Goal: Task Accomplishment & Management: Complete application form

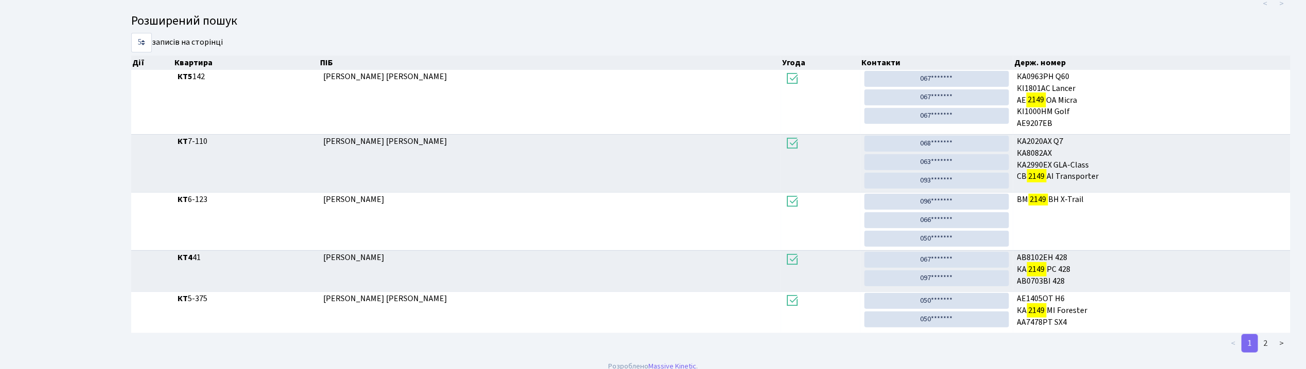
scroll to position [173, 0]
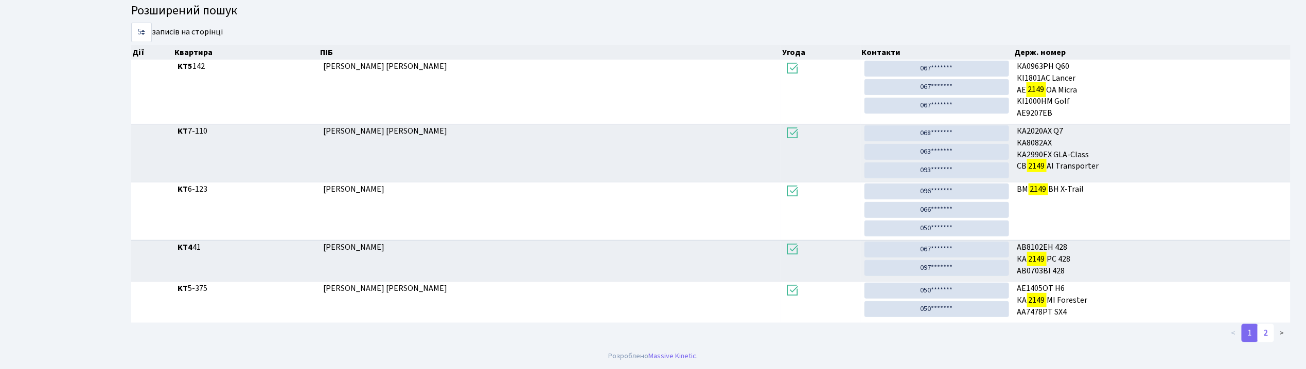
type input "2149"
click at [1268, 328] on link "2" at bounding box center [1265, 333] width 16 height 19
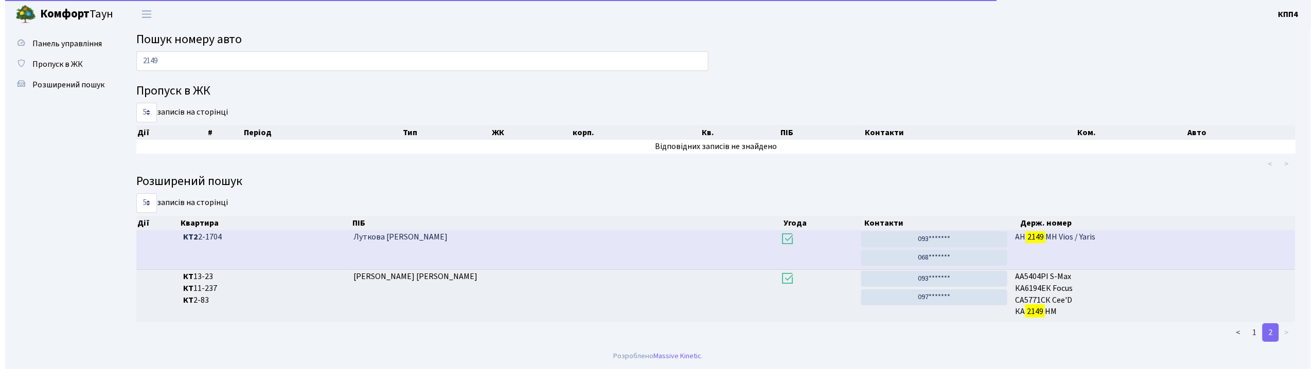
scroll to position [0, 0]
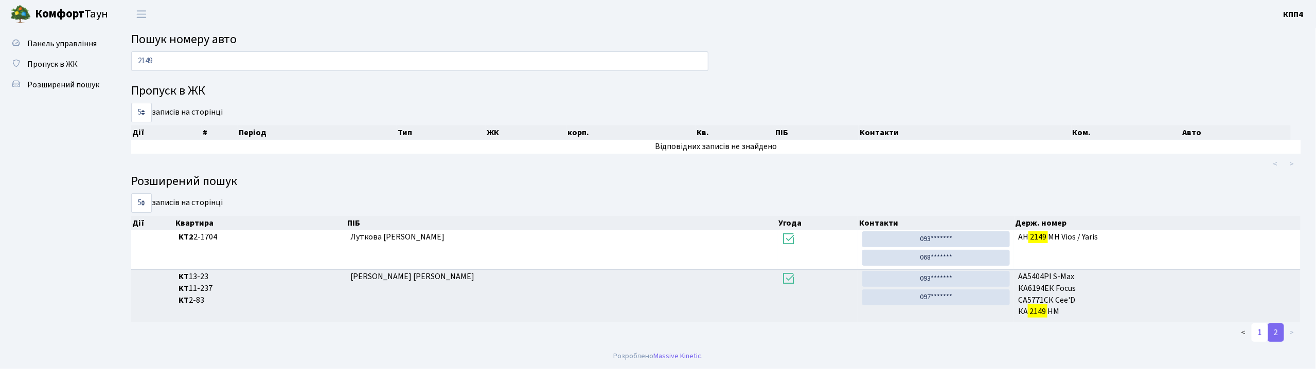
click at [1265, 329] on link "1" at bounding box center [1260, 333] width 16 height 19
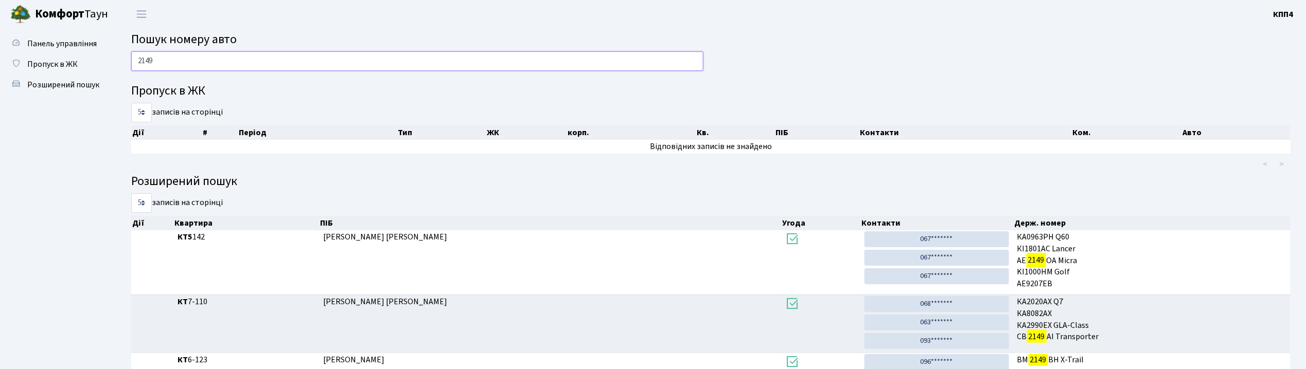
click at [209, 52] on input "2149" at bounding box center [417, 61] width 572 height 20
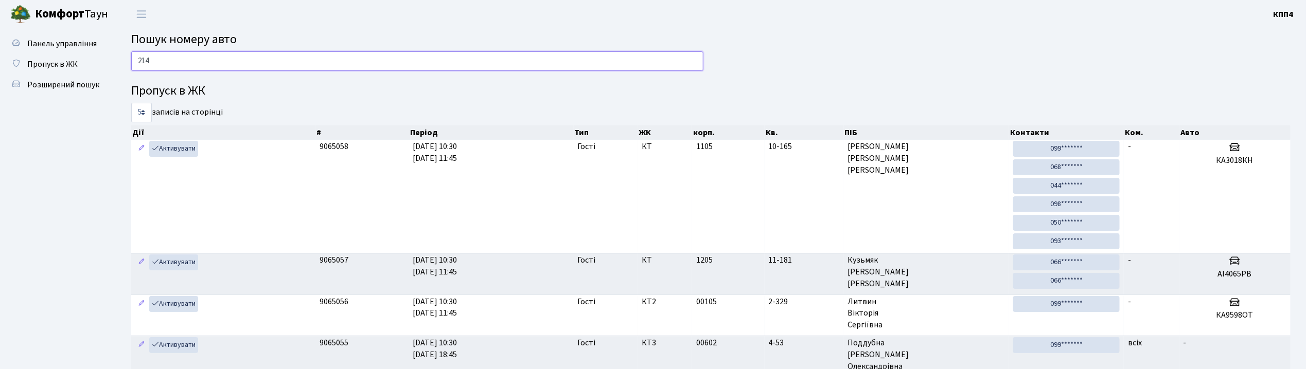
type input "2149"
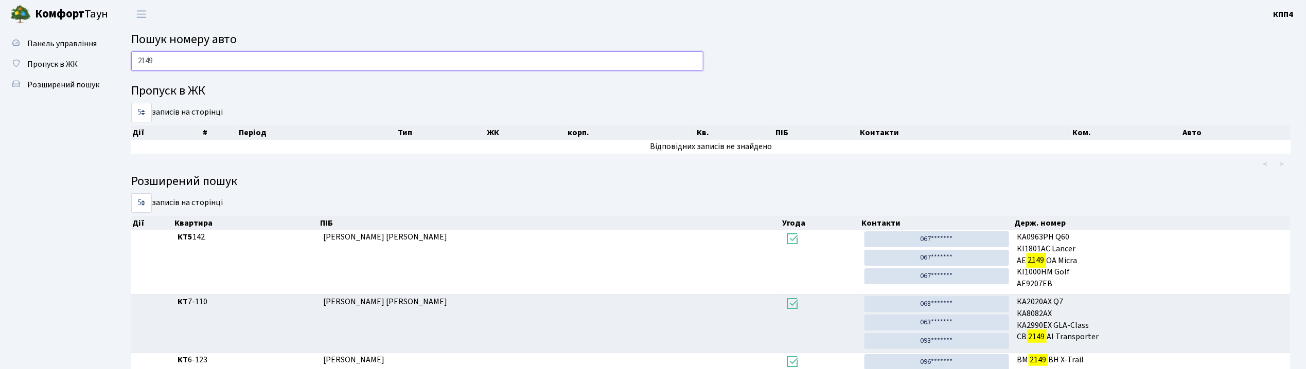
click at [253, 62] on input "2149" at bounding box center [417, 61] width 572 height 20
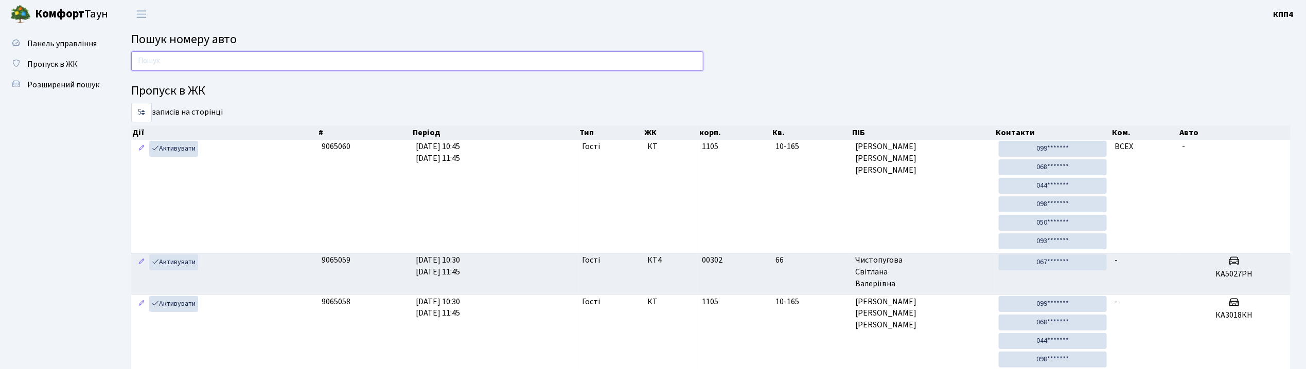
click at [263, 62] on input "text" at bounding box center [417, 61] width 572 height 20
click at [287, 64] on input "text" at bounding box center [417, 61] width 572 height 20
click at [313, 59] on input "text" at bounding box center [417, 61] width 572 height 20
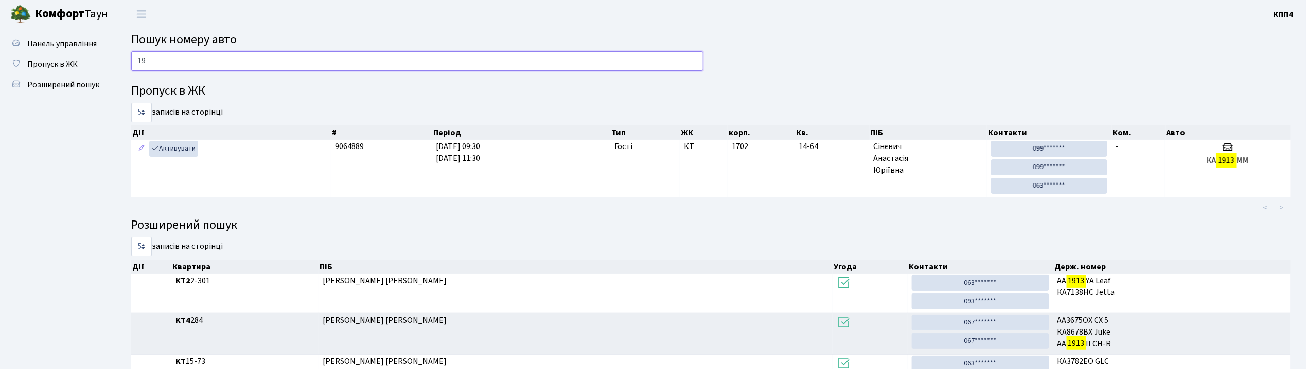
type input "1"
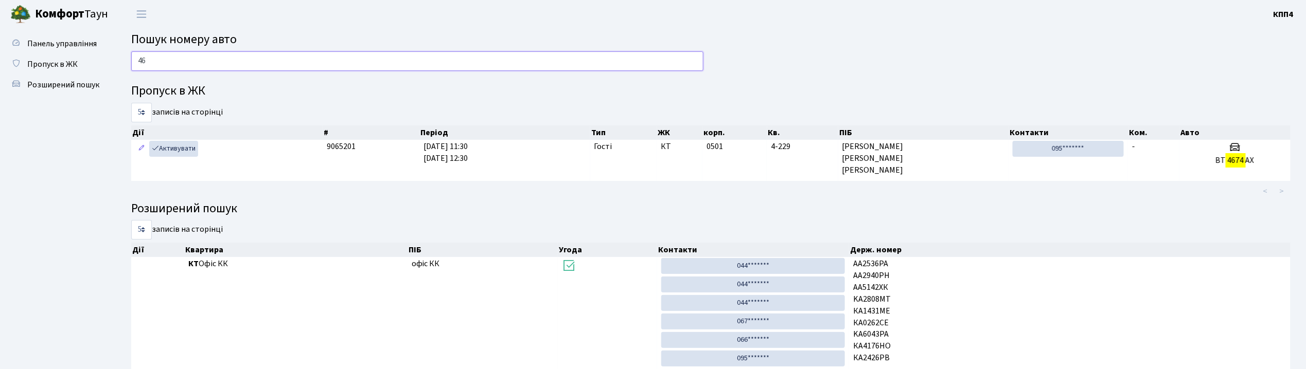
type input "4"
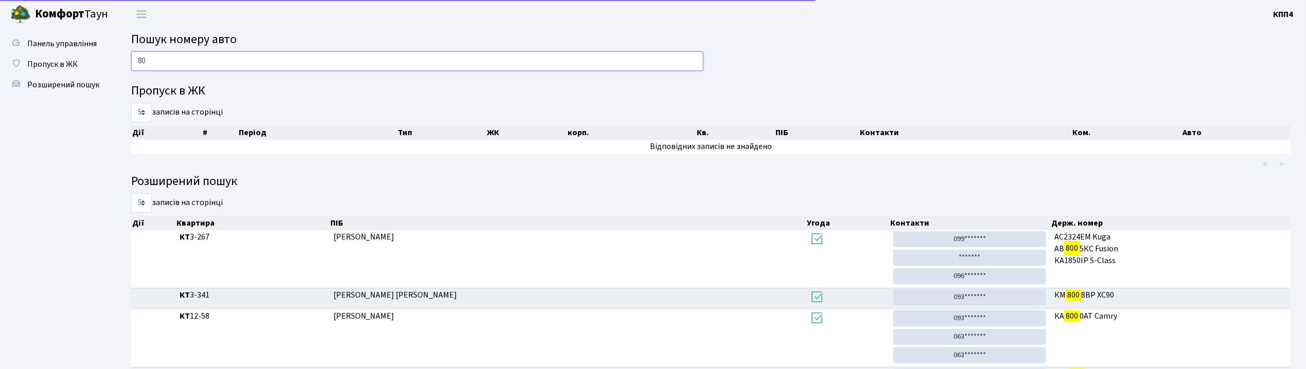
type input "8"
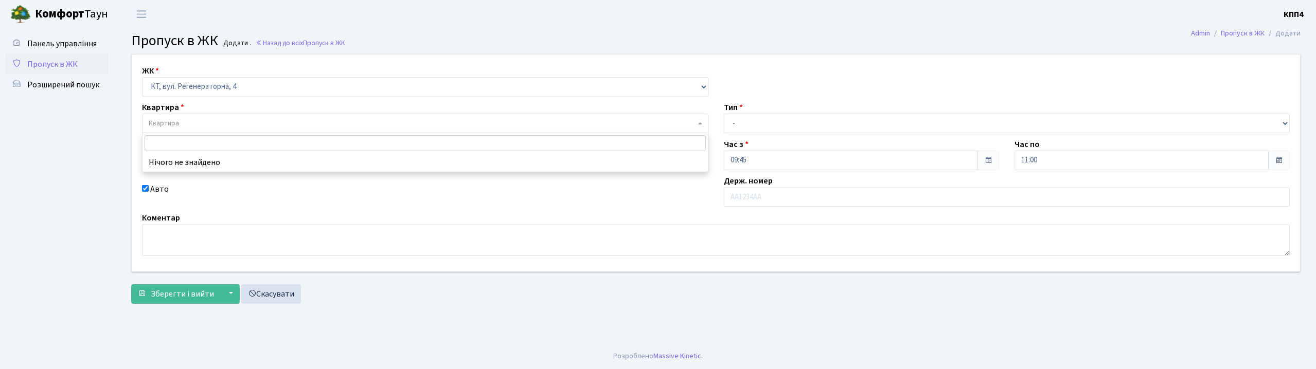
select select "271"
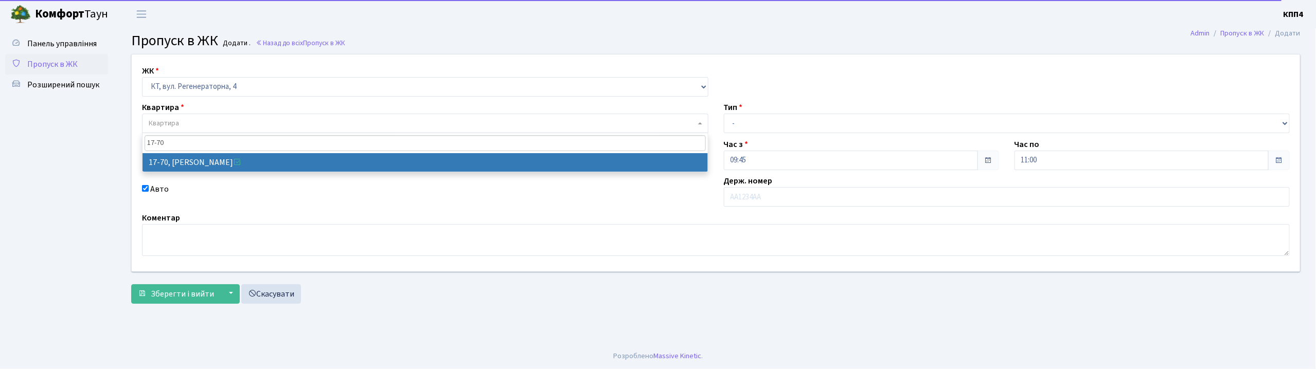
type input "17-70"
select select "9024"
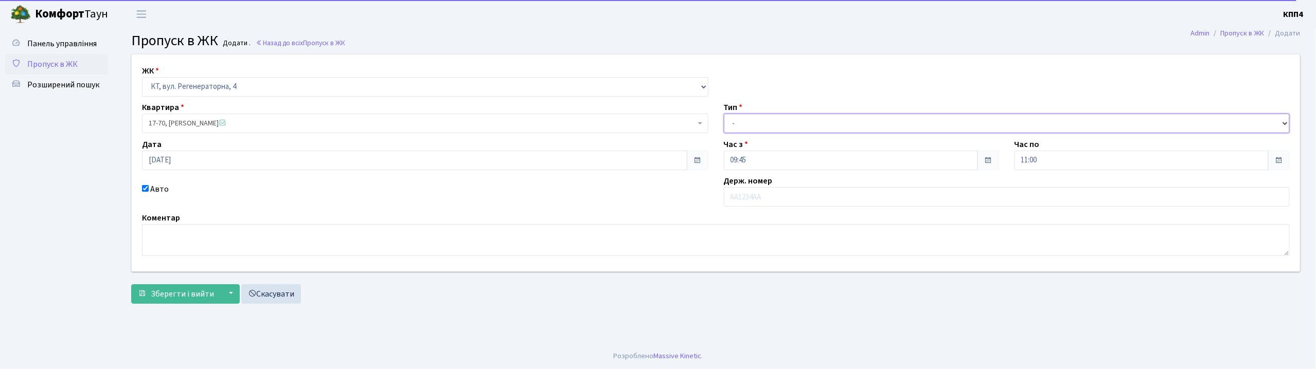
click at [745, 126] on select "- Доставка Таксі Гості Сервіс" at bounding box center [1007, 124] width 566 height 20
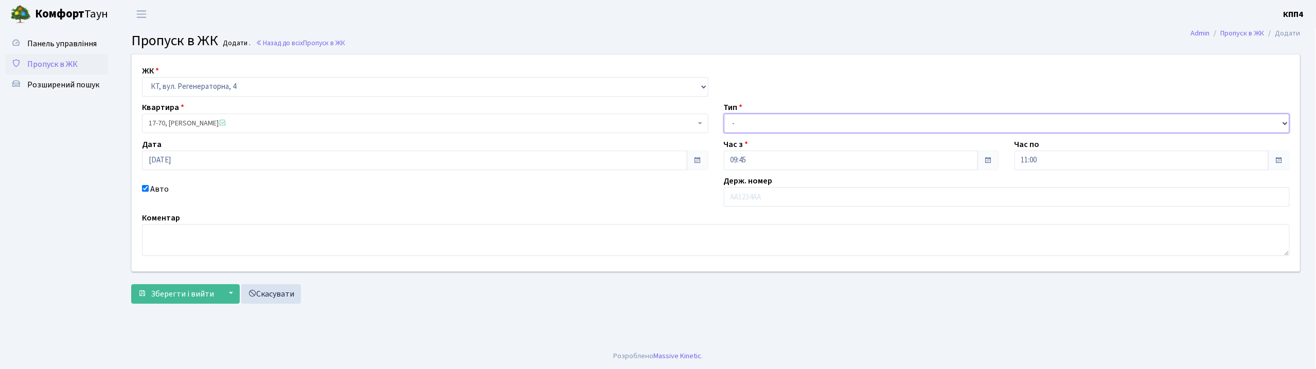
click at [724, 114] on select "- Доставка Таксі Гості Сервіс" at bounding box center [1007, 124] width 566 height 20
click at [737, 206] on input "text" at bounding box center [1007, 197] width 566 height 20
click at [747, 118] on select "- Доставка Таксі Гості Сервіс" at bounding box center [1007, 124] width 566 height 20
select select "1"
click at [724, 114] on select "- Доставка Таксі Гості Сервіс" at bounding box center [1007, 124] width 566 height 20
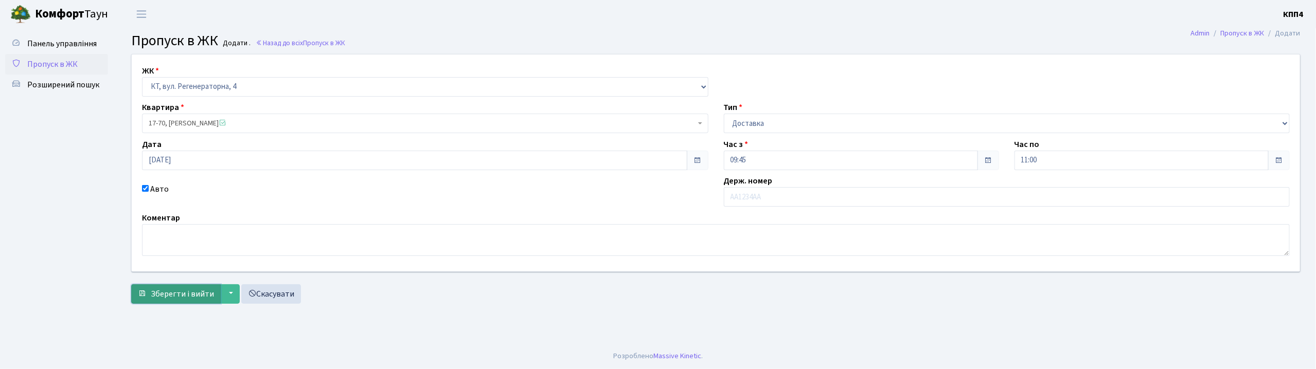
click at [177, 297] on span "Зберегти і вийти" at bounding box center [182, 294] width 63 height 11
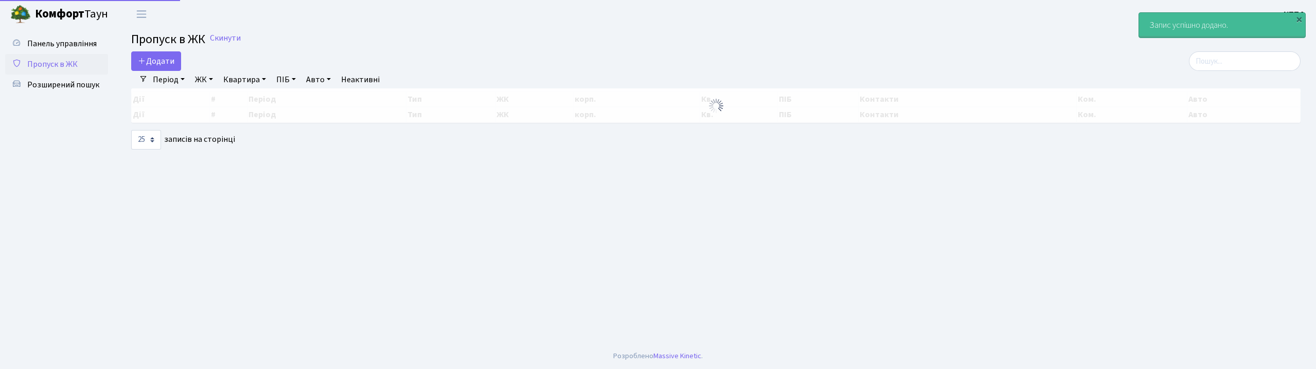
select select "25"
click at [162, 64] on span "Додати" at bounding box center [156, 61] width 37 height 11
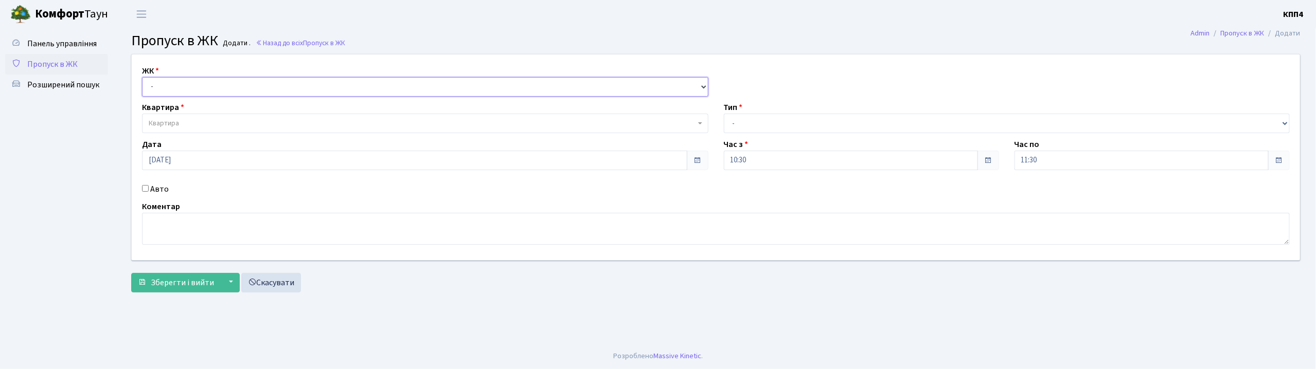
click at [178, 96] on select "- КТ, вул. Регенераторна, 4 КТ2, просп. [STREET_ADDRESS] [STREET_ADDRESS] [PERS…" at bounding box center [425, 87] width 566 height 20
select select "271"
click at [142, 77] on select "- КТ, вул. Регенераторна, 4 КТ2, просп. [STREET_ADDRESS] [STREET_ADDRESS] [PERS…" at bounding box center [425, 87] width 566 height 20
select select
click at [163, 188] on label "Авто" at bounding box center [159, 189] width 19 height 12
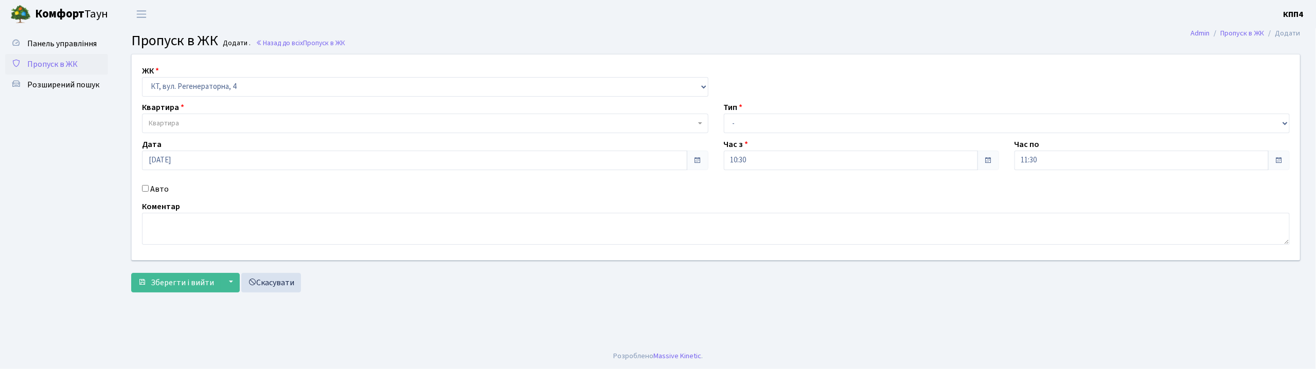
click at [149, 188] on input "Авто" at bounding box center [145, 188] width 7 height 7
checkbox input "true"
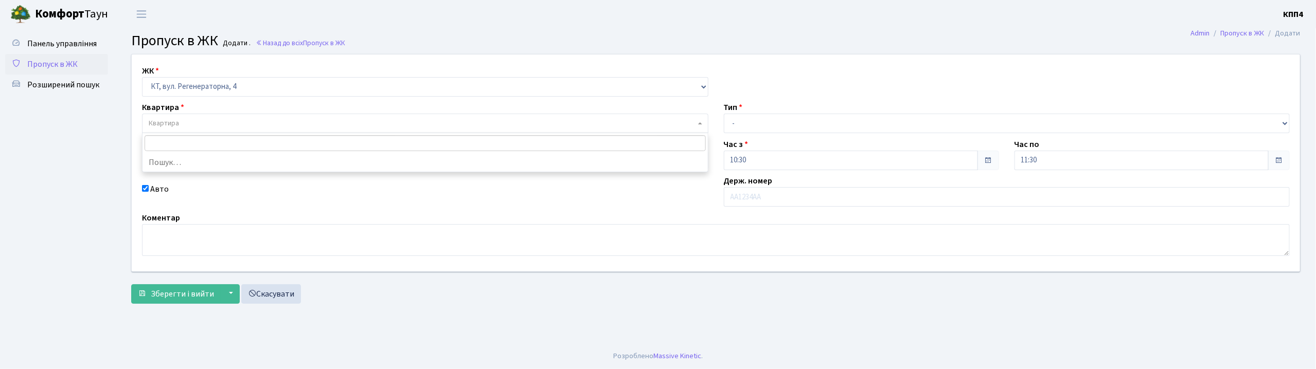
click at [201, 120] on span "Квартира" at bounding box center [422, 123] width 547 height 10
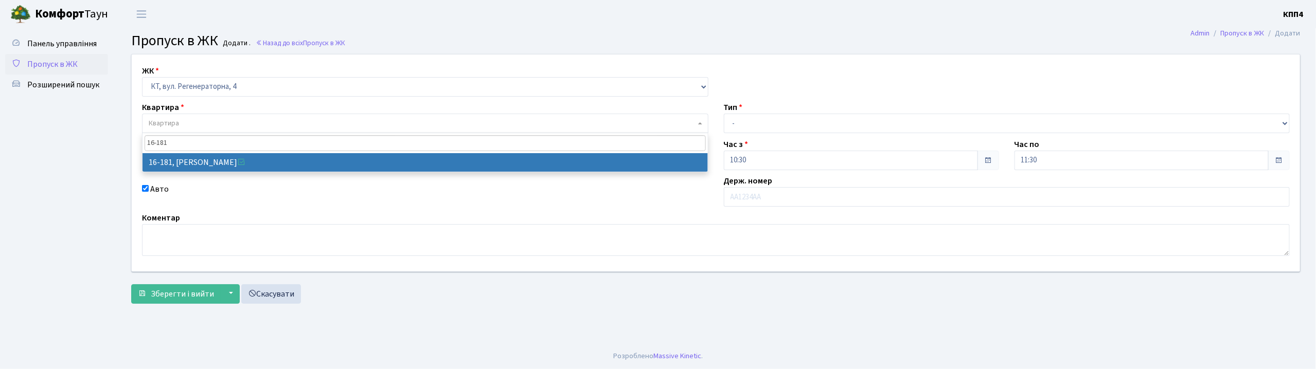
type input "16-181"
select select "8742"
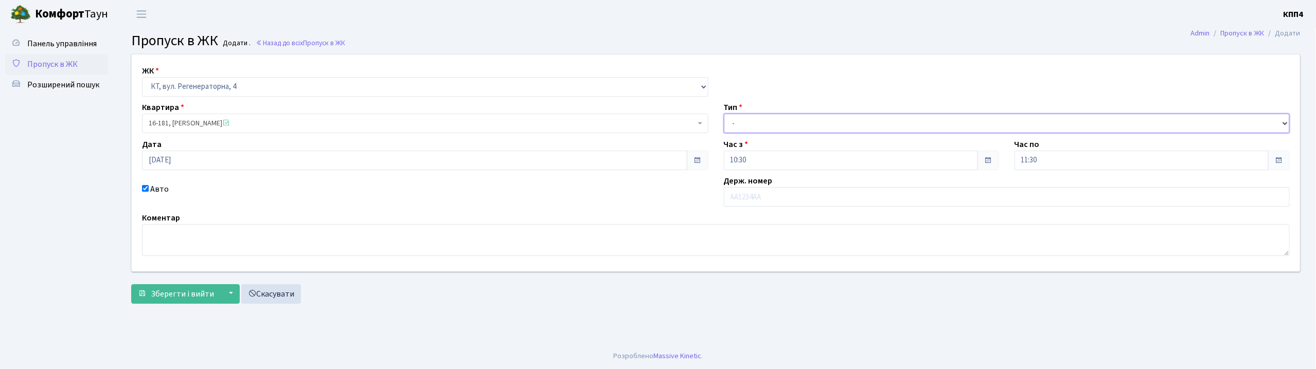
click at [777, 123] on select "- Доставка Таксі Гості Сервіс" at bounding box center [1007, 124] width 566 height 20
select select "3"
click at [724, 114] on select "- Доставка Таксі Гості Сервіс" at bounding box center [1007, 124] width 566 height 20
click at [746, 203] on input "text" at bounding box center [1007, 197] width 566 height 20
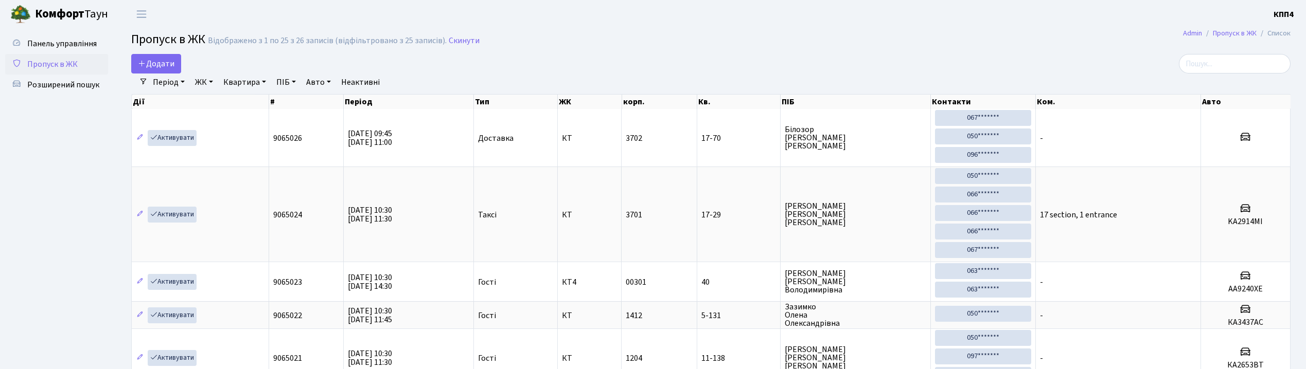
select select "25"
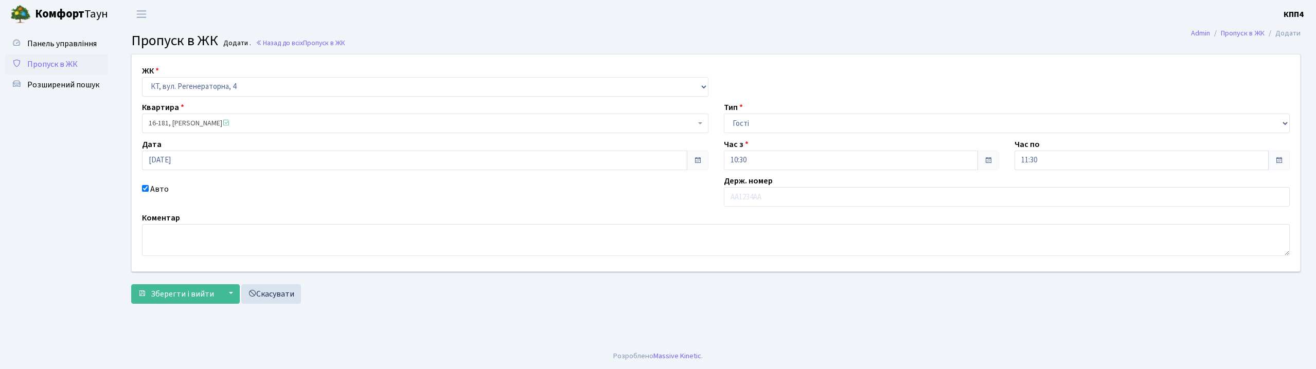
select select "271"
select select "3"
click at [142, 77] on select "- КТ, вул. Регенераторна, 4 КТ2, просп. [STREET_ADDRESS] [STREET_ADDRESS] [PERS…" at bounding box center [425, 87] width 566 height 20
click at [283, 117] on span "16-181, Ковальчук Яніна Вільгельмівна" at bounding box center [425, 124] width 566 height 20
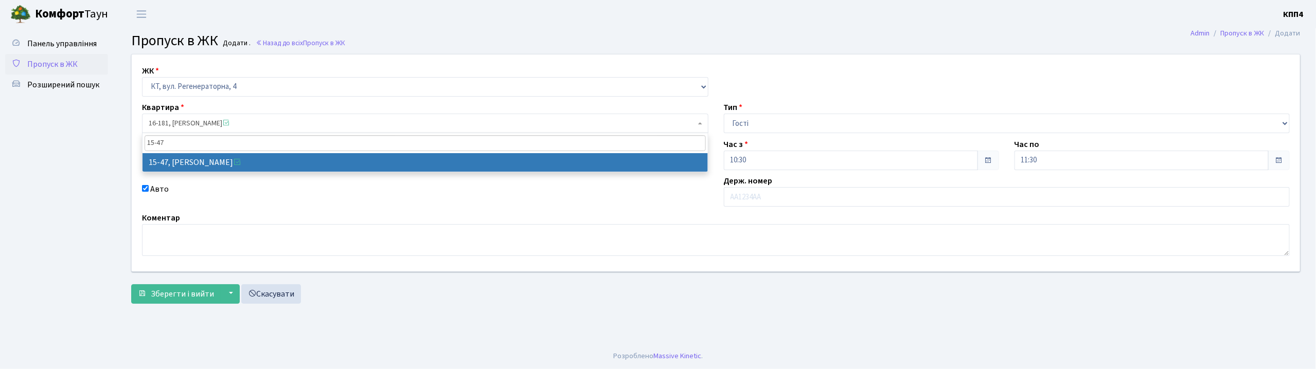
type input "15-47"
select select "8822"
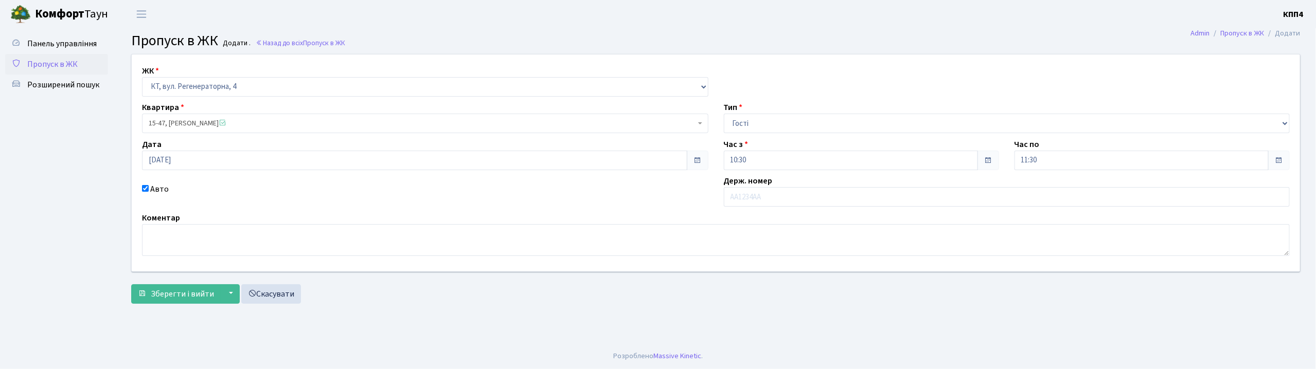
drag, startPoint x: 765, startPoint y: 112, endPoint x: 770, endPoint y: 129, distance: 17.0
click at [770, 129] on div "Тип - Доставка Таксі Гості Сервіс" at bounding box center [1007, 117] width 582 height 32
click at [762, 204] on input "text" at bounding box center [1007, 197] width 566 height 20
type input "АР6974ІС"
click at [175, 291] on span "Зберегти і вийти" at bounding box center [182, 294] width 63 height 11
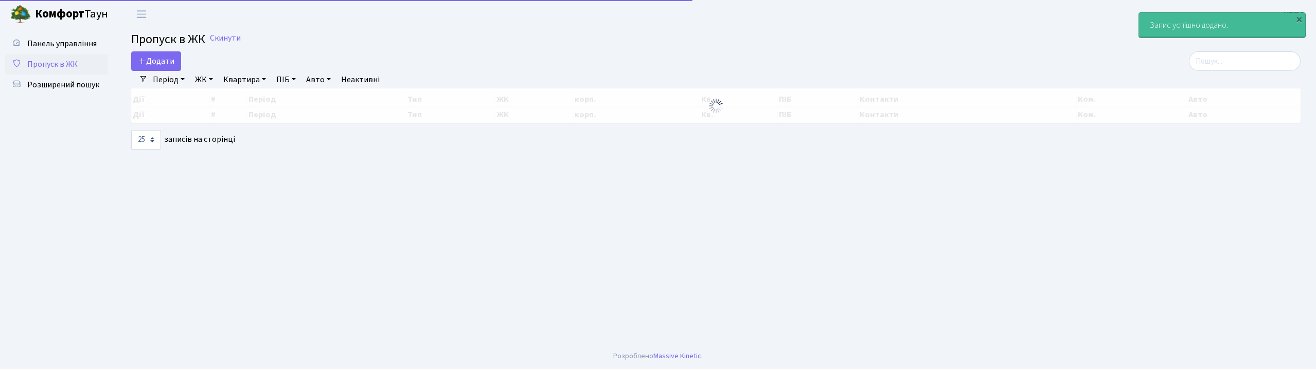
select select "25"
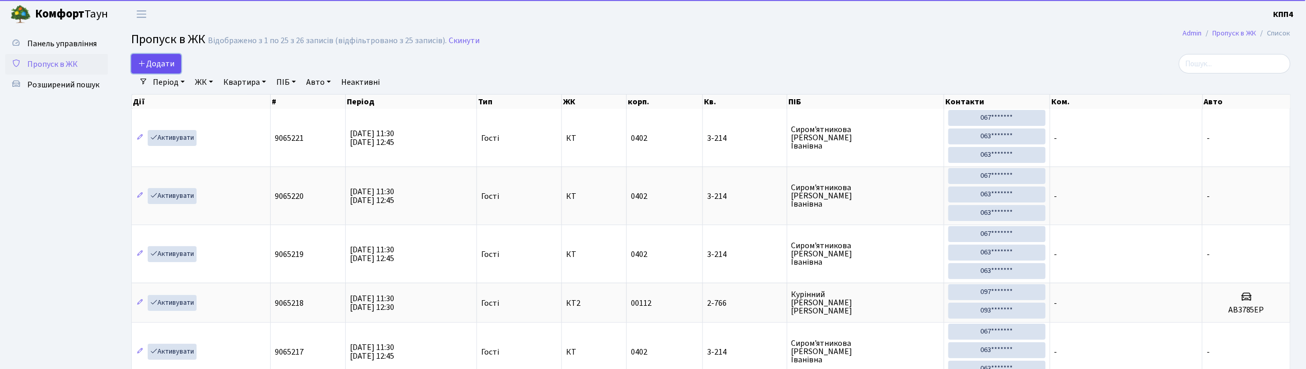
click at [173, 66] on span "Додати" at bounding box center [156, 63] width 37 height 11
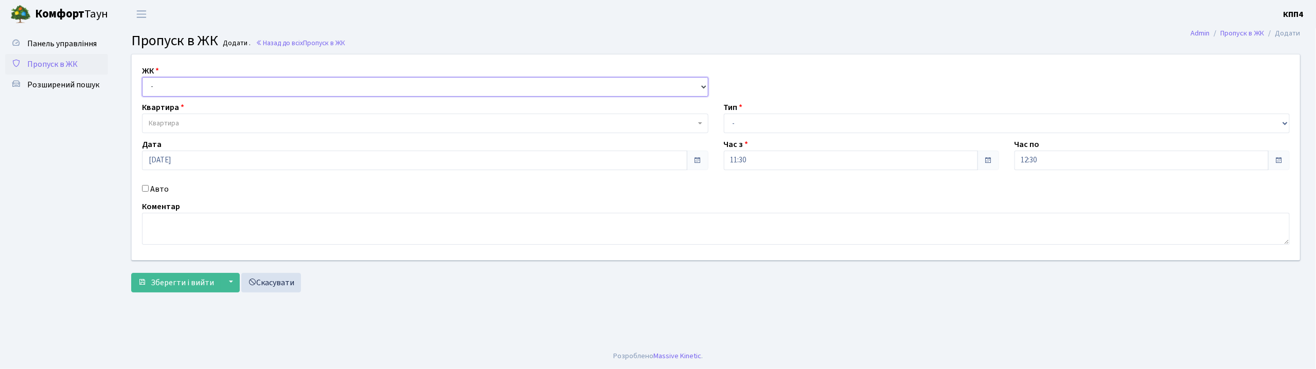
click at [182, 83] on select "- КТ, вул. Регенераторна, 4 КТ2, просп. Соборності, 17 КТ3, вул. Березнева, 16 …" at bounding box center [425, 87] width 566 height 20
select select "271"
click at [142, 77] on select "- КТ, вул. Регенераторна, 4 КТ2, просп. Соборності, 17 КТ3, вул. Березнева, 16 …" at bounding box center [425, 87] width 566 height 20
select select
click at [189, 122] on span "Квартира" at bounding box center [422, 123] width 547 height 10
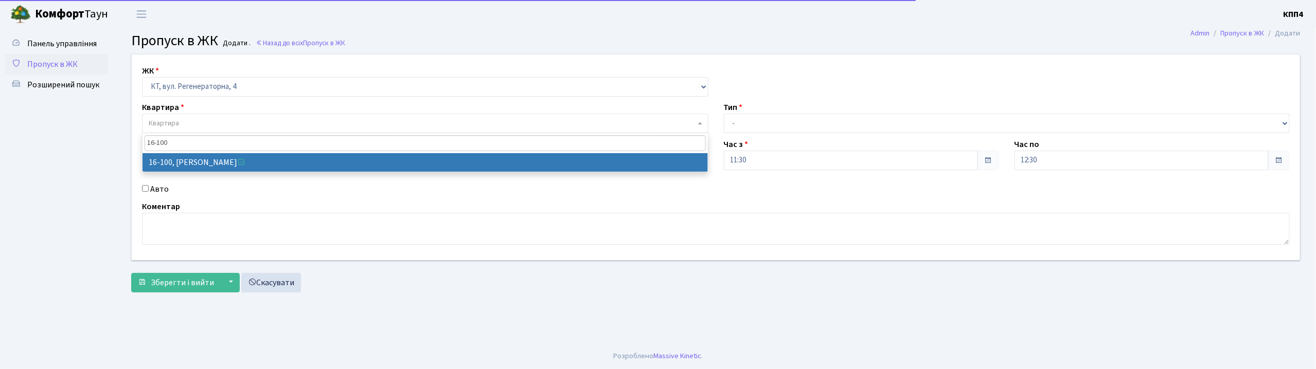
type input "16-100"
select select "8661"
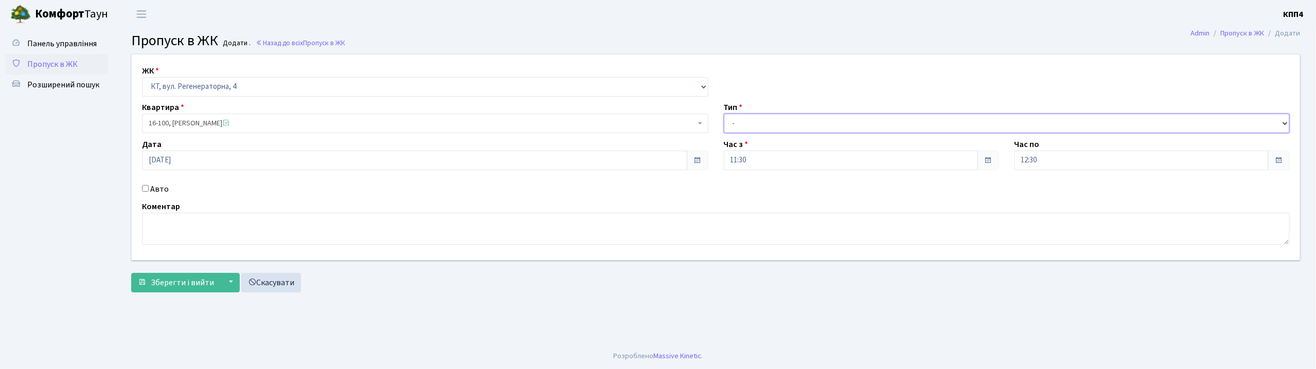
click at [774, 126] on select "- Доставка Таксі Гості Сервіс" at bounding box center [1007, 124] width 566 height 20
select select "18"
click at [724, 114] on select "- Доставка Таксі Гості Сервіс" at bounding box center [1007, 124] width 566 height 20
click at [151, 190] on label "Авто" at bounding box center [159, 189] width 19 height 12
click at [149, 190] on input "Авто" at bounding box center [145, 188] width 7 height 7
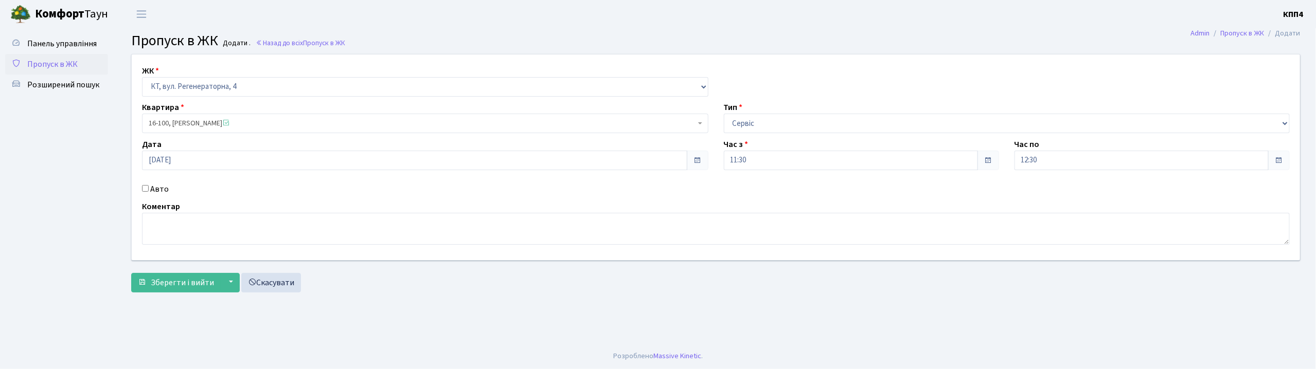
checkbox input "true"
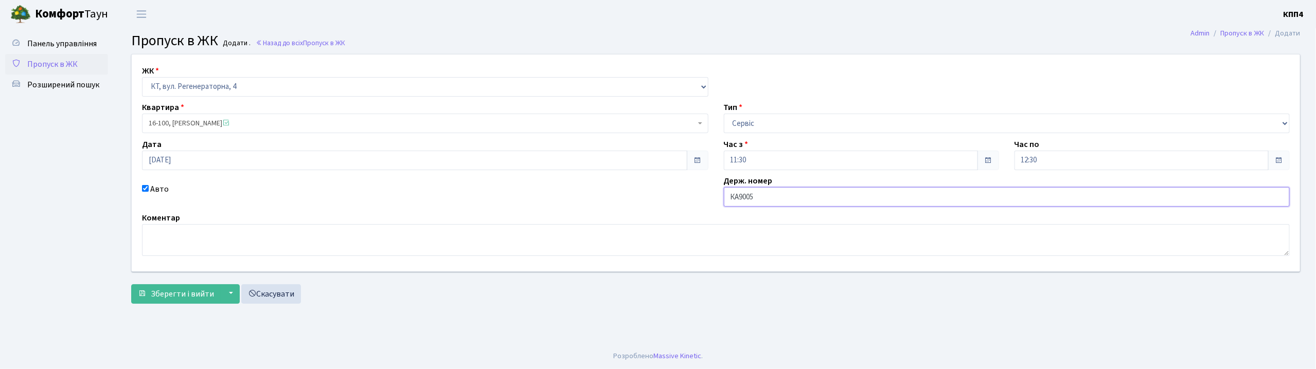
type input "КА9005МЕ"
click at [158, 299] on span "Зберегти і вийти" at bounding box center [182, 294] width 63 height 11
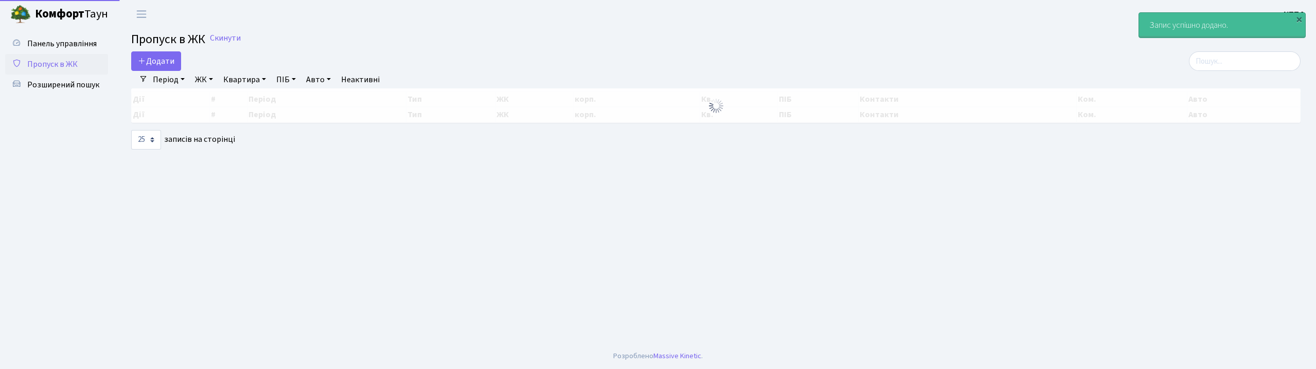
select select "25"
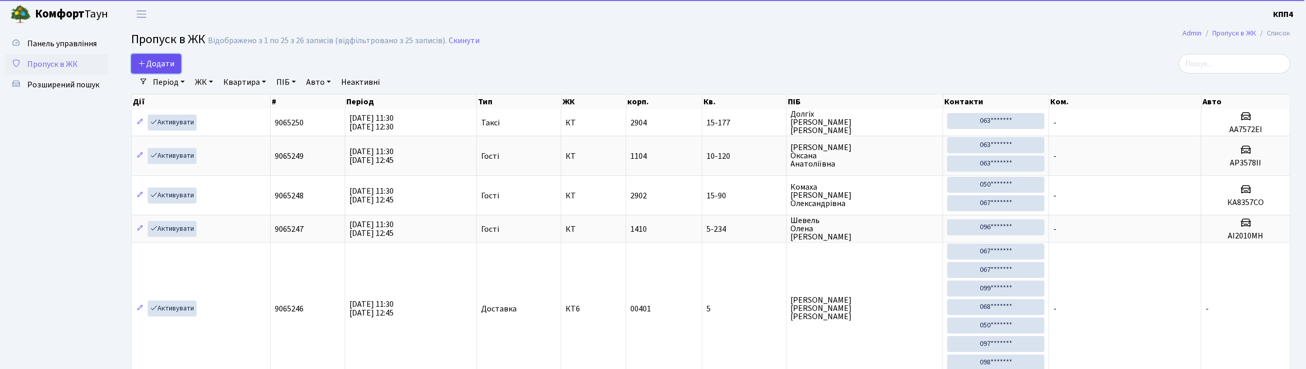
click at [163, 60] on span "Додати" at bounding box center [156, 63] width 37 height 11
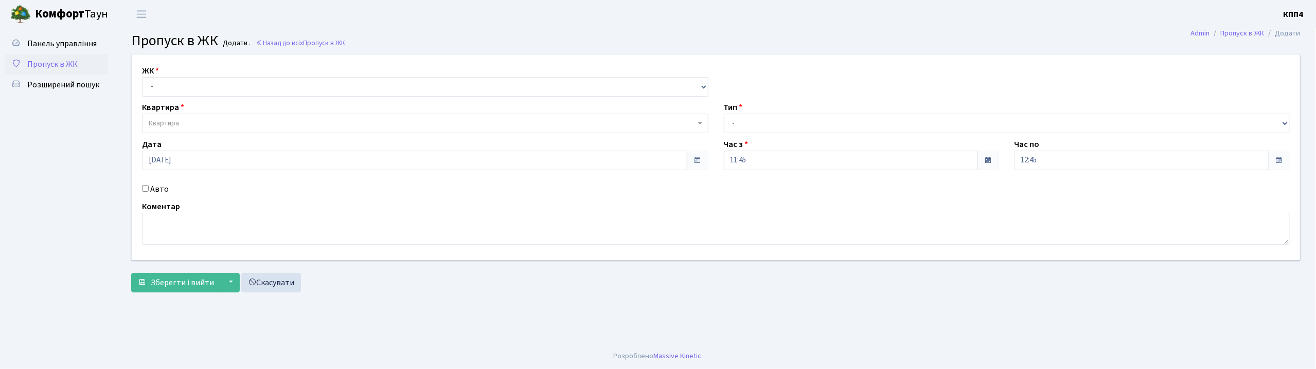
select select "271"
click at [142, 77] on select "- КТ, вул. Регенераторна, 4 КТ2, просп. [STREET_ADDRESS] [STREET_ADDRESS] [PERS…" at bounding box center [425, 87] width 566 height 20
select select
click at [183, 119] on span "Квартира" at bounding box center [422, 123] width 547 height 10
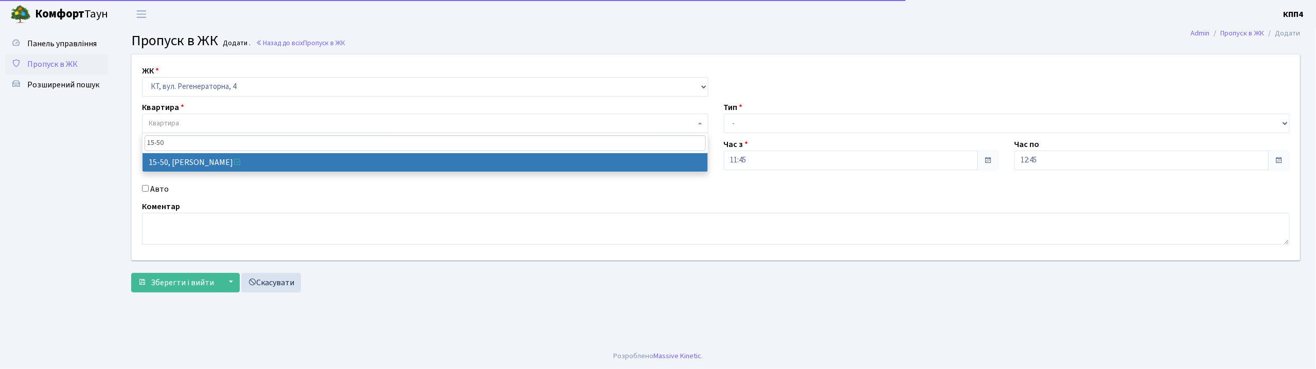
type input "15-50"
select select "8825"
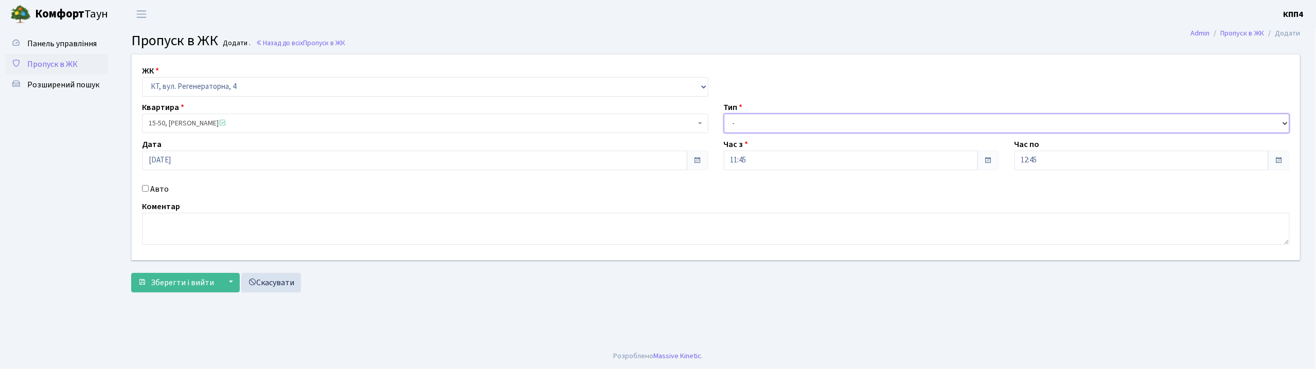
click at [737, 128] on select "- Доставка Таксі Гості Сервіс" at bounding box center [1007, 124] width 566 height 20
select select "3"
click at [724, 114] on select "- Доставка Таксі Гості Сервіс" at bounding box center [1007, 124] width 566 height 20
click at [165, 194] on label "Авто" at bounding box center [159, 189] width 19 height 12
click at [149, 192] on input "Авто" at bounding box center [145, 188] width 7 height 7
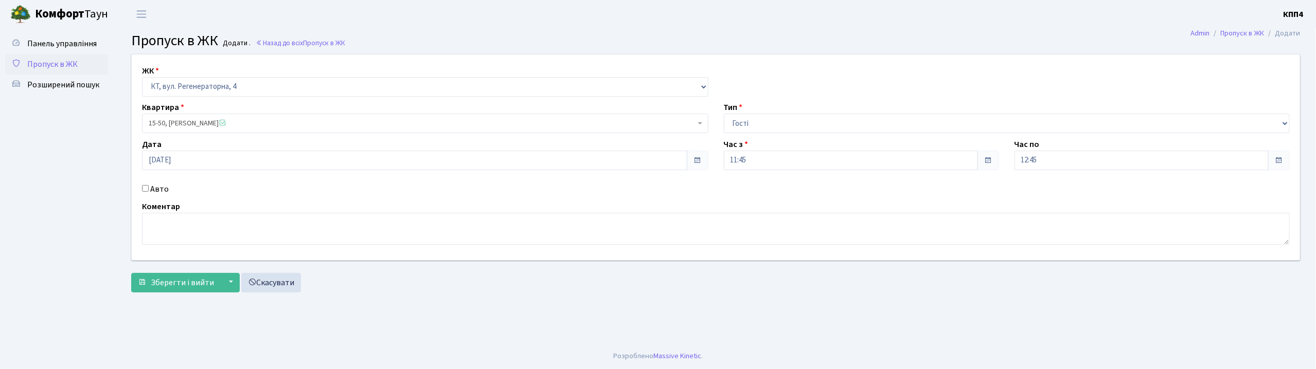
checkbox input "true"
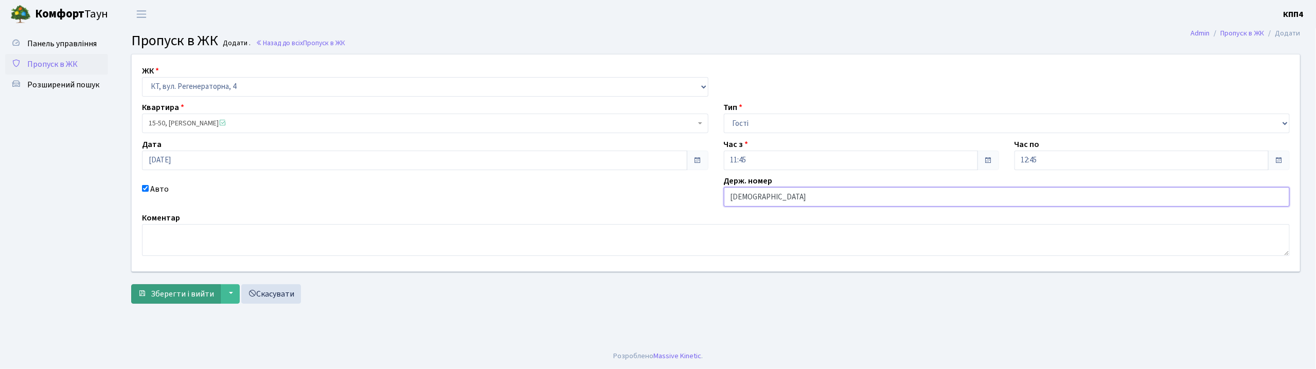
type input "КА9761РМ"
click at [203, 294] on span "Зберегти і вийти" at bounding box center [182, 294] width 63 height 11
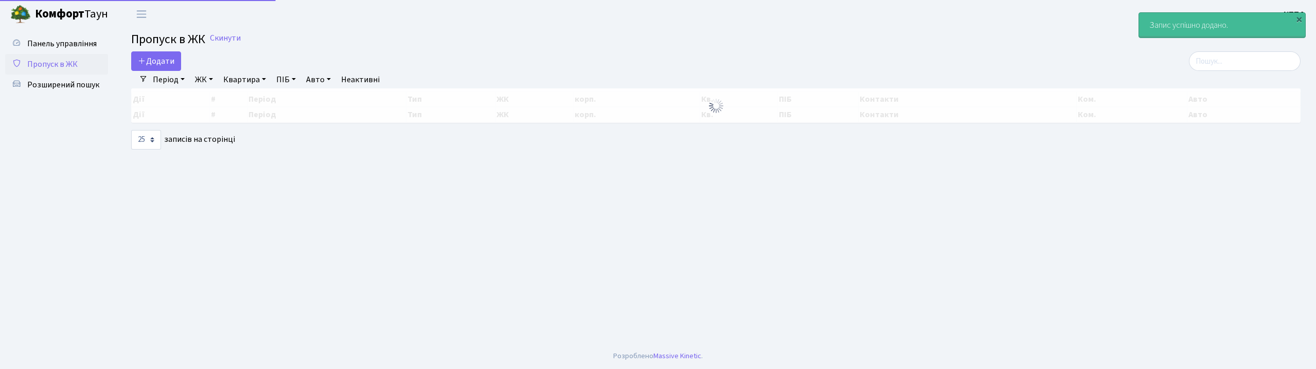
select select "25"
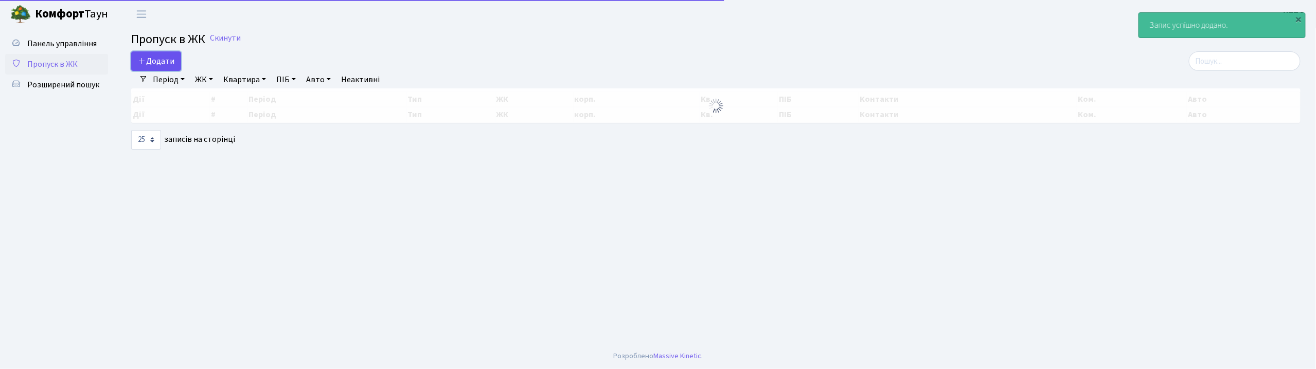
click at [157, 57] on link "Додати" at bounding box center [156, 61] width 50 height 20
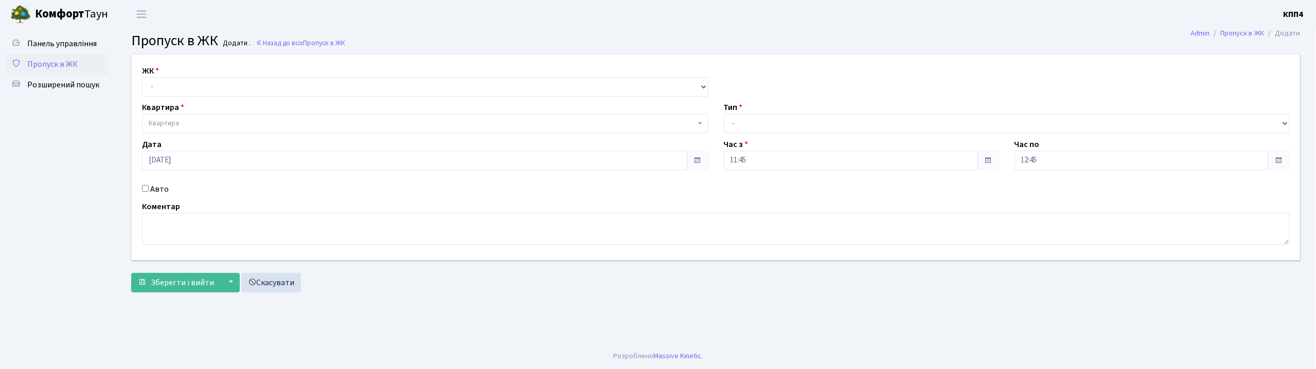
click at [164, 190] on label "Авто" at bounding box center [159, 189] width 19 height 12
click at [149, 190] on input "Авто" at bounding box center [145, 188] width 7 height 7
checkbox input "true"
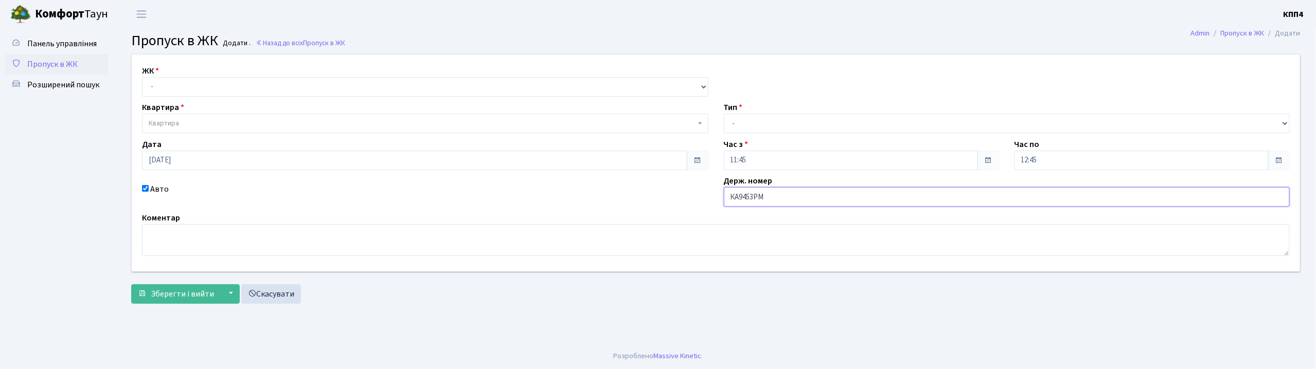
type input "КА9453РМ"
click at [187, 84] on select "- КТ, вул. Регенераторна, 4 КТ2, просп. Соборності, 17 КТ3, вул. Березнева, 16 …" at bounding box center [425, 87] width 566 height 20
select select "271"
click at [142, 77] on select "- КТ, вул. Регенераторна, 4 КТ2, просп. Соборності, 17 КТ3, вул. Березнева, 16 …" at bounding box center [425, 87] width 566 height 20
select select
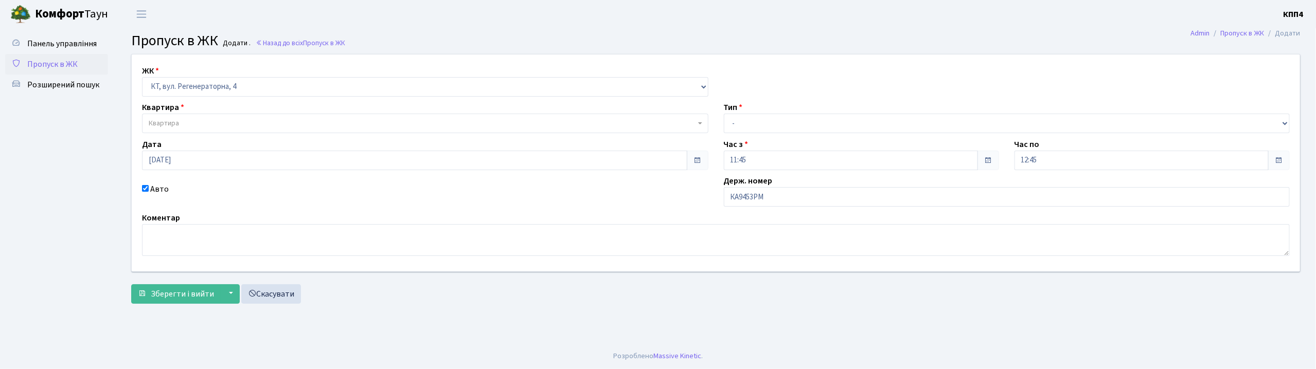
click at [187, 119] on span "Квартира" at bounding box center [422, 123] width 547 height 10
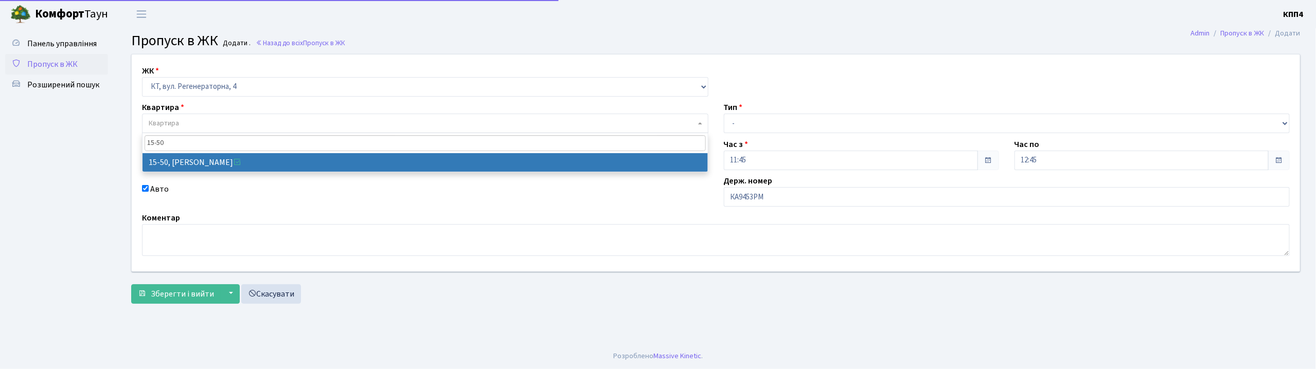
type input "15-50"
select select "8825"
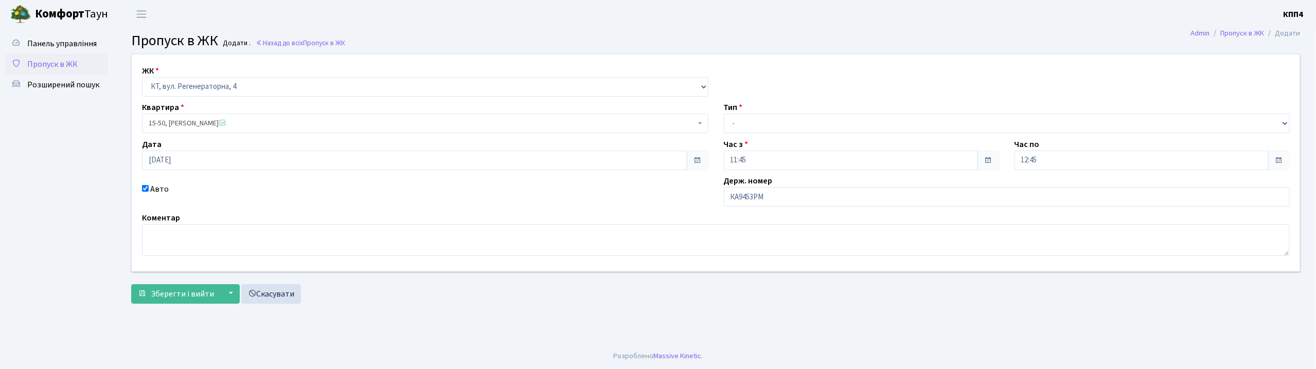
click at [718, 128] on div "Тип - Доставка Таксі Гості Сервіс" at bounding box center [1007, 117] width 582 height 32
click at [762, 128] on select "- Доставка Таксі Гості Сервіс" at bounding box center [1007, 124] width 566 height 20
select select "3"
click at [724, 114] on select "- Доставка Таксі Гості Сервіс" at bounding box center [1007, 124] width 566 height 20
drag, startPoint x: 162, startPoint y: 288, endPoint x: 151, endPoint y: 270, distance: 21.2
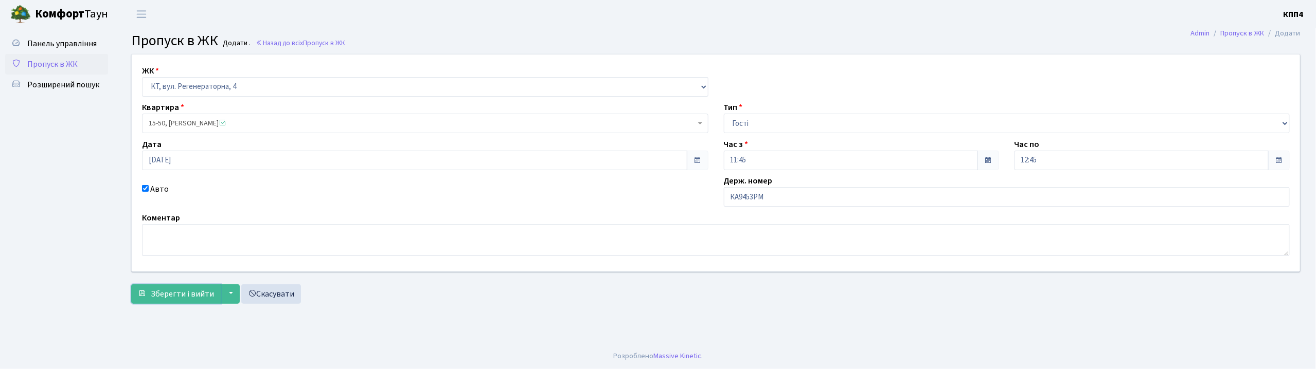
click at [162, 285] on button "Зберегти і вийти" at bounding box center [176, 294] width 90 height 20
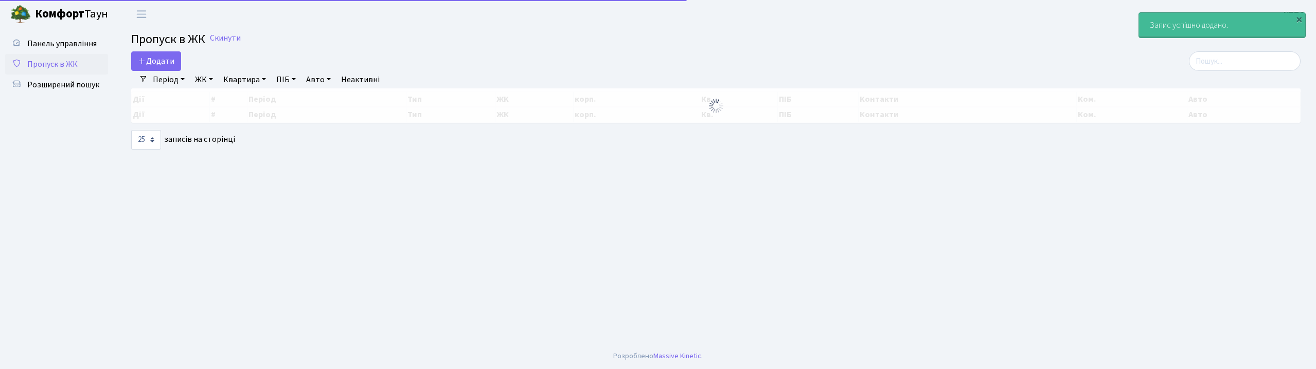
select select "25"
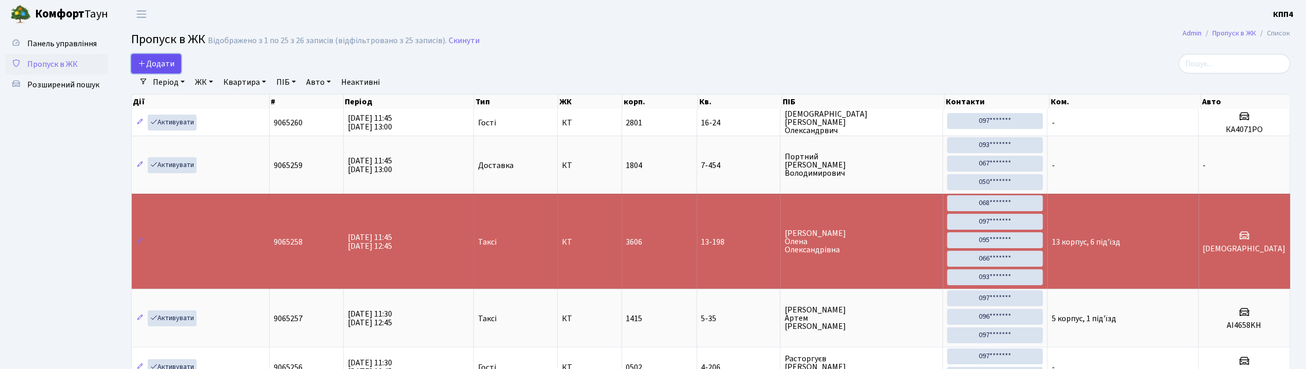
click at [161, 68] on span "Додати" at bounding box center [156, 63] width 37 height 11
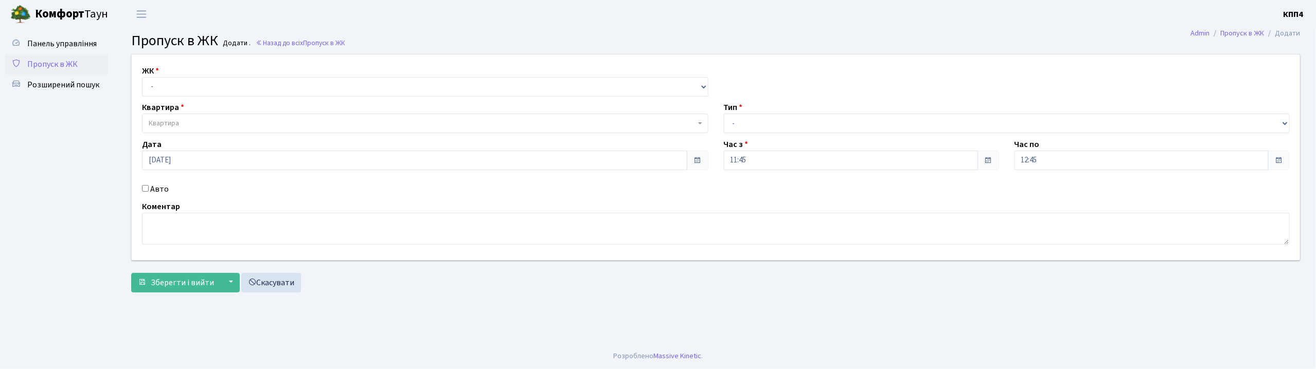
drag, startPoint x: 186, startPoint y: 70, endPoint x: 186, endPoint y: 81, distance: 10.3
click at [188, 74] on div "ЖК - КТ, вул. Регенераторна, 4 КТ2, просп. [STREET_ADDRESS] [STREET_ADDRESS] [P…" at bounding box center [425, 81] width 582 height 32
drag, startPoint x: 186, startPoint y: 81, endPoint x: 186, endPoint y: 87, distance: 6.7
click at [186, 81] on select "- КТ, вул. Регенераторна, 4 КТ2, просп. [STREET_ADDRESS] [STREET_ADDRESS] [PERS…" at bounding box center [425, 87] width 566 height 20
select select "271"
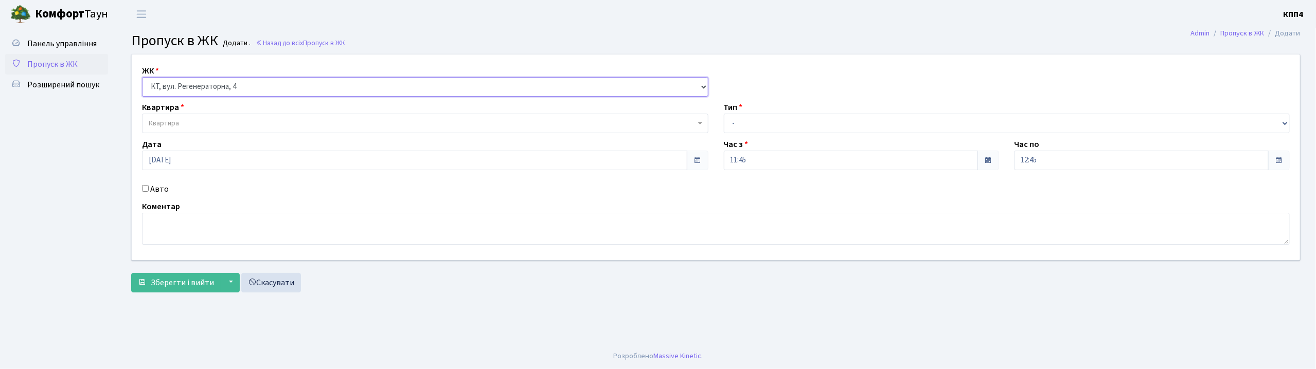
click at [142, 77] on select "- КТ, вул. Регенераторна, 4 КТ2, просп. [STREET_ADDRESS] [STREET_ADDRESS] [PERS…" at bounding box center [425, 87] width 566 height 20
select select
click at [200, 128] on span "Квартира" at bounding box center [422, 123] width 547 height 10
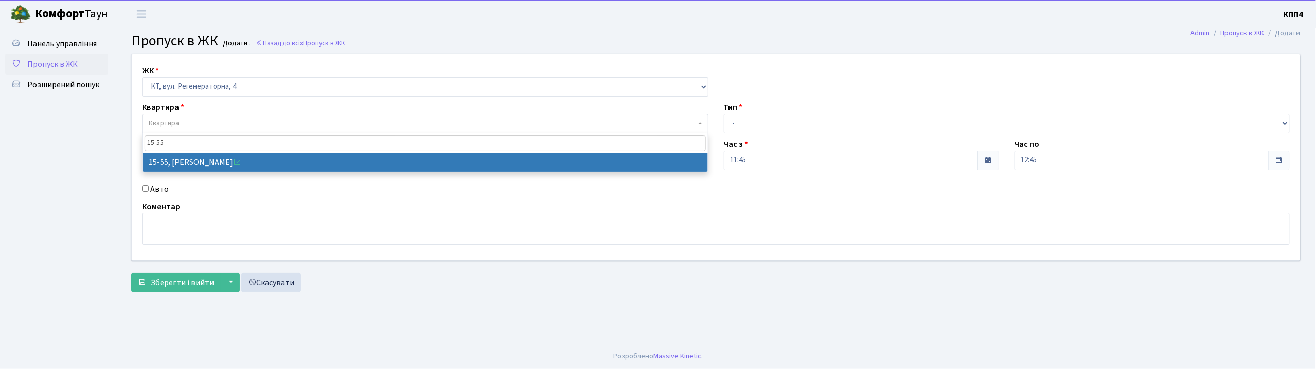
type input "15-55"
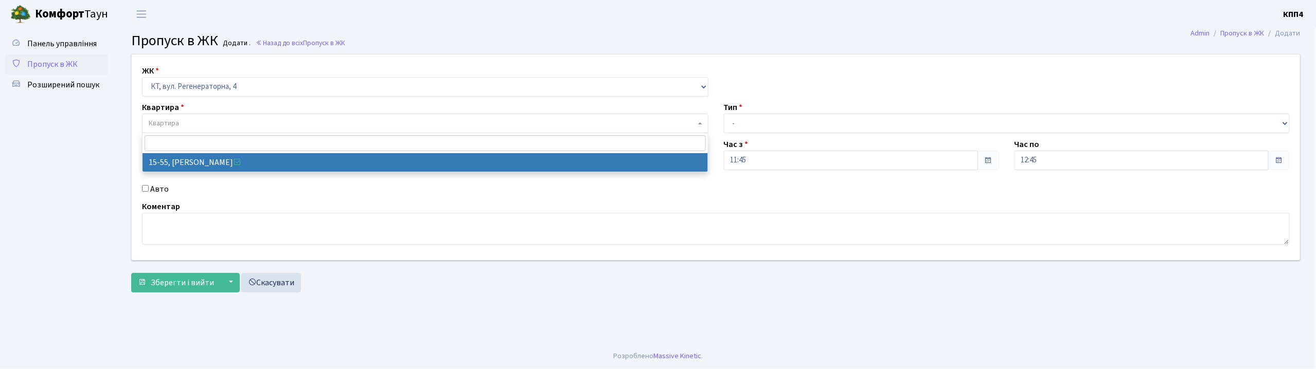
select select "8830"
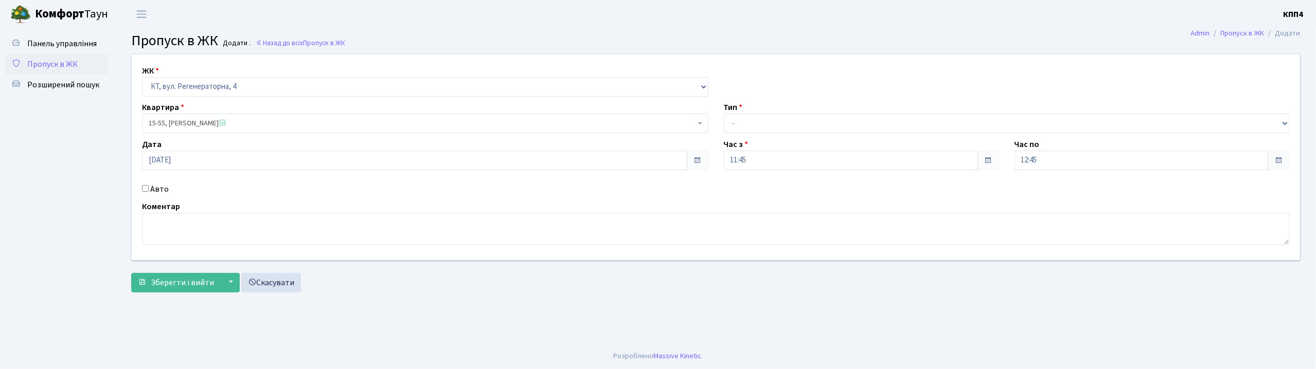
click at [161, 188] on label "Авто" at bounding box center [159, 189] width 19 height 12
click at [149, 188] on input "Авто" at bounding box center [145, 188] width 7 height 7
checkbox input "true"
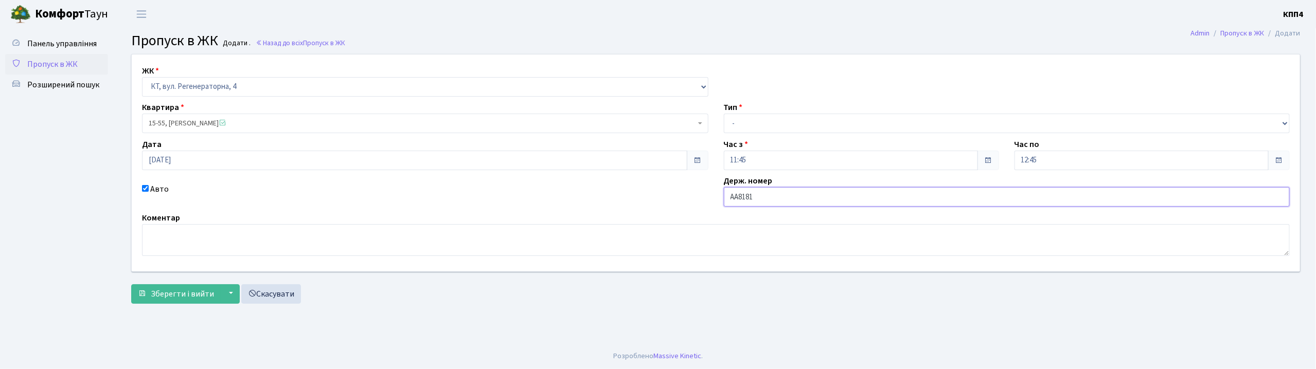
type input "АА8181ІІ"
click at [749, 114] on select "- Доставка Таксі Гості Сервіс" at bounding box center [1007, 124] width 566 height 20
select select "2"
click at [724, 114] on select "- Доставка Таксі Гості Сервіс" at bounding box center [1007, 124] width 566 height 20
click at [189, 305] on div "ЖК - КТ, вул. Регенераторна, 4 КТ2, просп. [STREET_ADDRESS] [STREET_ADDRESS] [P…" at bounding box center [715, 181] width 1185 height 255
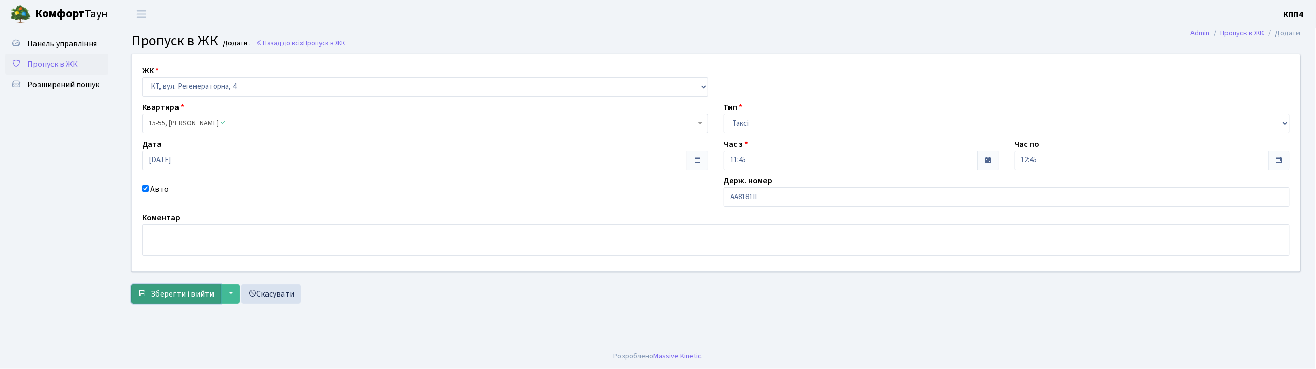
click at [182, 291] on span "Зберегти і вийти" at bounding box center [182, 294] width 63 height 11
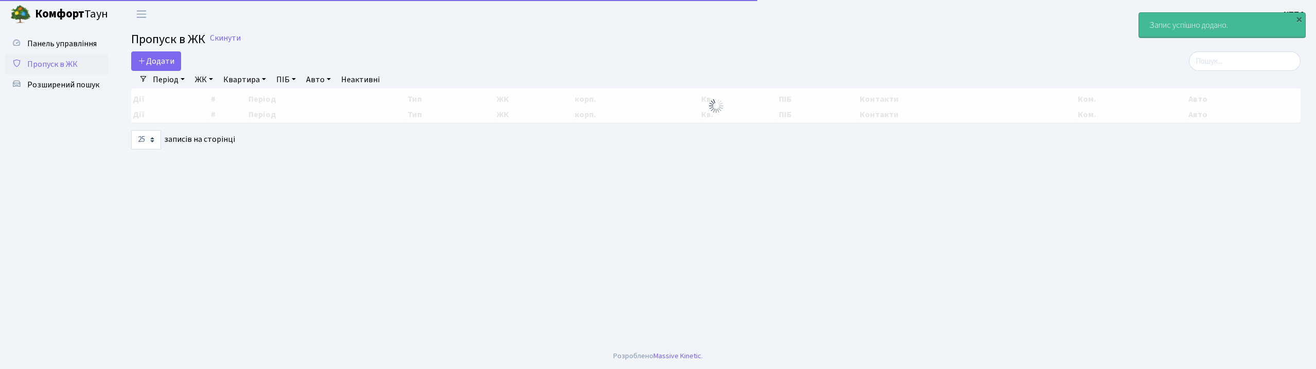
select select "25"
click at [147, 58] on span "Додати" at bounding box center [156, 61] width 37 height 11
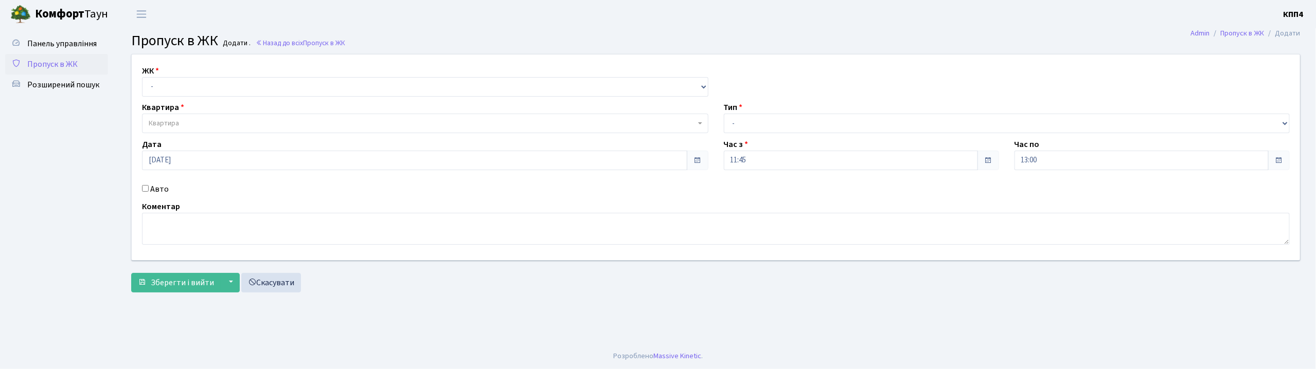
select select "271"
click at [142, 77] on select "- КТ, вул. Регенераторна, 4 КТ2, просп. [STREET_ADDRESS] [STREET_ADDRESS] [PERS…" at bounding box center [425, 87] width 566 height 20
select select
click at [172, 129] on span "Квартира" at bounding box center [164, 123] width 30 height 10
type input "15-39"
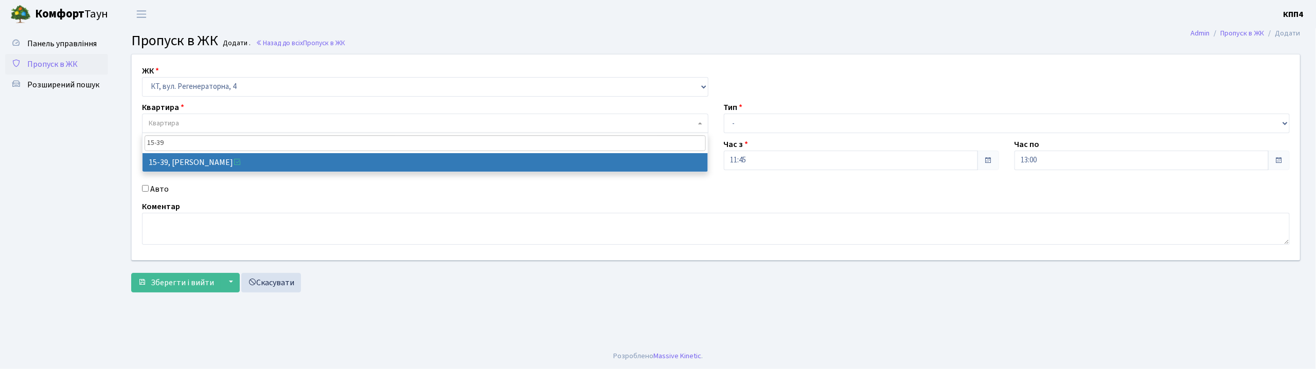
drag, startPoint x: 158, startPoint y: 133, endPoint x: 479, endPoint y: 153, distance: 321.6
select select "8814"
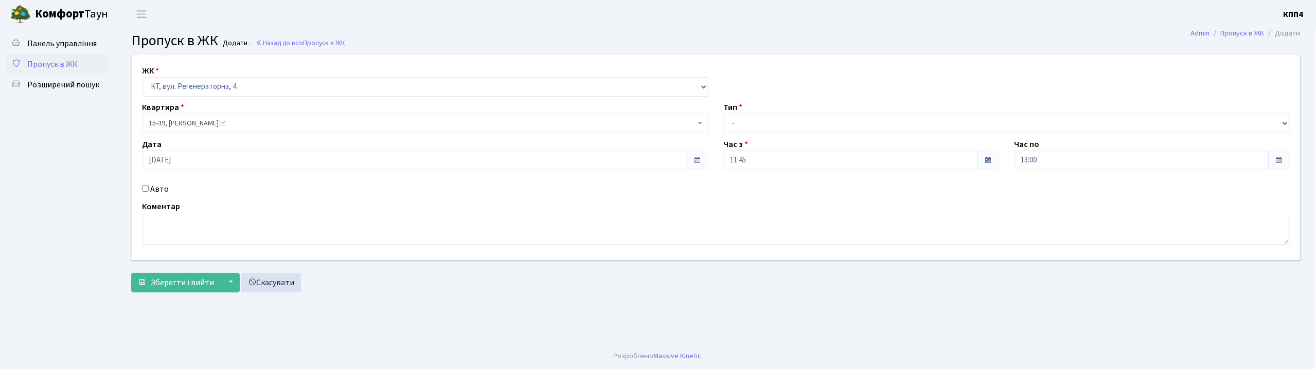
click at [169, 186] on div "Авто" at bounding box center [425, 189] width 582 height 12
click at [162, 190] on label "Авто" at bounding box center [159, 189] width 19 height 12
click at [149, 190] on input "Авто" at bounding box center [145, 188] width 7 height 7
checkbox input "true"
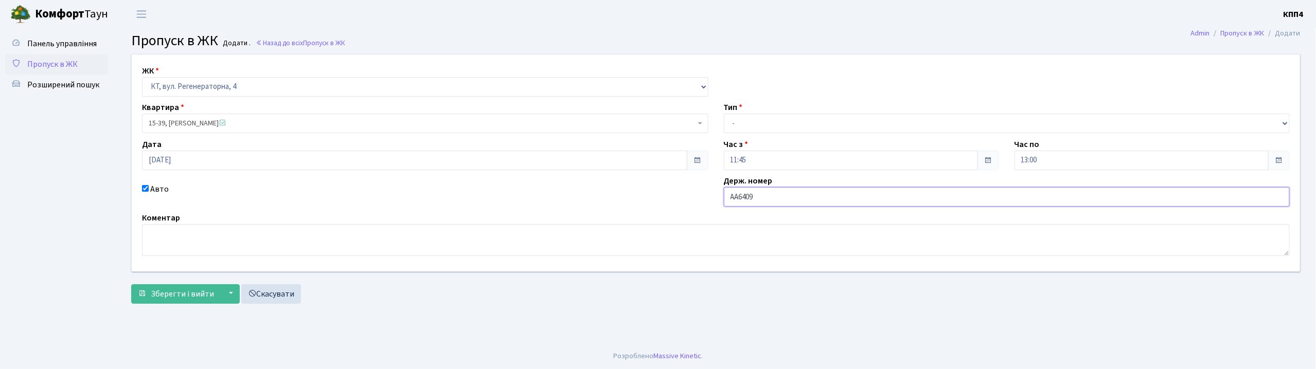
type input "АА6409СО"
click at [779, 130] on select "- Доставка Таксі Гості Сервіс" at bounding box center [1007, 124] width 566 height 20
select select "3"
click at [724, 114] on select "- Доставка Таксі Гості Сервіс" at bounding box center [1007, 124] width 566 height 20
click at [173, 285] on button "Зберегти і вийти" at bounding box center [176, 294] width 90 height 20
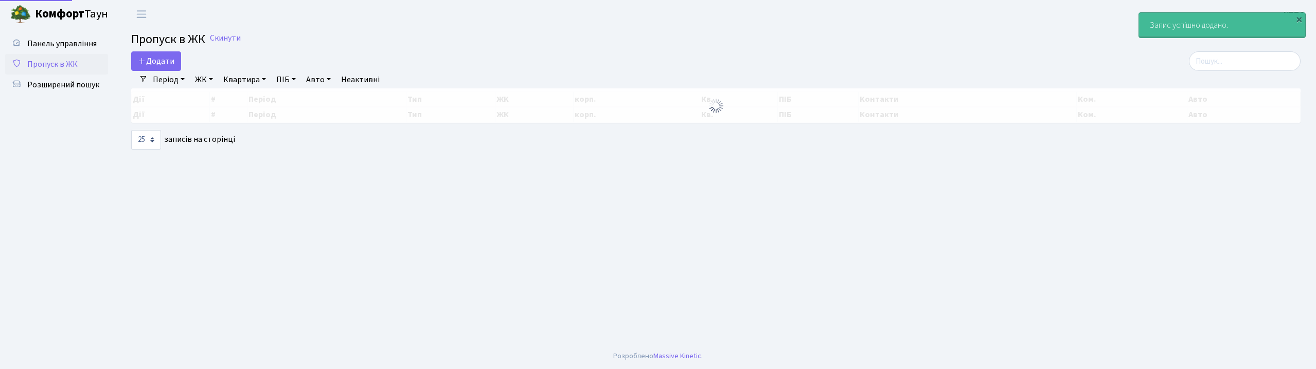
select select "25"
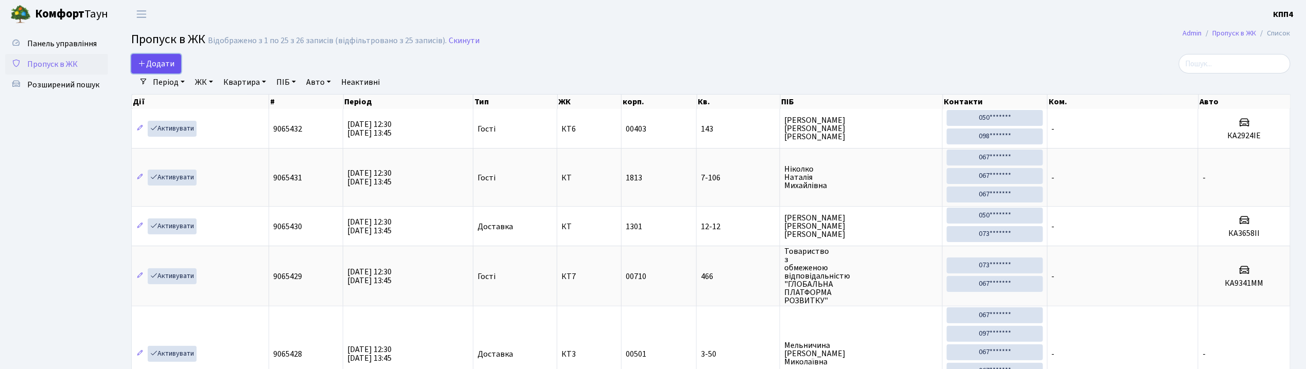
click at [151, 64] on span "Додати" at bounding box center [156, 63] width 37 height 11
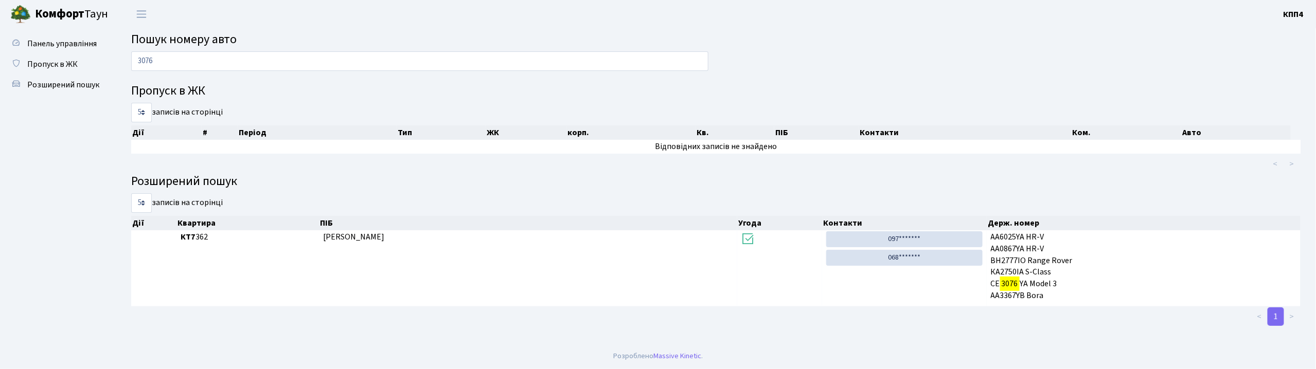
type input "3076"
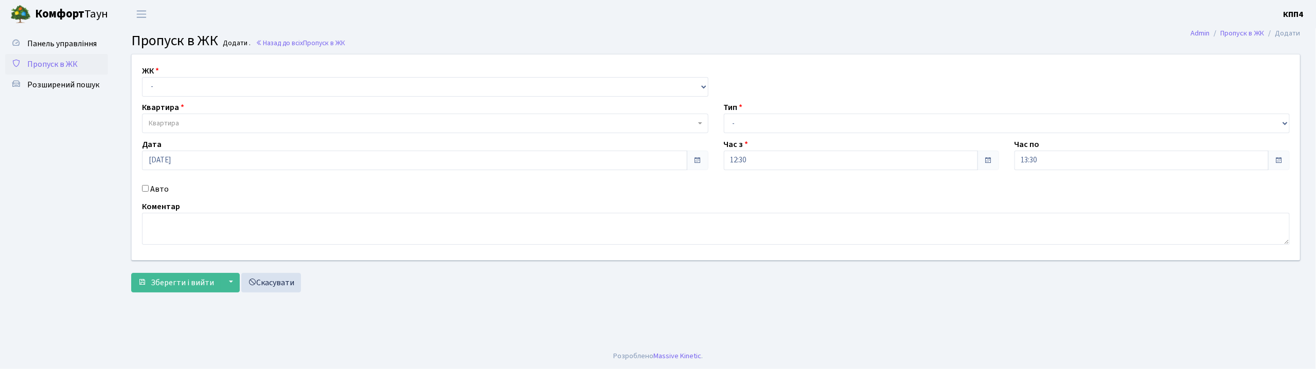
select select "271"
click at [142, 77] on select "- КТ, вул. Регенераторна, 4 КТ2, просп. [STREET_ADDRESS] [STREET_ADDRESS] [PERS…" at bounding box center [425, 87] width 566 height 20
select select
click at [175, 122] on span "Квартира" at bounding box center [164, 123] width 30 height 10
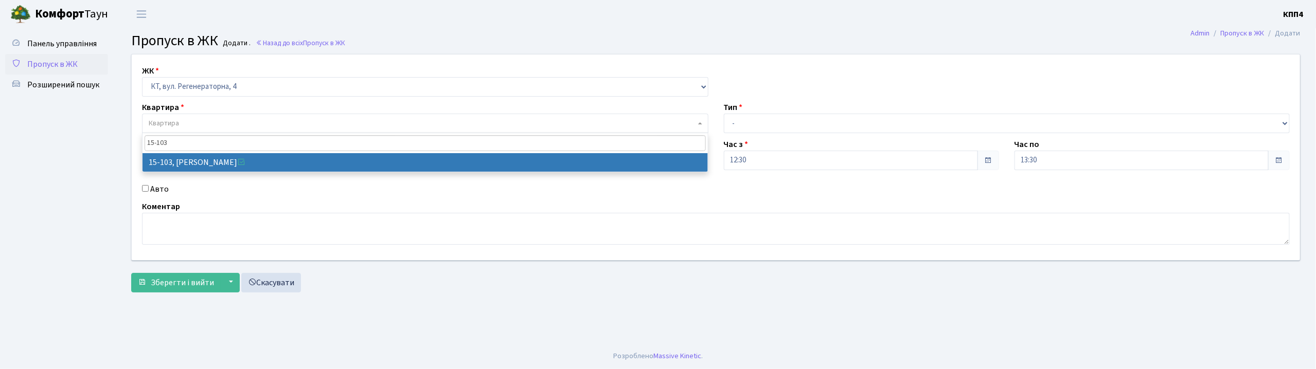
type input "15-103"
select select "8878"
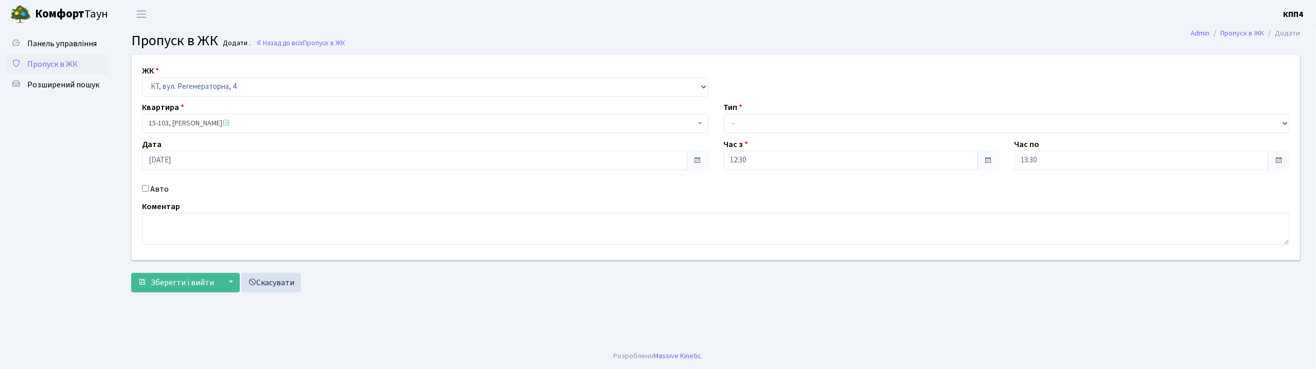
click at [147, 194] on div "Авто" at bounding box center [425, 189] width 582 height 12
click at [151, 190] on label "Авто" at bounding box center [159, 189] width 19 height 12
click at [149, 190] on input "Авто" at bounding box center [145, 188] width 7 height 7
checkbox input "true"
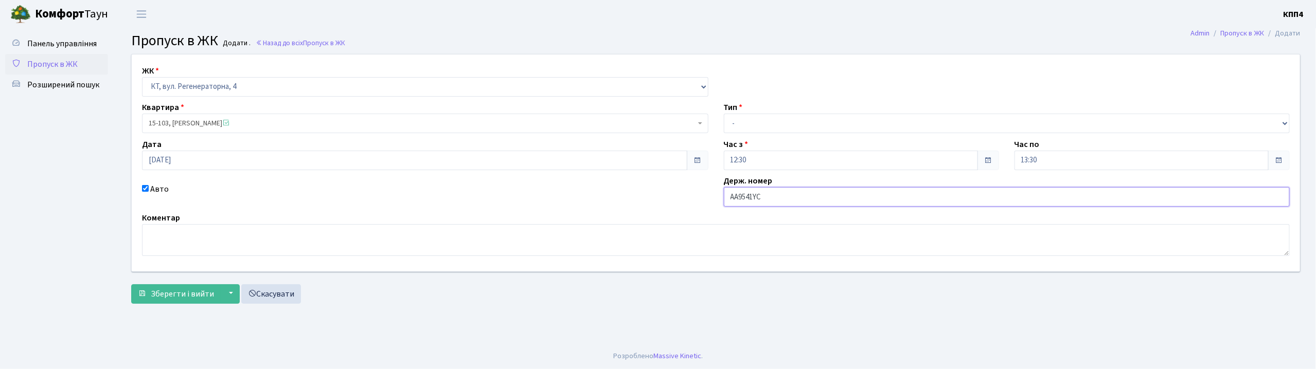
type input "АА9541YC"
click at [845, 122] on select "- Доставка Таксі Гості Сервіс" at bounding box center [1007, 124] width 566 height 20
select select "2"
click at [724, 114] on select "- Доставка Таксі Гості Сервіс" at bounding box center [1007, 124] width 566 height 20
click at [149, 289] on button "Зберегти і вийти" at bounding box center [176, 294] width 90 height 20
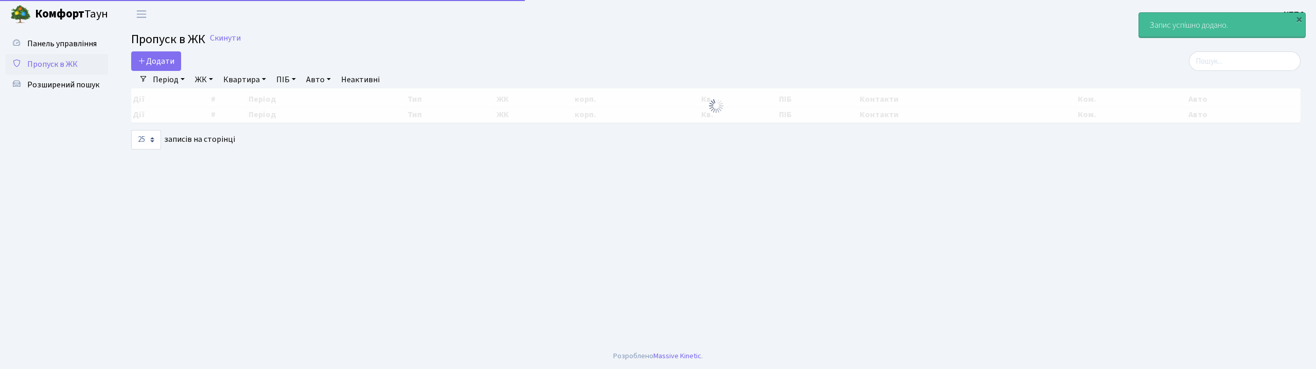
select select "25"
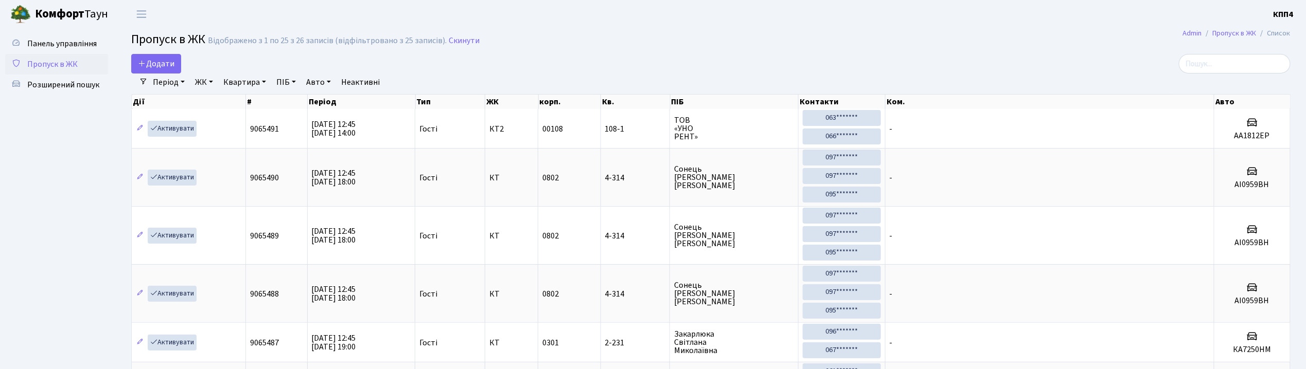
click at [163, 77] on link "Період" at bounding box center [169, 82] width 40 height 17
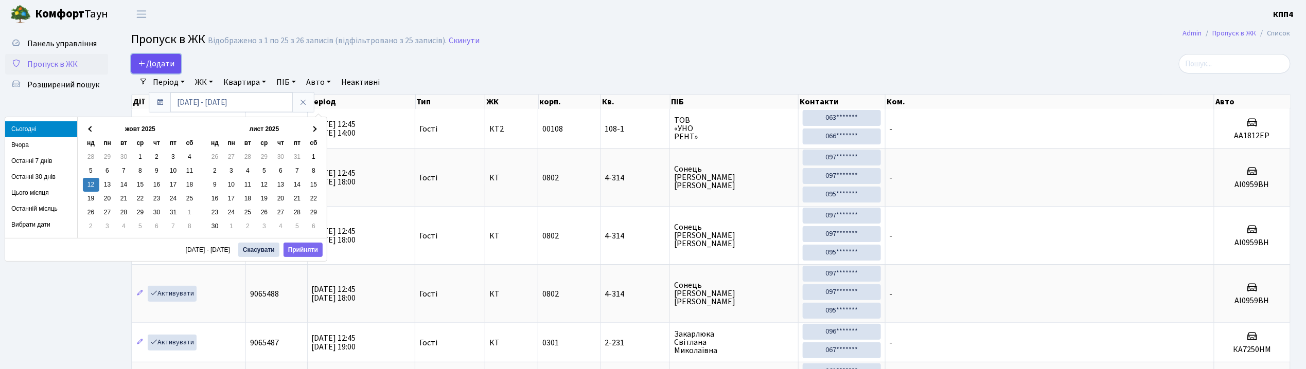
click at [167, 63] on span "Додати" at bounding box center [156, 63] width 37 height 11
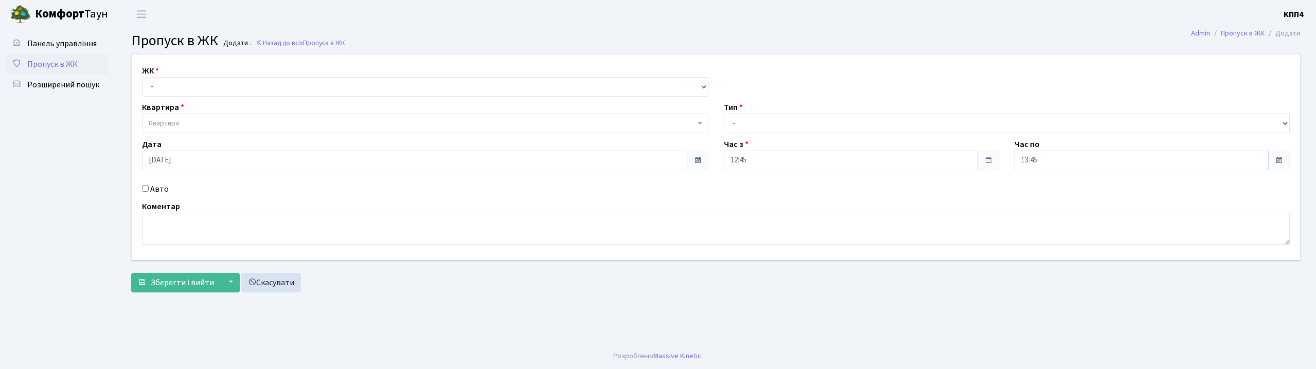
click at [177, 102] on div "ЖК - КТ, вул. Регенераторна, 4 КТ2, просп. [STREET_ADDRESS] [STREET_ADDRESS] [P…" at bounding box center [716, 158] width 1184 height 206
click at [186, 85] on select "- КТ, вул. Регенераторна, 4 КТ2, просп. Соборності, 17 КТ3, вул. Березнева, 16 …" at bounding box center [425, 87] width 566 height 20
select select "271"
click at [142, 77] on select "- КТ, вул. Регенераторна, 4 КТ2, просп. Соборності, 17 КТ3, вул. Березнева, 16 …" at bounding box center [425, 87] width 566 height 20
select select
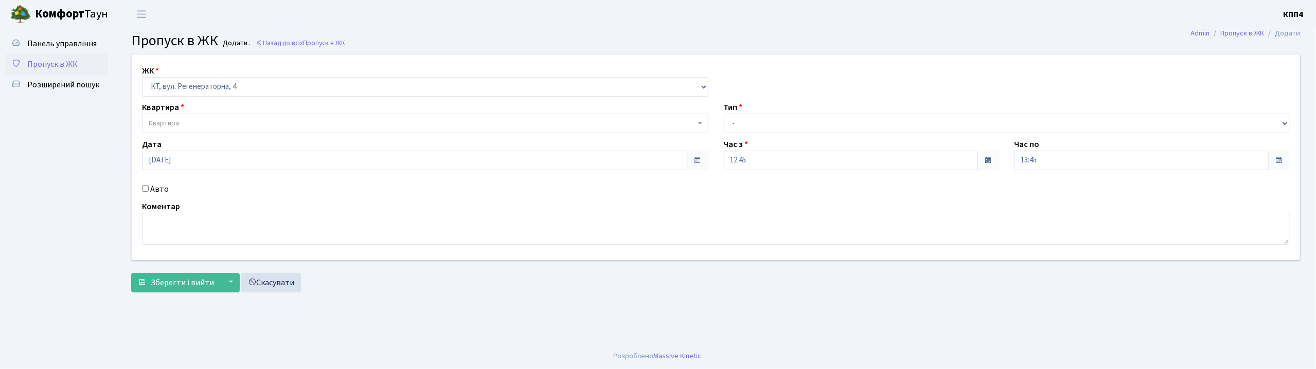
click at [189, 126] on span "Квартира" at bounding box center [422, 123] width 547 height 10
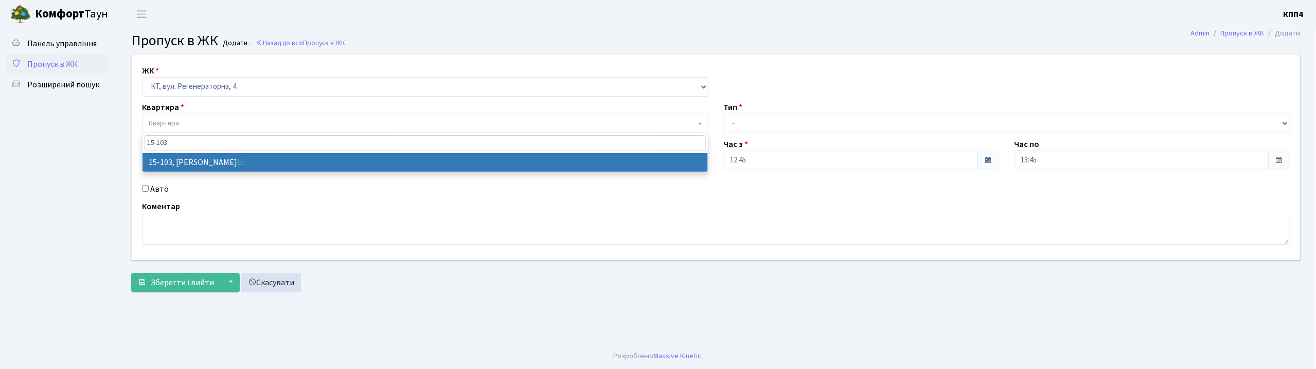
type input "15-103"
select select "8878"
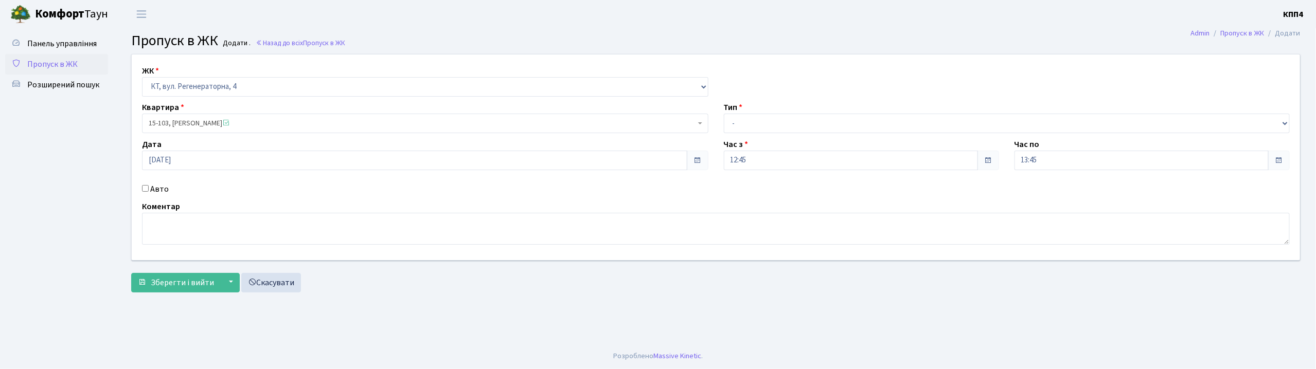
click at [157, 189] on label "Авто" at bounding box center [159, 189] width 19 height 12
click at [149, 189] on input "Авто" at bounding box center [145, 188] width 7 height 7
checkbox input "true"
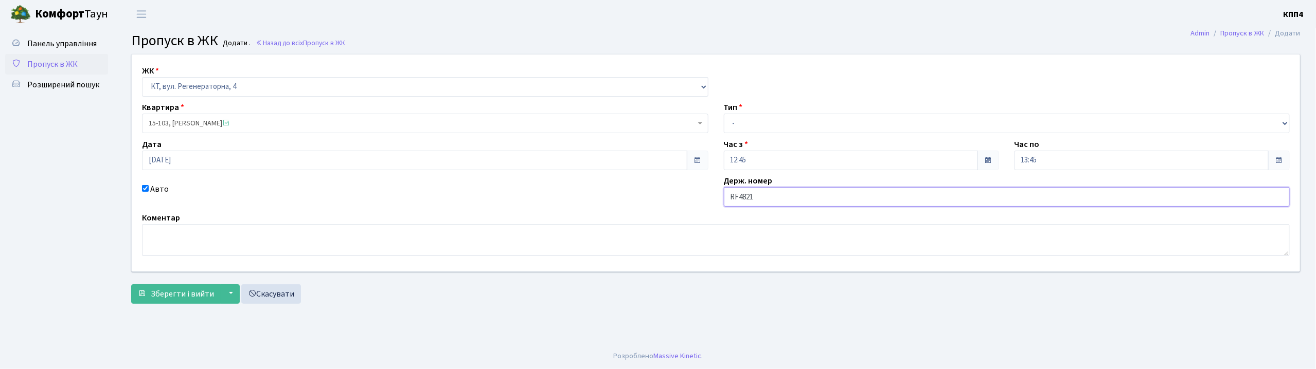
click at [737, 205] on input "RF4821" at bounding box center [1007, 197] width 566 height 20
drag, startPoint x: 774, startPoint y: 205, endPoint x: 776, endPoint y: 198, distance: 7.5
click at [776, 198] on input "КА4821" at bounding box center [1007, 197] width 566 height 20
type input "КА4821МТ"
click at [793, 132] on select "- Доставка Таксі Гості Сервіс" at bounding box center [1007, 124] width 566 height 20
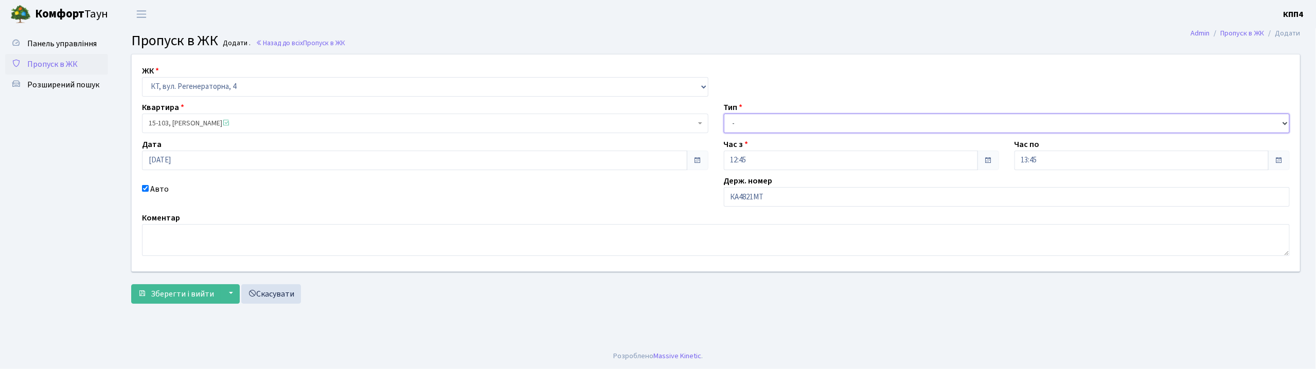
select select "2"
click at [724, 114] on select "- Доставка Таксі Гості Сервіс" at bounding box center [1007, 124] width 566 height 20
click at [153, 291] on span "Зберегти і вийти" at bounding box center [182, 294] width 63 height 11
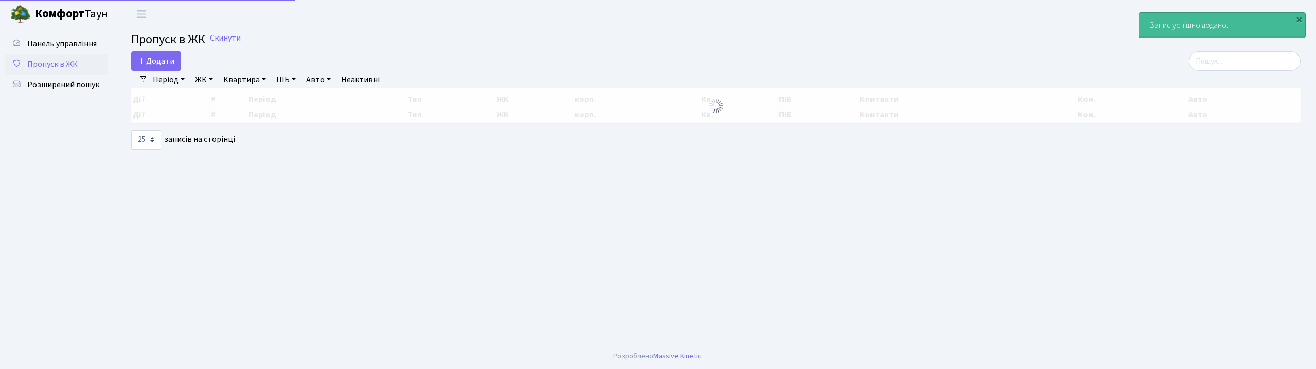
select select "25"
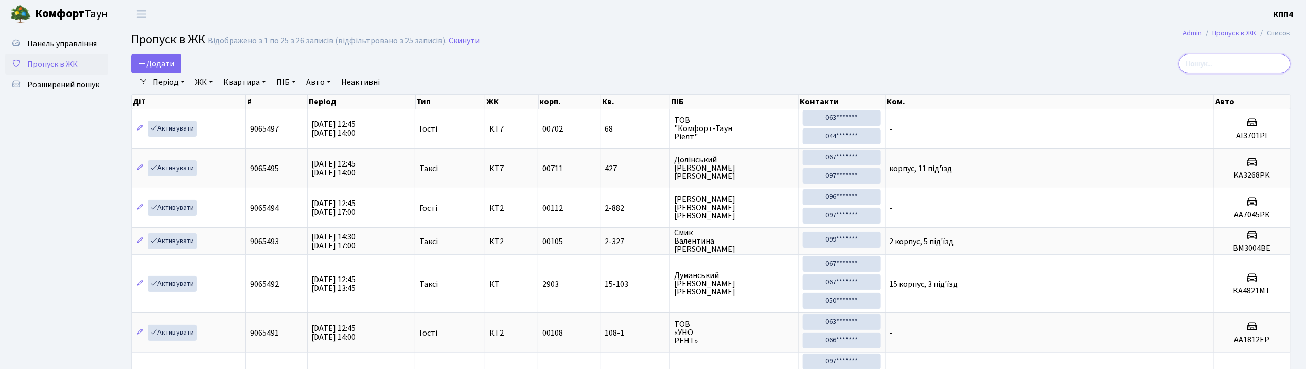
click at [1227, 68] on input "search" at bounding box center [1234, 64] width 112 height 20
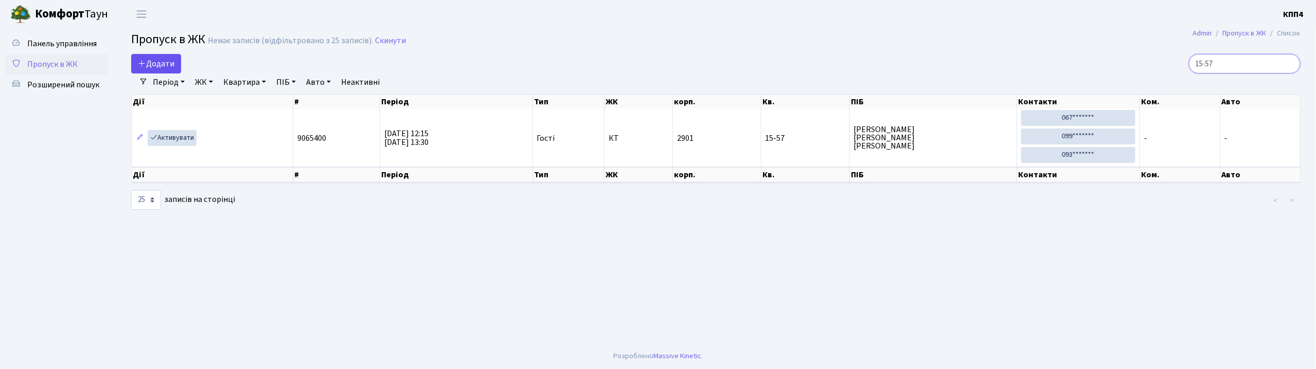
type input "15-57"
click at [152, 54] on link "Додати" at bounding box center [156, 64] width 50 height 20
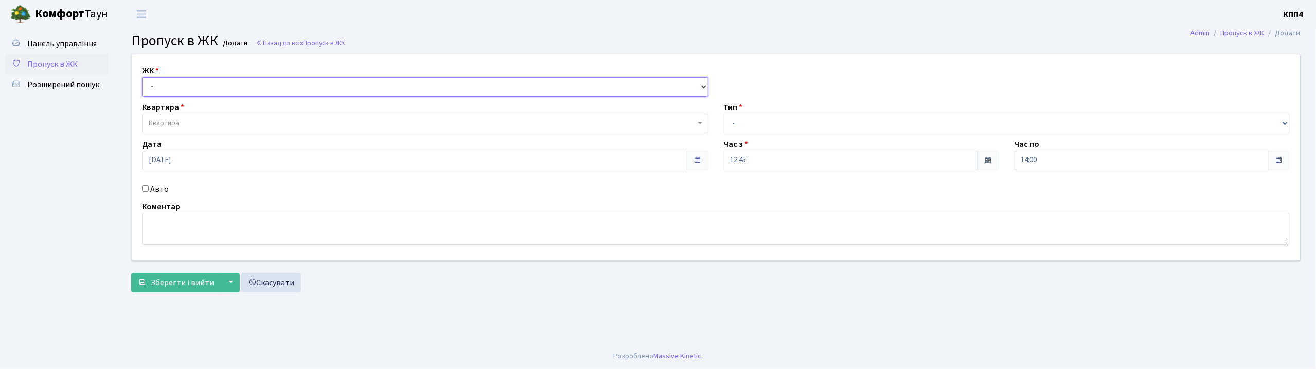
click at [163, 82] on select "- КТ, вул. Регенераторна, 4 КТ2, просп. [STREET_ADDRESS] [STREET_ADDRESS] [PERS…" at bounding box center [425, 87] width 566 height 20
select select "295"
click at [142, 77] on select "- КТ, вул. Регенераторна, 4 КТ2, просп. [STREET_ADDRESS] [STREET_ADDRESS] [PERS…" at bounding box center [425, 87] width 566 height 20
select select
click at [199, 131] on span "Квартира" at bounding box center [425, 124] width 566 height 20
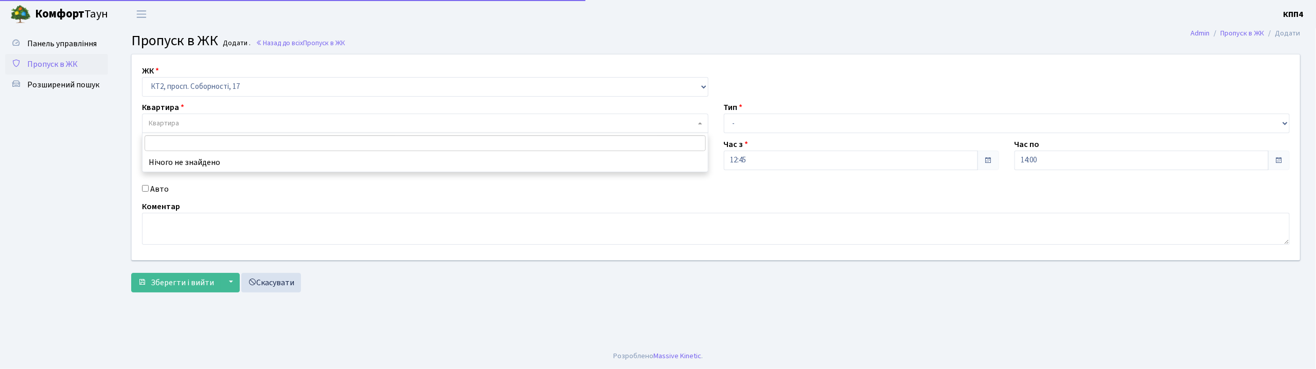
drag, startPoint x: 213, startPoint y: 76, endPoint x: 206, endPoint y: 97, distance: 22.1
click at [213, 75] on div "ЖК - КТ, вул. Регенераторна, 4 КТ2, просп. Соборності, 17 КТ3, вул. Березнева, …" at bounding box center [425, 81] width 582 height 32
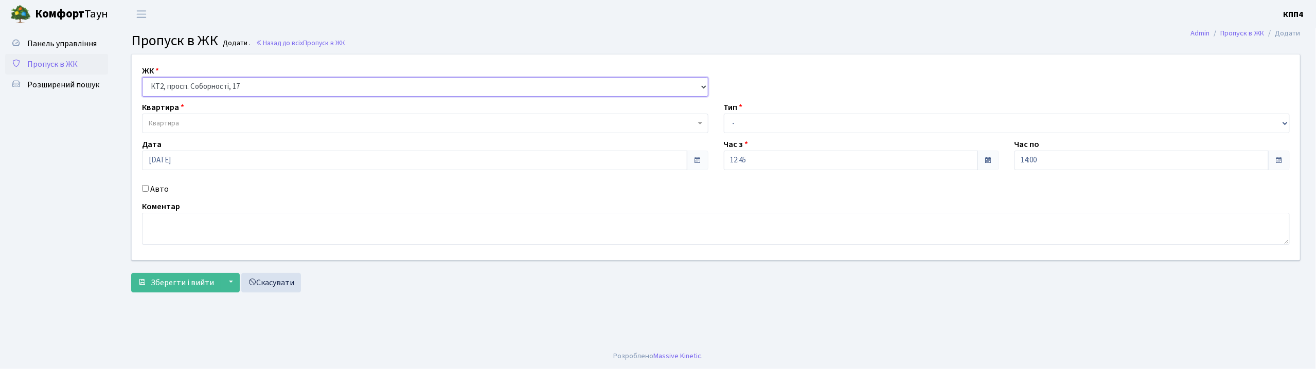
drag, startPoint x: 207, startPoint y: 86, endPoint x: 212, endPoint y: 98, distance: 12.4
click at [212, 98] on div "ЖК - КТ, вул. Регенераторна, 4 КТ2, просп. Соборності, 17 КТ3, вул. Березнева, …" at bounding box center [716, 158] width 1184 height 206
select select "271"
click at [142, 77] on select "- КТ, вул. Регенераторна, 4 КТ2, просп. Соборності, 17 КТ3, вул. Березнева, 16 …" at bounding box center [425, 87] width 566 height 20
select select
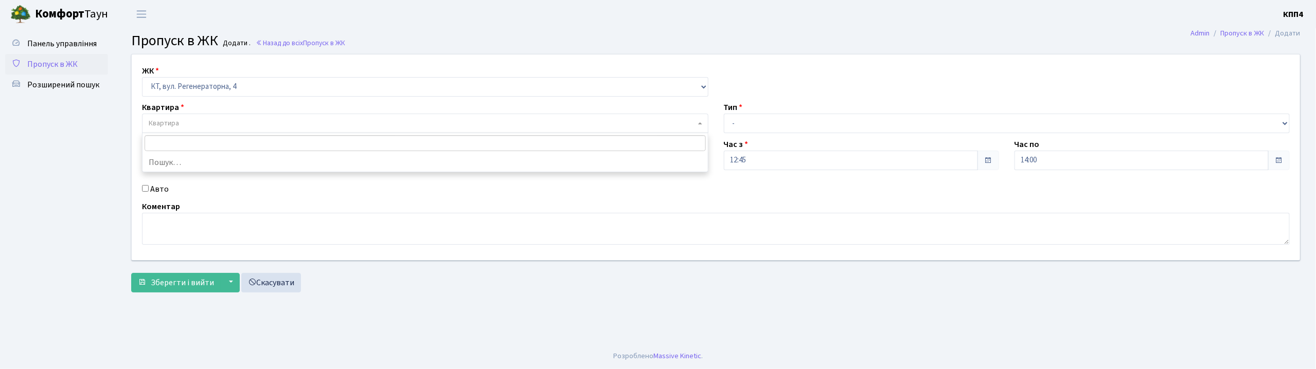
click at [215, 130] on span "Квартира" at bounding box center [425, 124] width 566 height 20
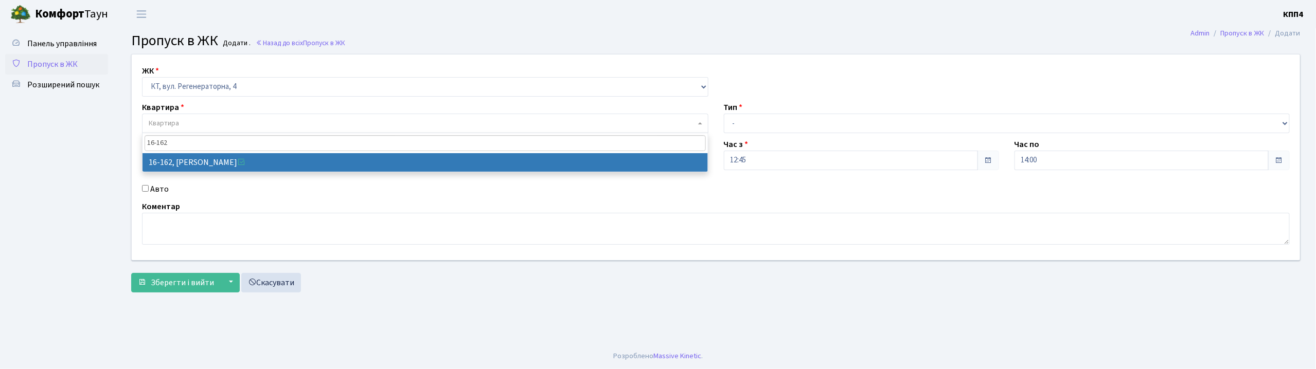
type input "16-162"
select select "8723"
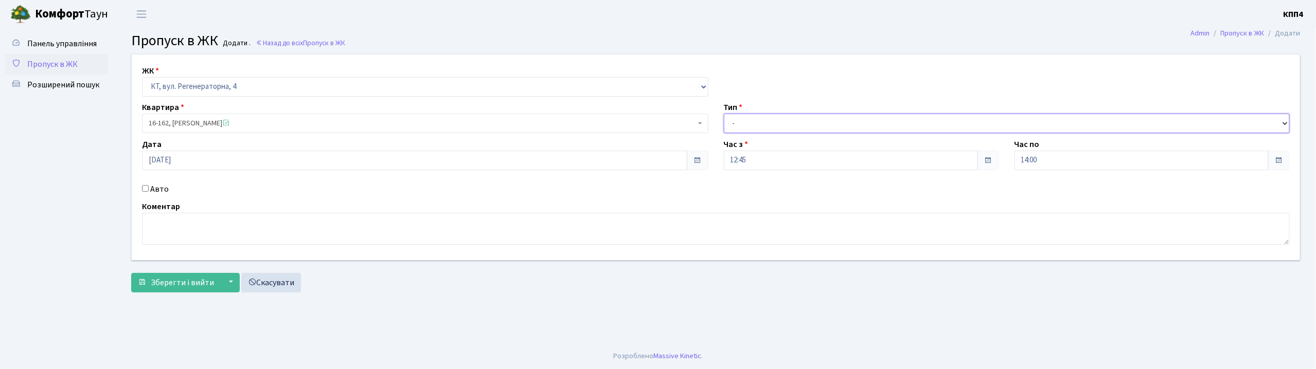
click at [808, 122] on select "- Доставка Таксі Гості Сервіс" at bounding box center [1007, 124] width 566 height 20
click at [724, 114] on select "- Доставка Таксі Гості Сервіс" at bounding box center [1007, 124] width 566 height 20
click at [770, 117] on select "- Доставка Таксі Гості Сервіс" at bounding box center [1007, 124] width 566 height 20
select select "1"
click at [724, 114] on select "- Доставка Таксі Гості Сервіс" at bounding box center [1007, 124] width 566 height 20
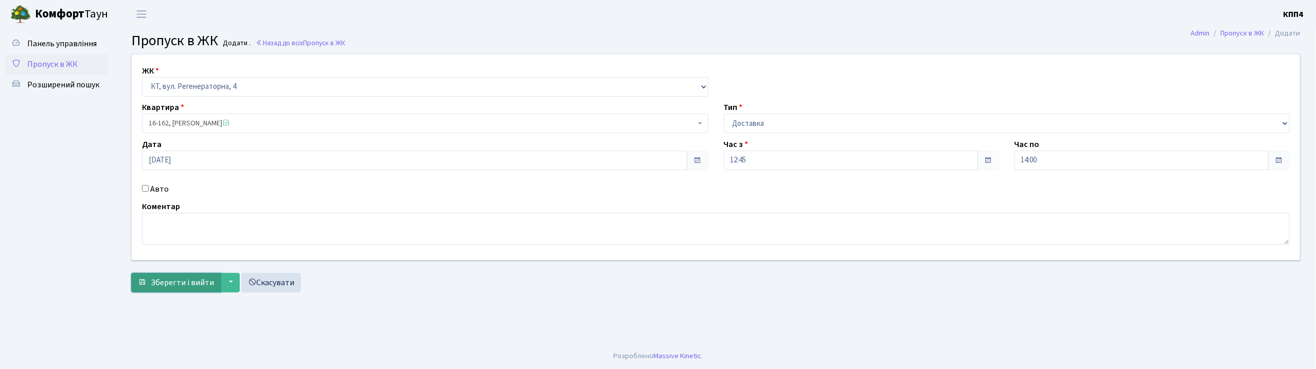
click at [197, 288] on span "Зберегти і вийти" at bounding box center [182, 282] width 63 height 11
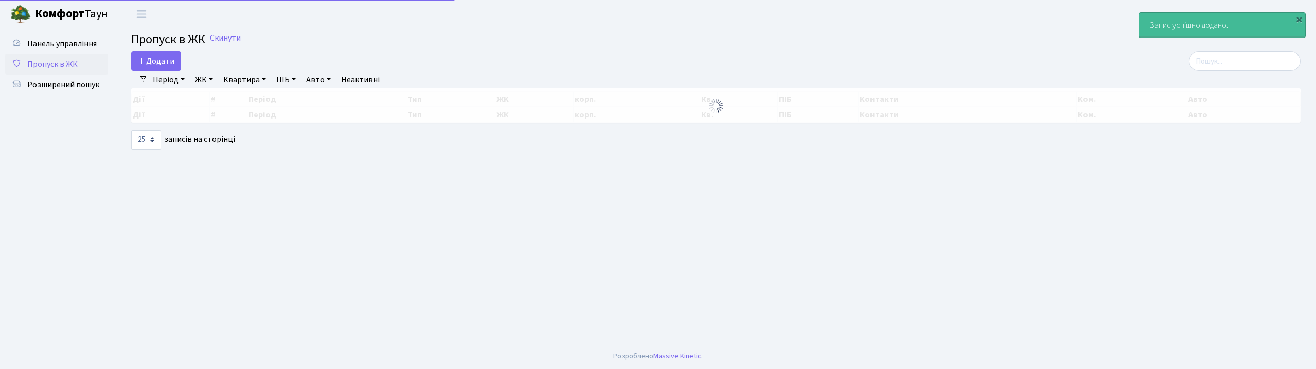
select select "25"
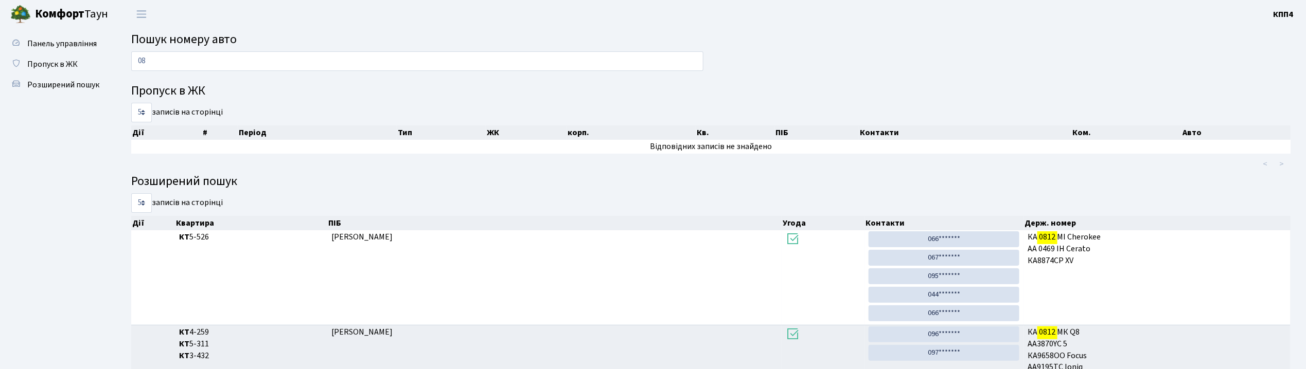
type input "0"
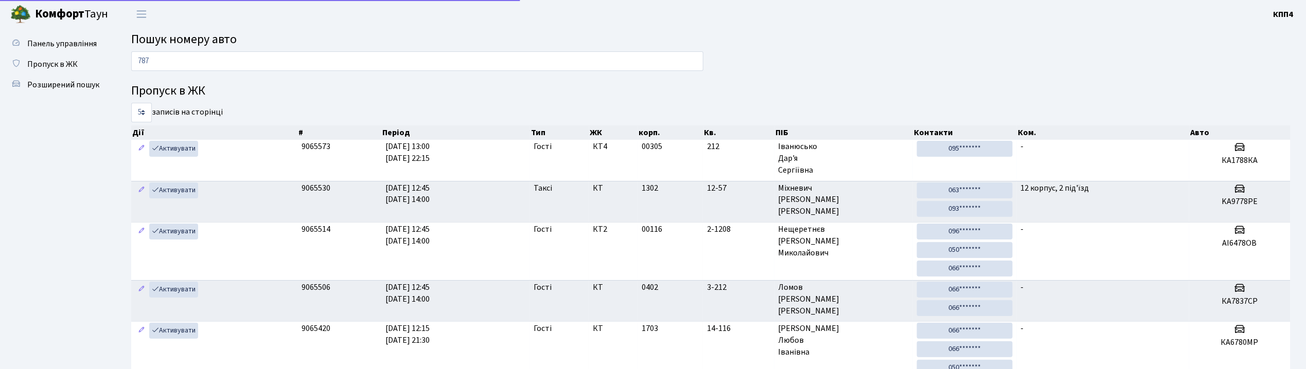
type input "7876"
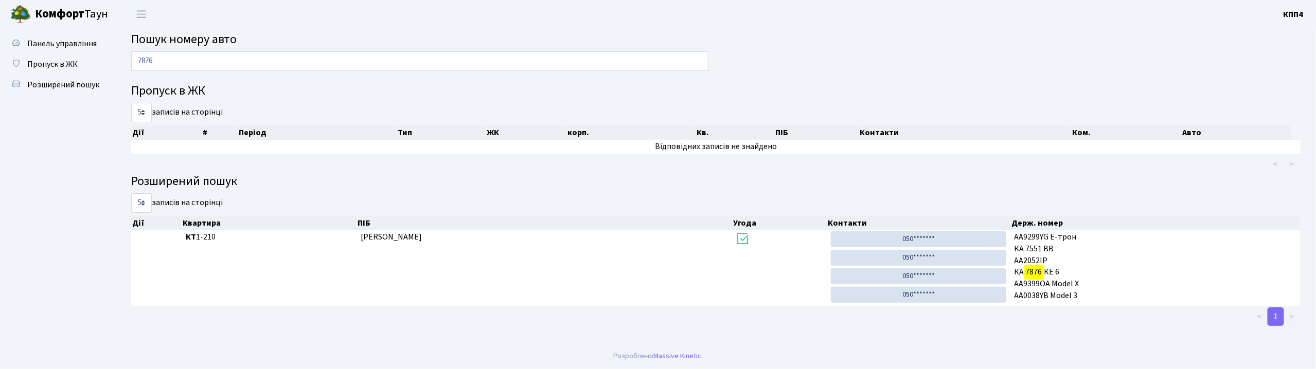
click at [225, 58] on input "7876" at bounding box center [419, 61] width 577 height 20
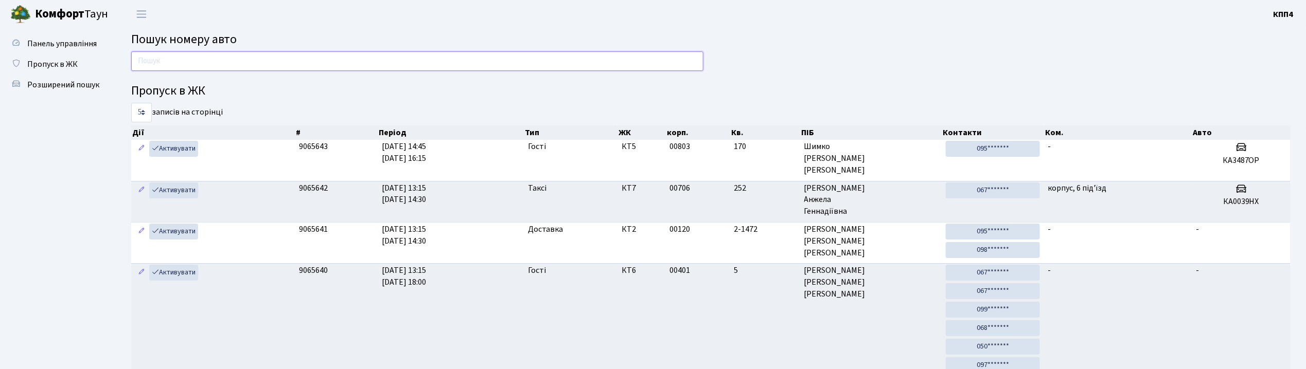
click at [251, 61] on input "text" at bounding box center [417, 61] width 572 height 20
type input "1310"
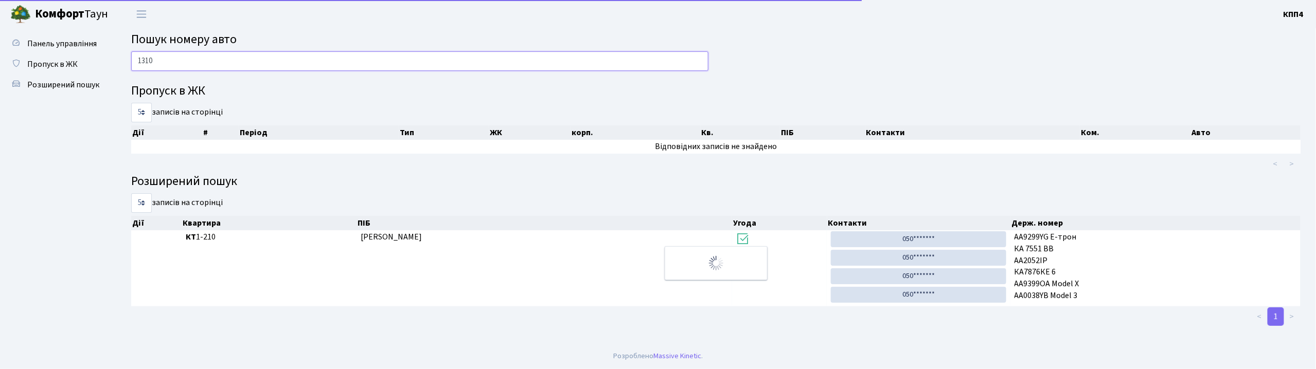
click at [258, 66] on input "1310" at bounding box center [419, 61] width 577 height 20
click at [258, 66] on input "1310" at bounding box center [417, 61] width 572 height 20
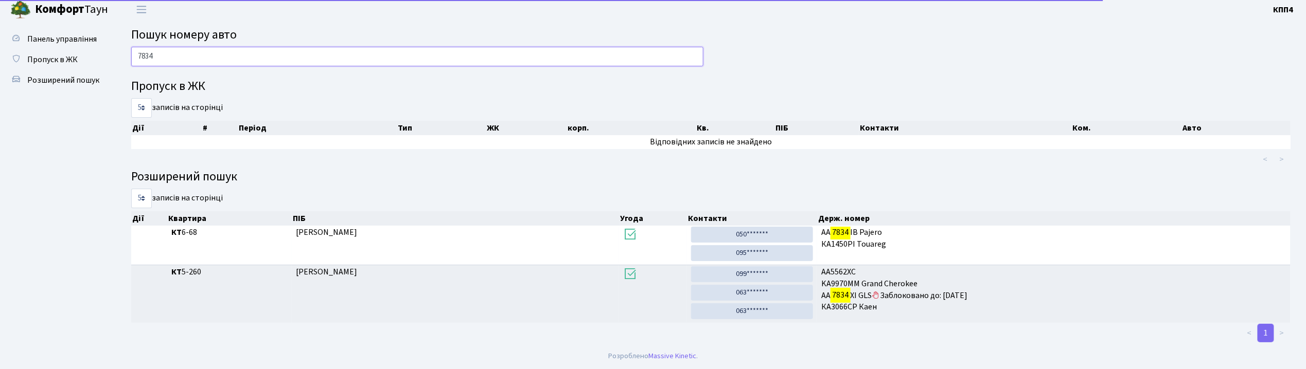
scroll to position [6, 0]
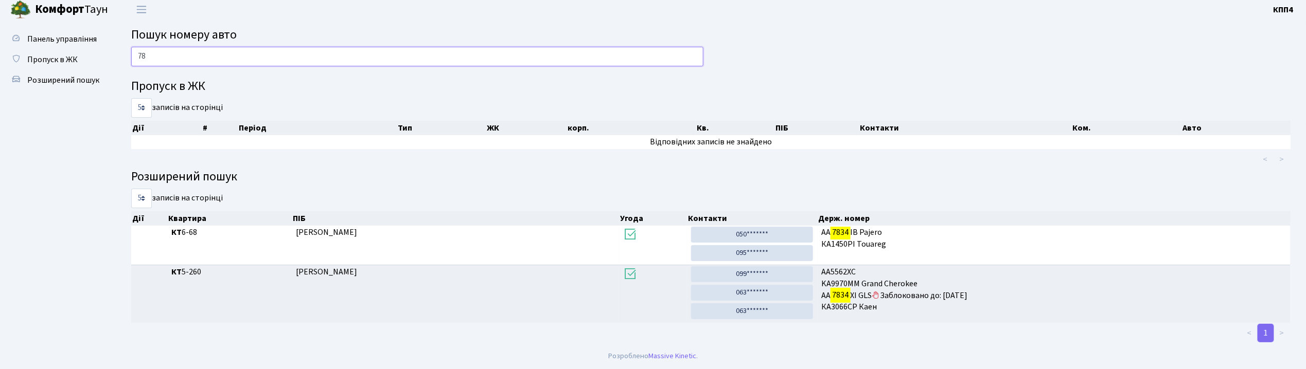
type input "7"
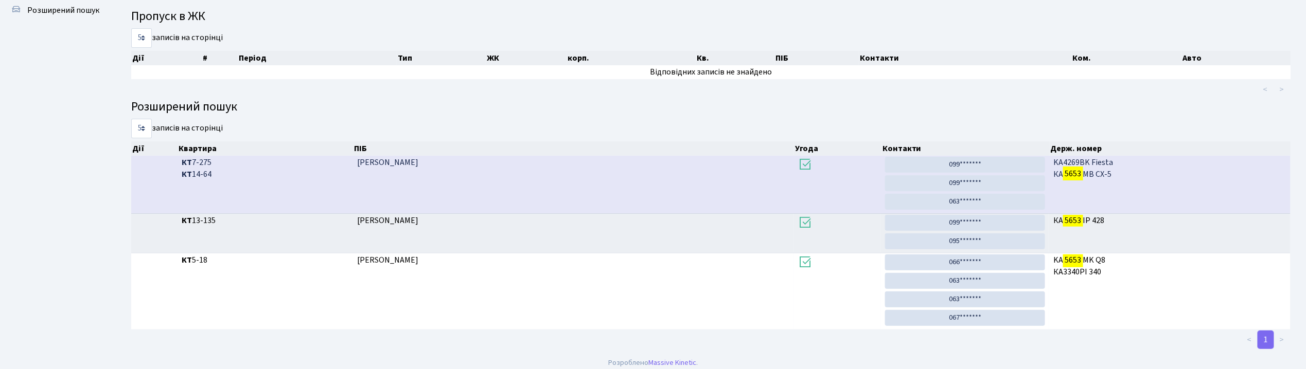
scroll to position [56, 0]
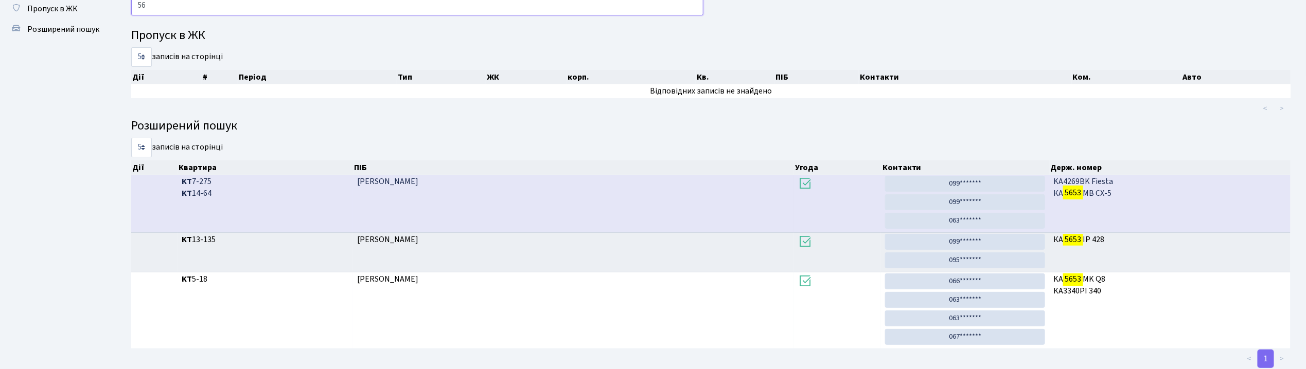
type input "5"
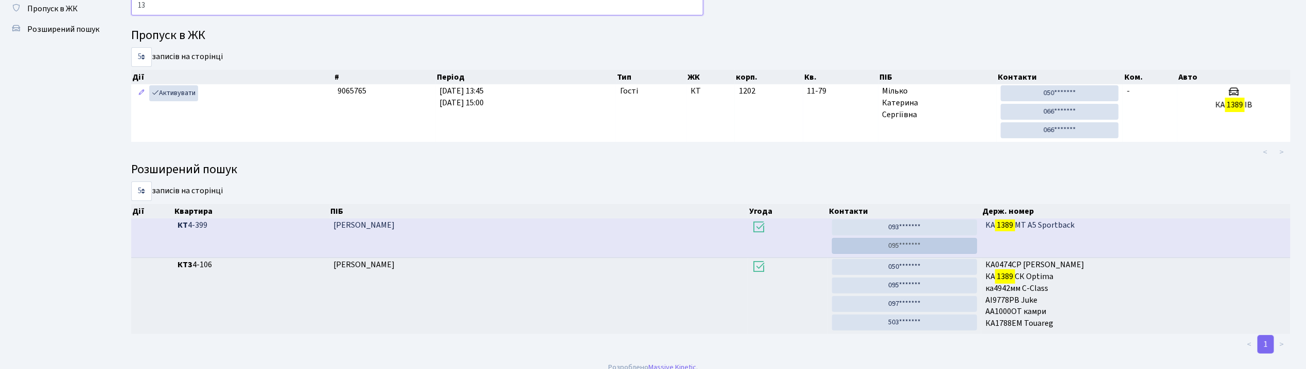
type input "1"
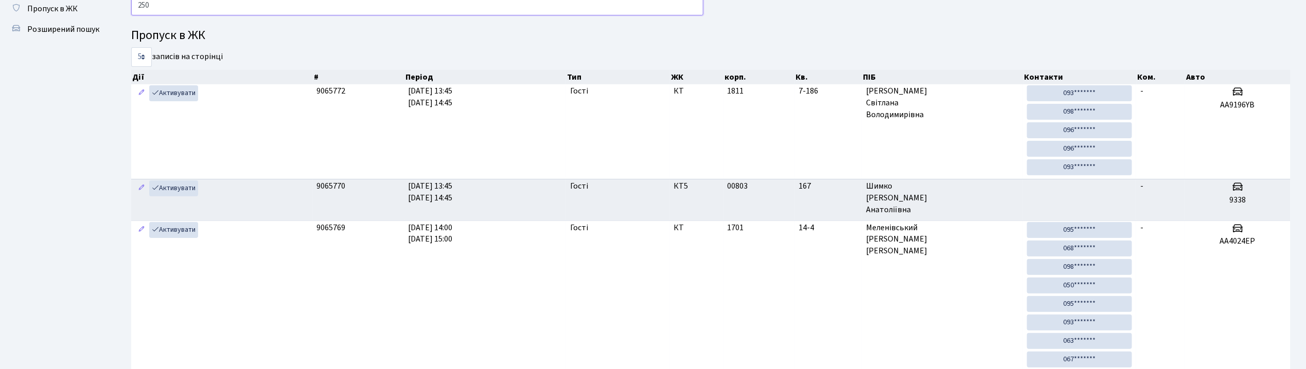
type input "2502"
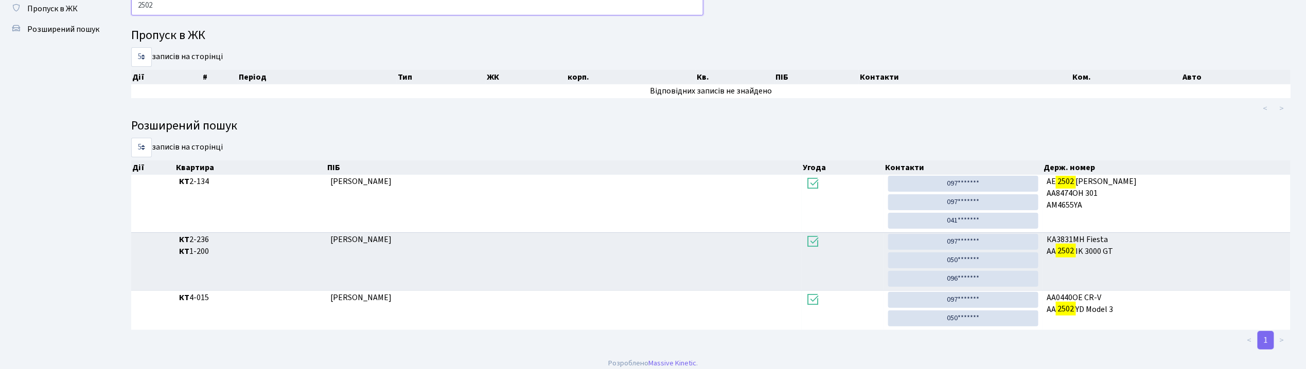
click at [457, 13] on input "2502" at bounding box center [417, 6] width 572 height 20
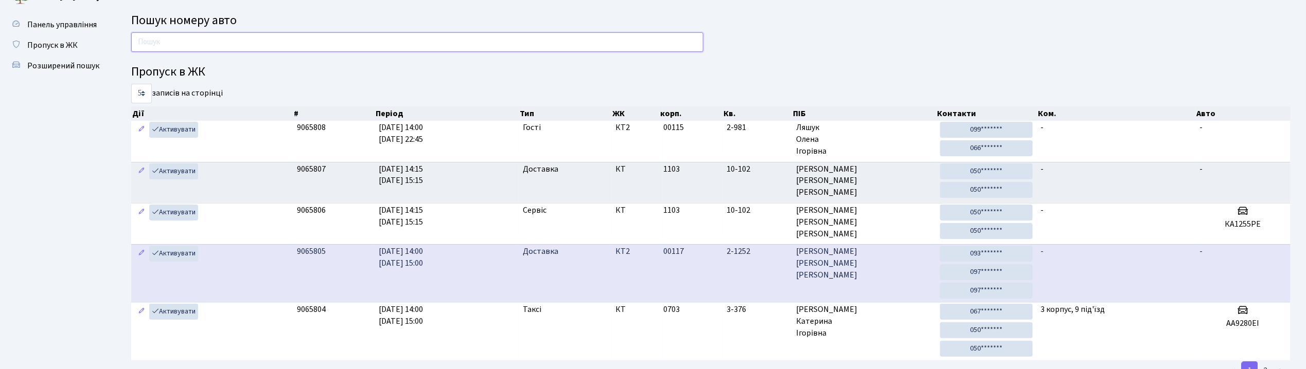
scroll to position [0, 0]
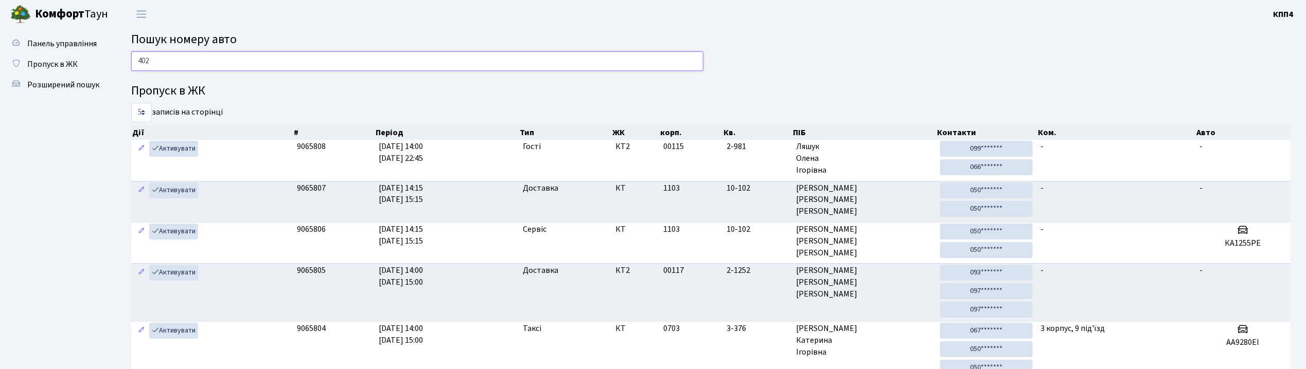
type input "4024"
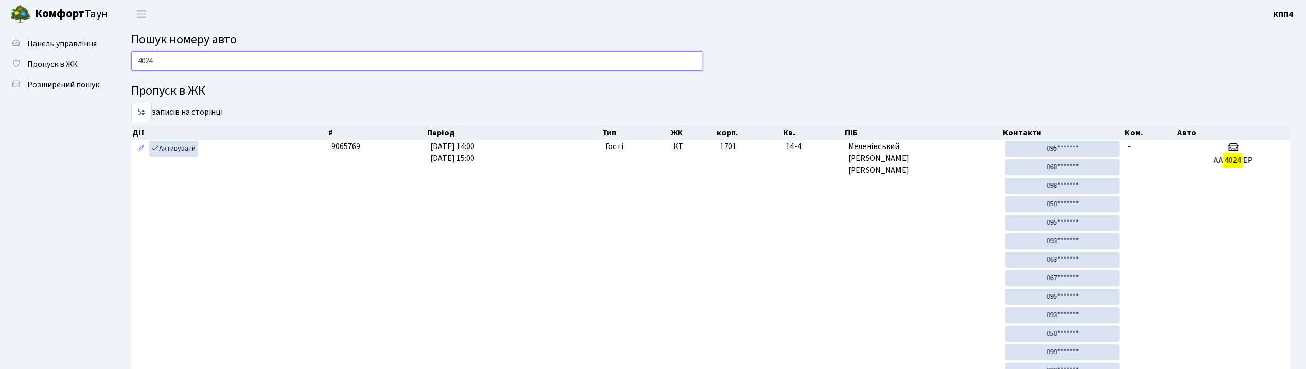
click at [241, 63] on input "4024" at bounding box center [417, 61] width 572 height 20
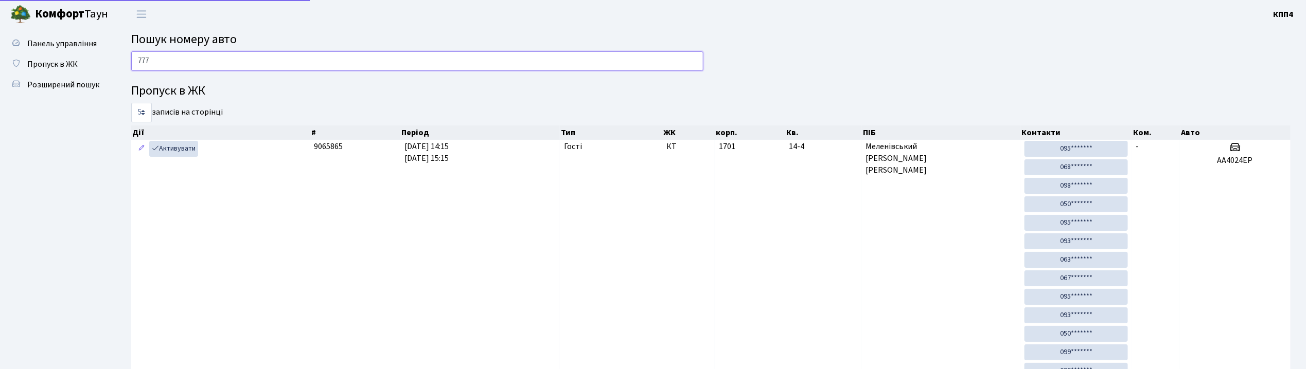
type input "7770"
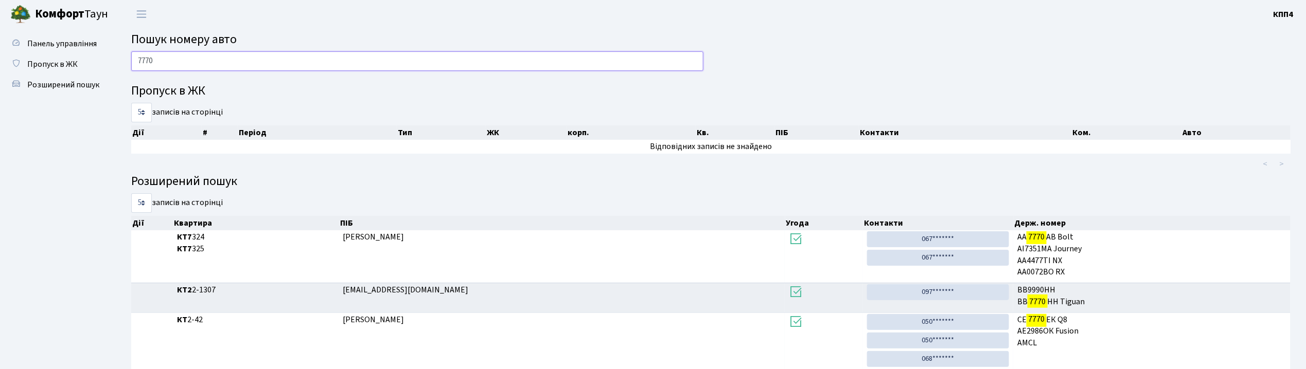
click at [209, 65] on input "7770" at bounding box center [417, 61] width 572 height 20
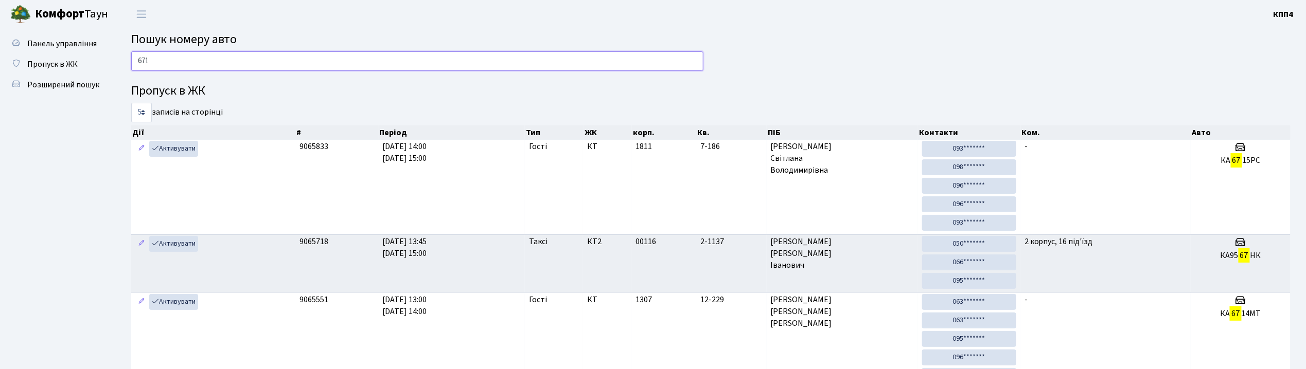
type input "6715"
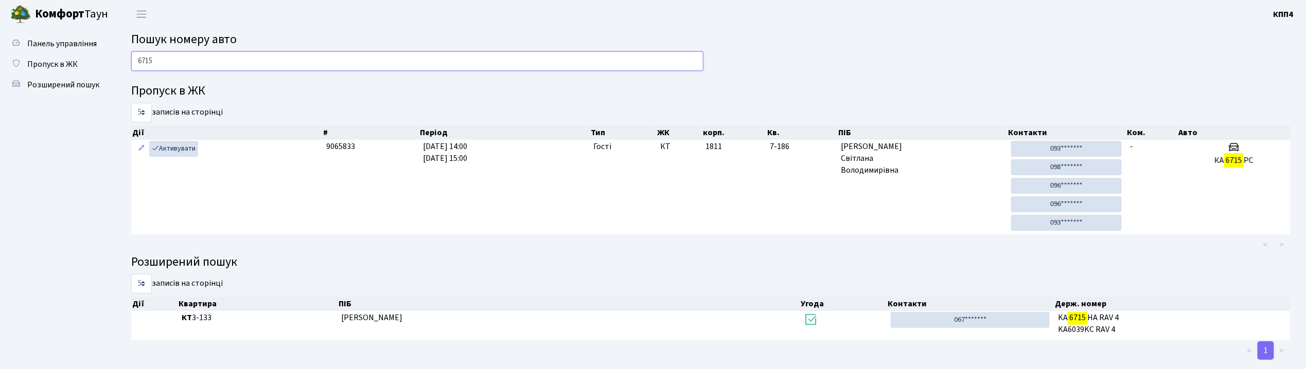
click at [452, 54] on input "6715" at bounding box center [417, 61] width 572 height 20
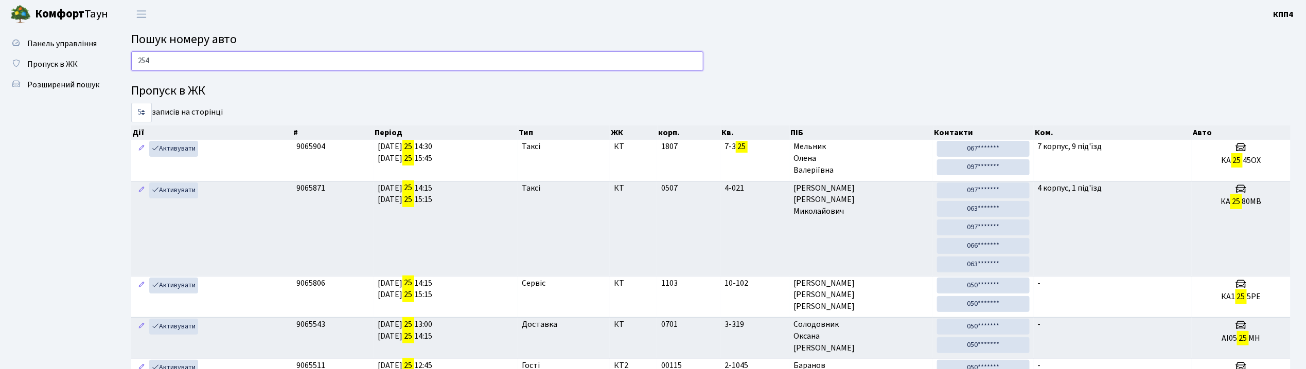
type input "2545"
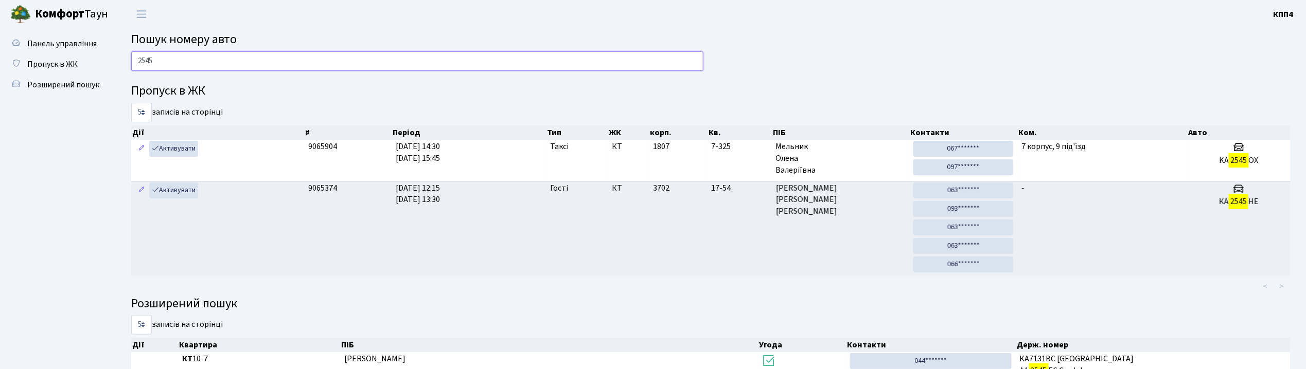
click at [165, 62] on input "2545" at bounding box center [417, 61] width 572 height 20
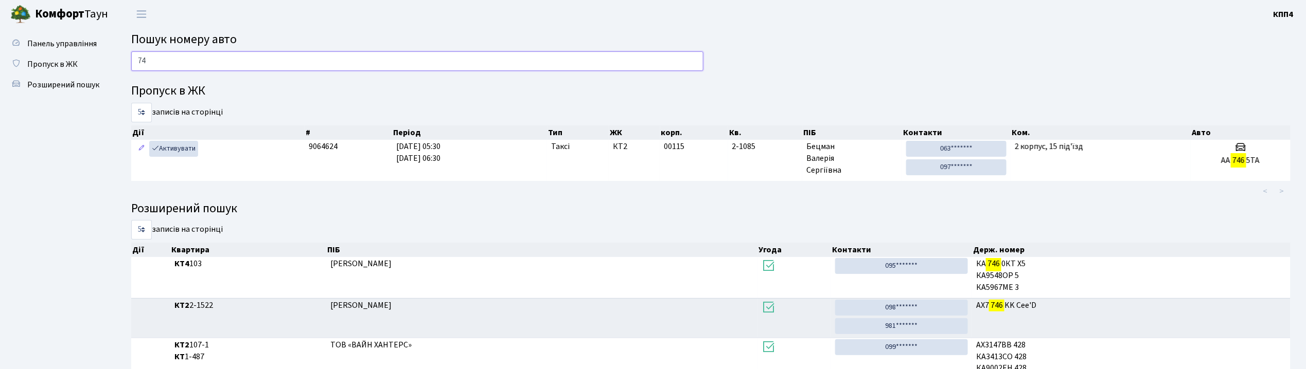
type input "7"
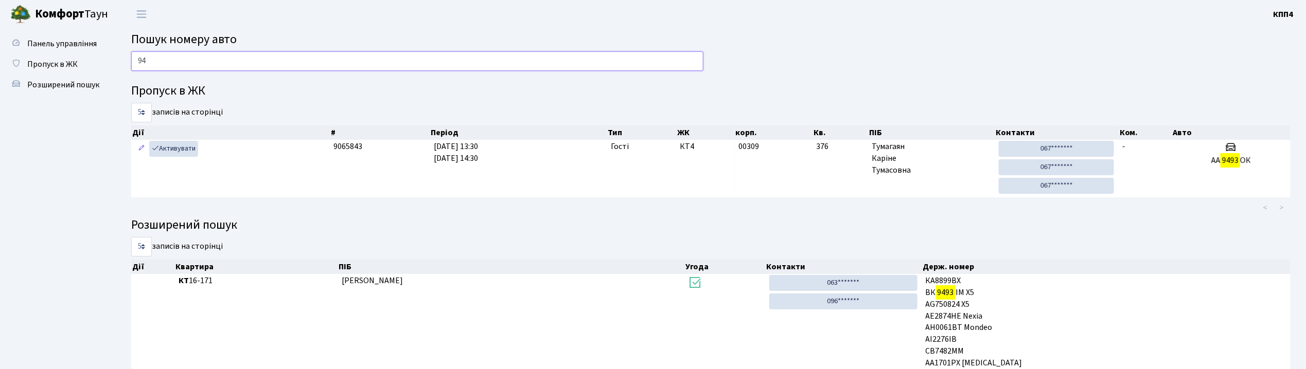
type input "9"
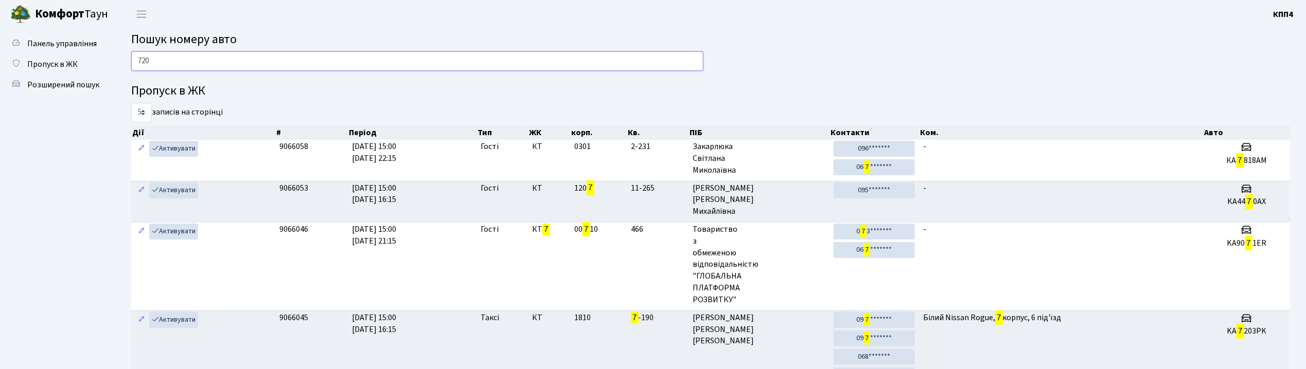
type input "7203"
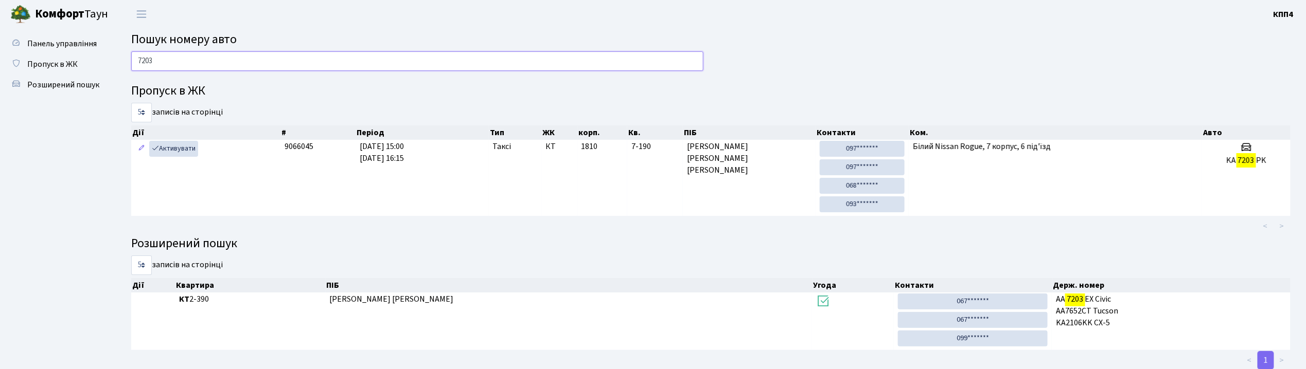
click at [183, 68] on input "7203" at bounding box center [417, 61] width 572 height 20
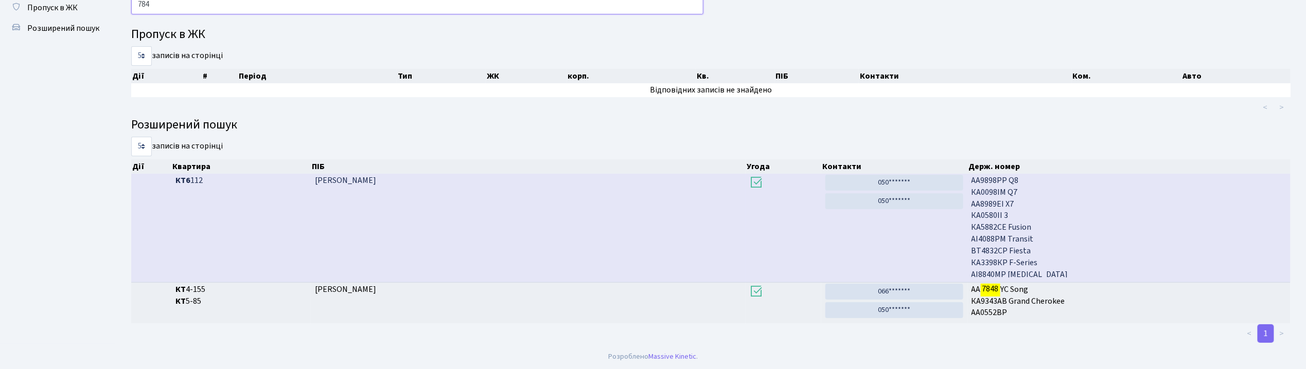
scroll to position [56, 0]
type input "7"
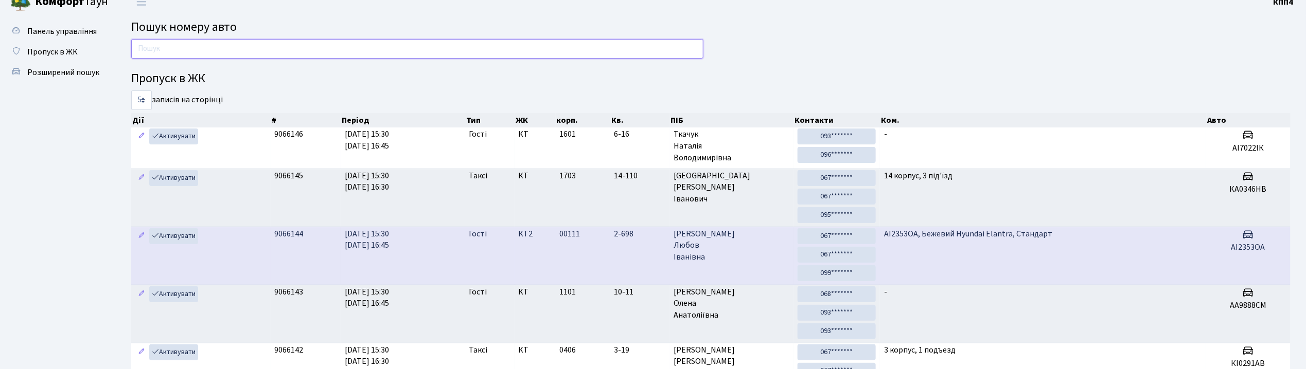
scroll to position [0, 0]
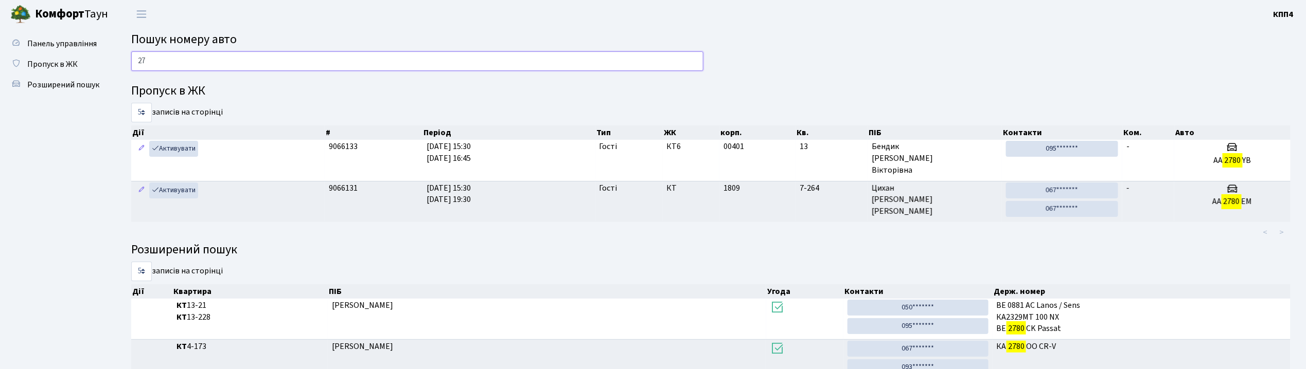
type input "2"
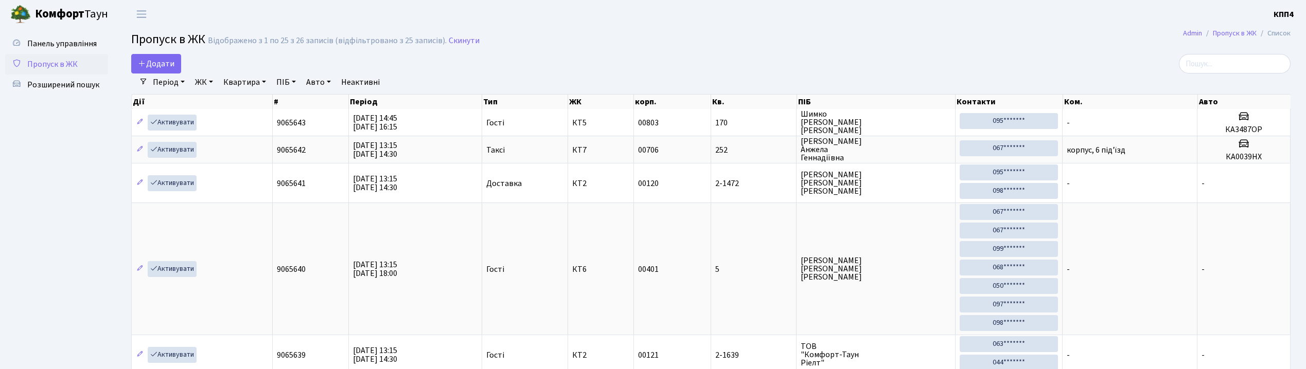
select select "25"
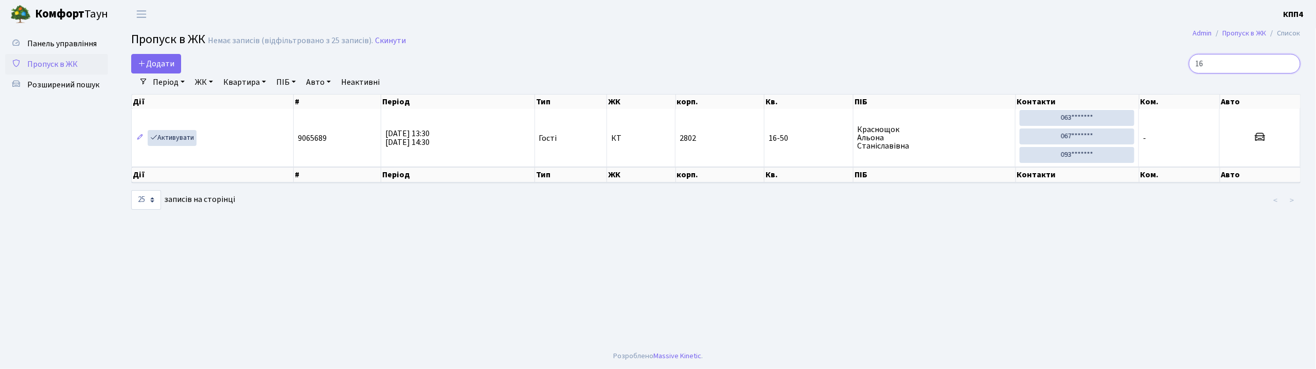
type input "1"
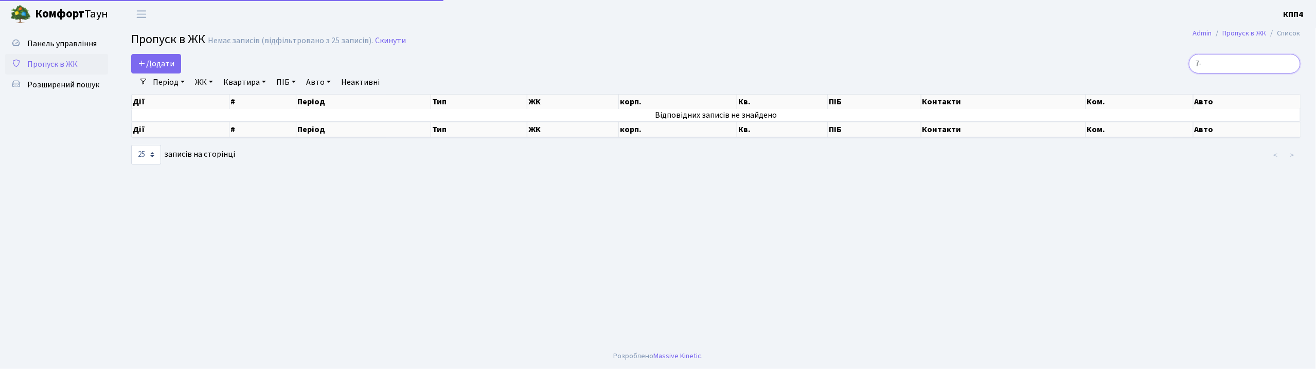
type input "7"
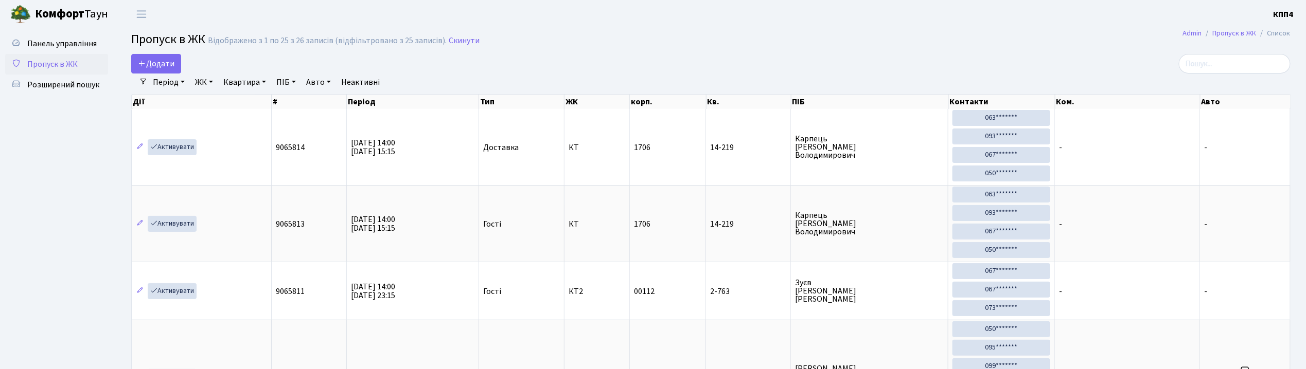
click at [192, 81] on link "ЖК" at bounding box center [204, 82] width 26 height 17
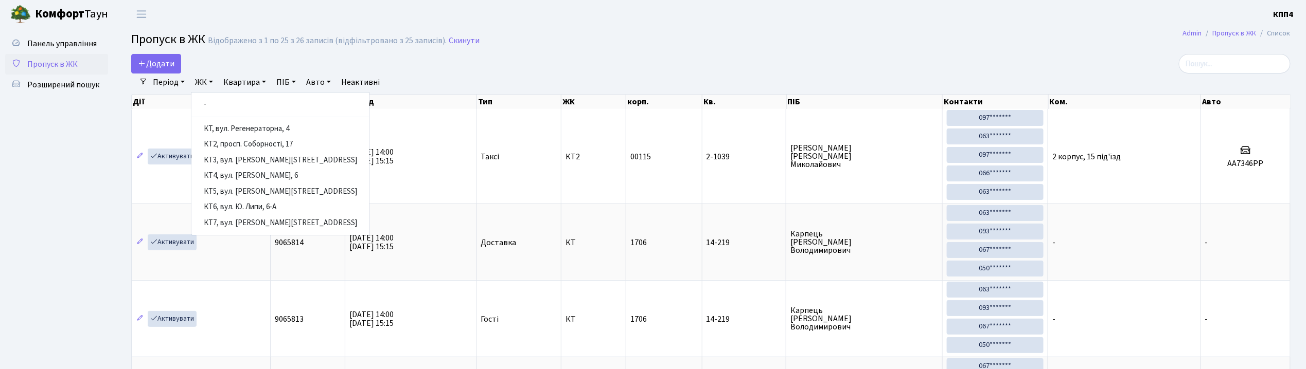
click at [690, 81] on div "Період 12.10.2025 - 12.10.2025 ЖК - КТ, вул. Регенераторна, 4 КТ2, просп. Собор…" at bounding box center [715, 82] width 1134 height 17
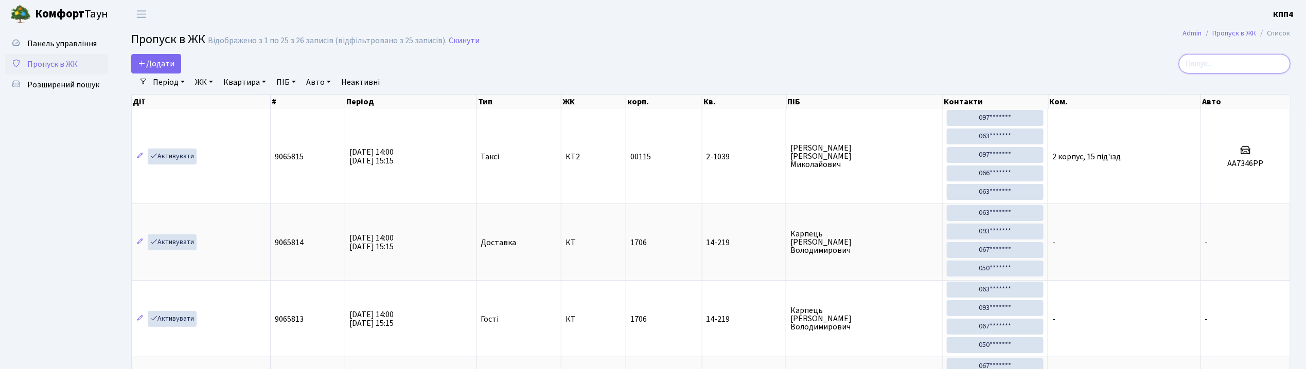
click at [1279, 73] on input "search" at bounding box center [1234, 64] width 112 height 20
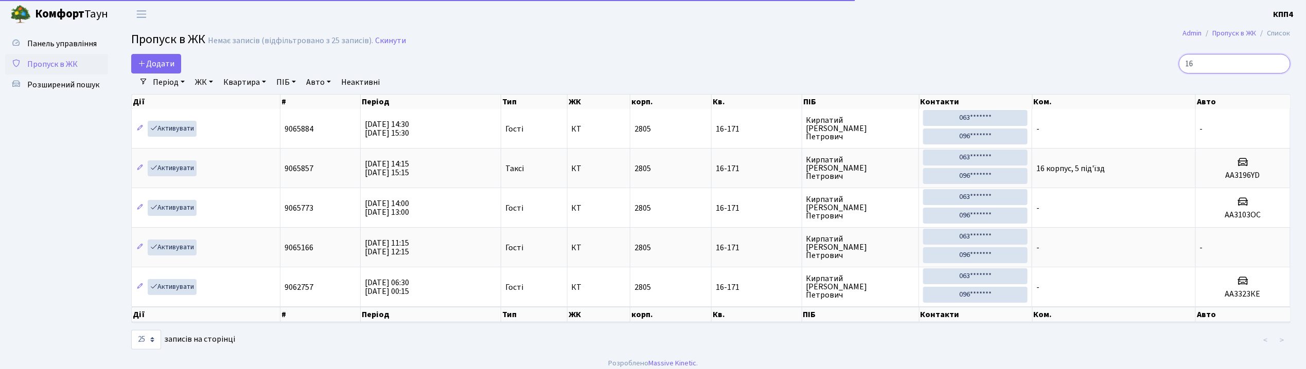
type input "1"
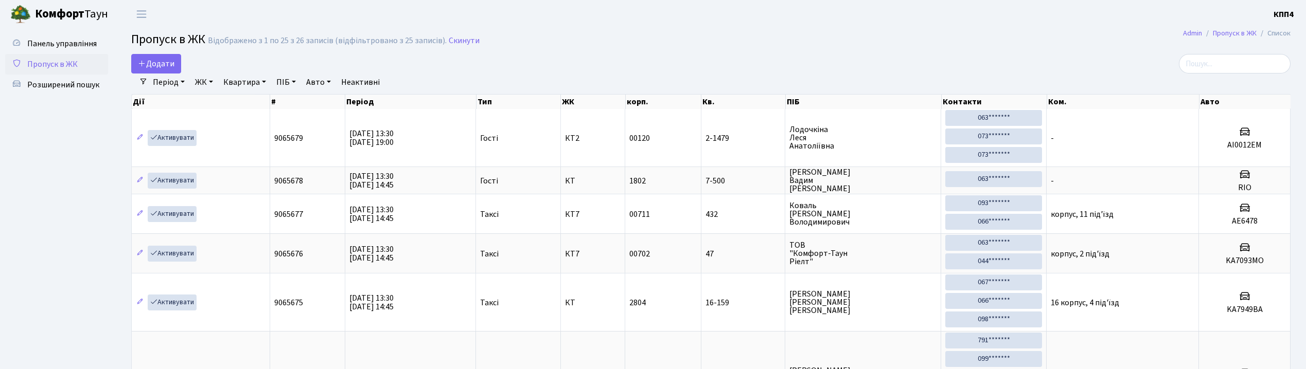
select select "25"
click at [175, 60] on link "Додати" at bounding box center [156, 64] width 50 height 20
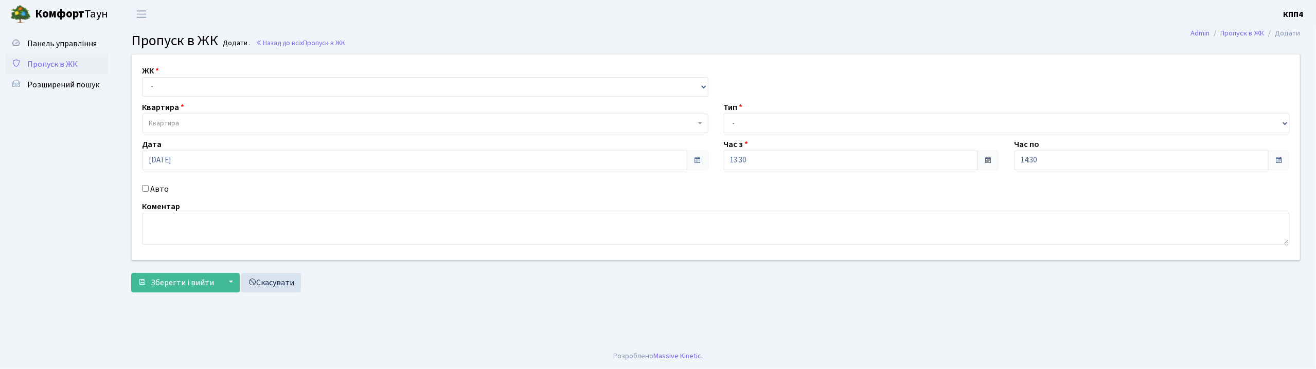
select select "271"
click at [142, 77] on select "- КТ, вул. Регенераторна, 4 КТ2, просп. [STREET_ADDRESS] [STREET_ADDRESS] [PERS…" at bounding box center [425, 87] width 566 height 20
select select
click at [157, 188] on label "Авто" at bounding box center [159, 189] width 19 height 12
click at [149, 188] on input "Авто" at bounding box center [145, 188] width 7 height 7
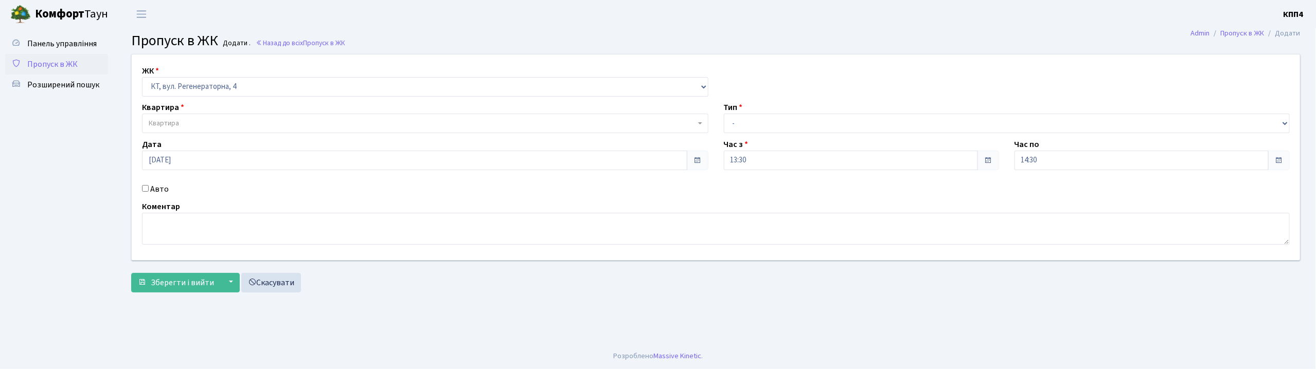
checkbox input "true"
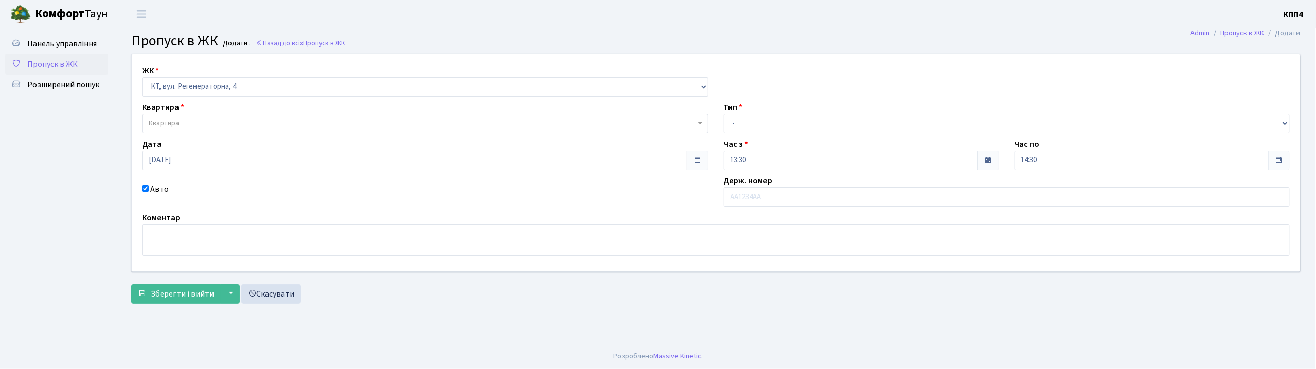
click at [177, 135] on div "ЖК - КТ, вул. Регенераторна, 4 КТ2, просп. [STREET_ADDRESS] [STREET_ADDRESS] [P…" at bounding box center [716, 163] width 1184 height 217
drag, startPoint x: 182, startPoint y: 127, endPoint x: 193, endPoint y: 127, distance: 11.3
click at [184, 127] on span "Квартира" at bounding box center [422, 123] width 547 height 10
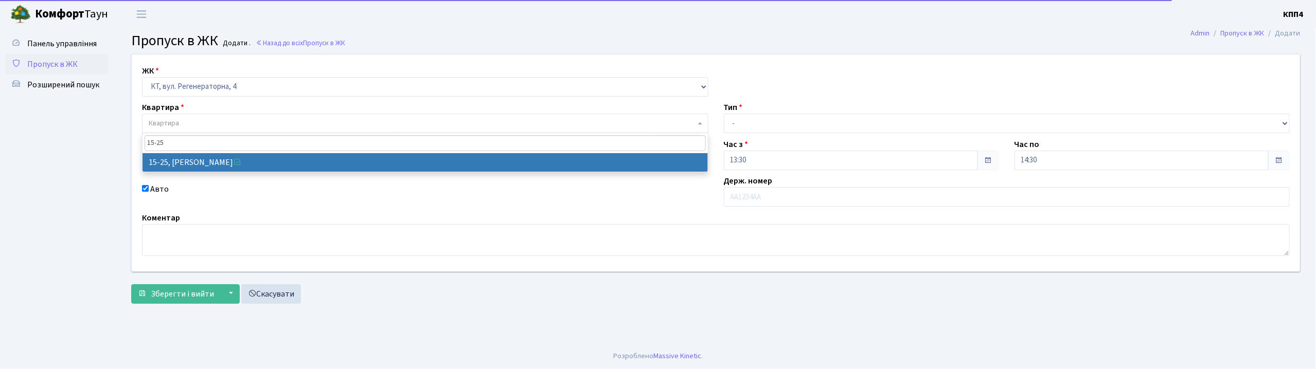
type input "15-25"
select select "8800"
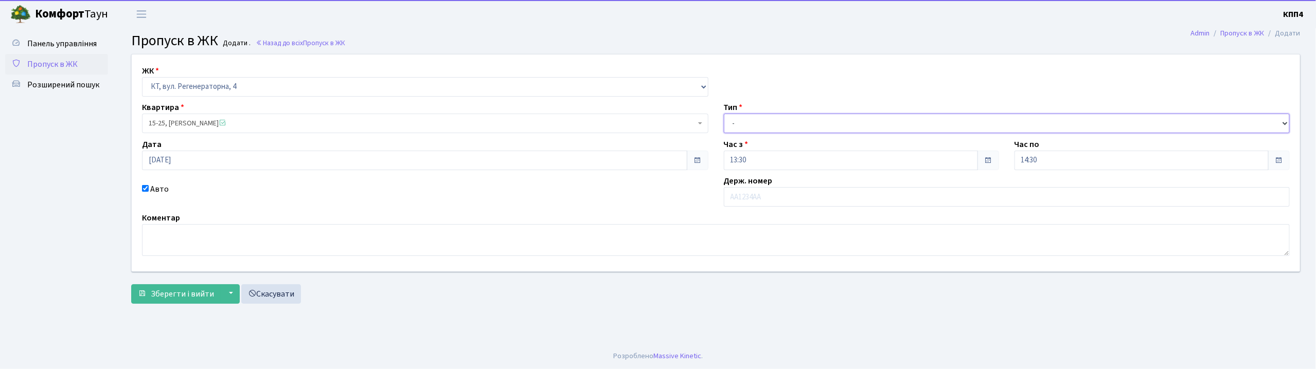
click at [811, 122] on select "- Доставка Таксі Гості Сервіс" at bounding box center [1007, 124] width 566 height 20
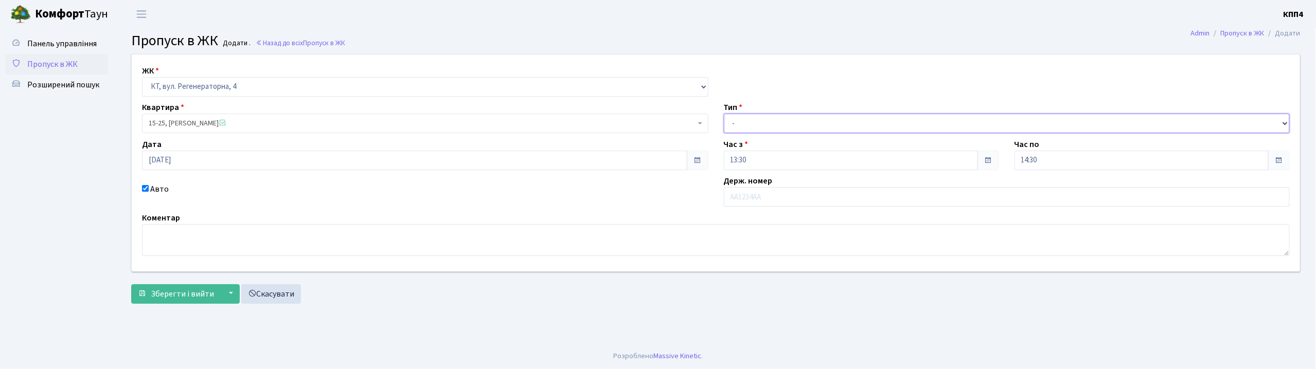
select select "2"
click at [724, 114] on select "- Доставка Таксі Гості Сервіс" at bounding box center [1007, 124] width 566 height 20
click at [743, 202] on input "text" at bounding box center [1007, 197] width 566 height 20
type input "АІ8347РС"
click at [147, 302] on button "Зберегти і вийти" at bounding box center [176, 294] width 90 height 20
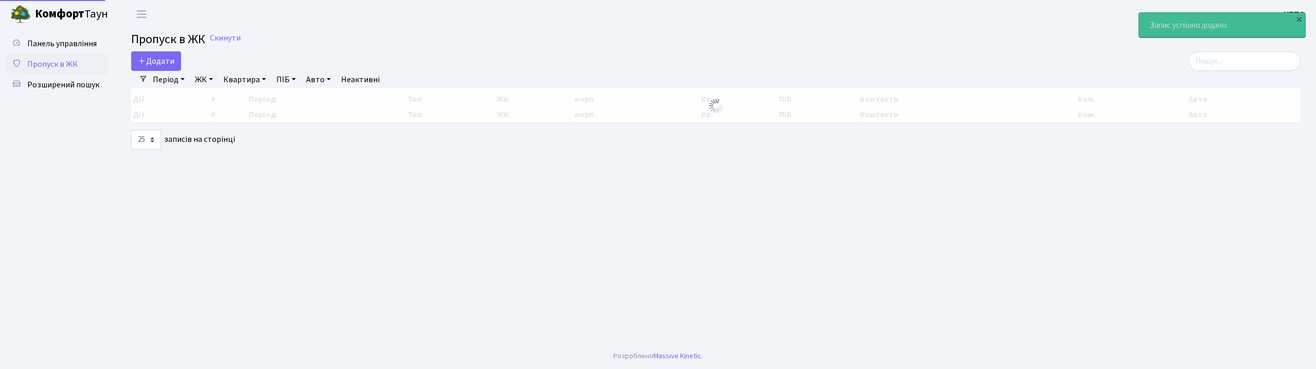
select select "25"
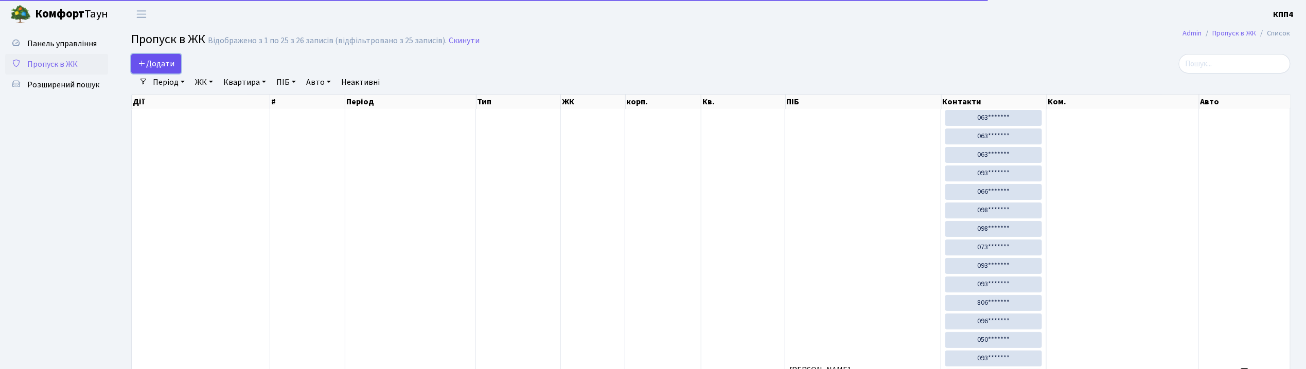
click at [173, 66] on span "Додати" at bounding box center [156, 63] width 37 height 11
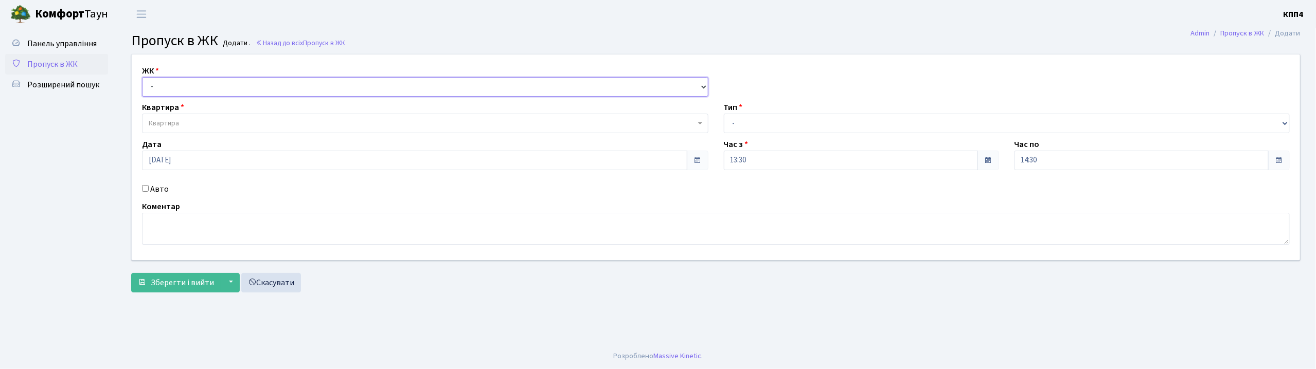
drag, startPoint x: 0, startPoint y: 0, endPoint x: 176, endPoint y: 93, distance: 198.8
click at [173, 93] on select "- КТ, вул. Регенераторна, 4 КТ2, просп. [STREET_ADDRESS] [STREET_ADDRESS] [PERS…" at bounding box center [425, 87] width 566 height 20
select select "271"
click at [142, 77] on select "- КТ, вул. Регенераторна, 4 КТ2, просп. [STREET_ADDRESS] [STREET_ADDRESS] [PERS…" at bounding box center [425, 87] width 566 height 20
select select
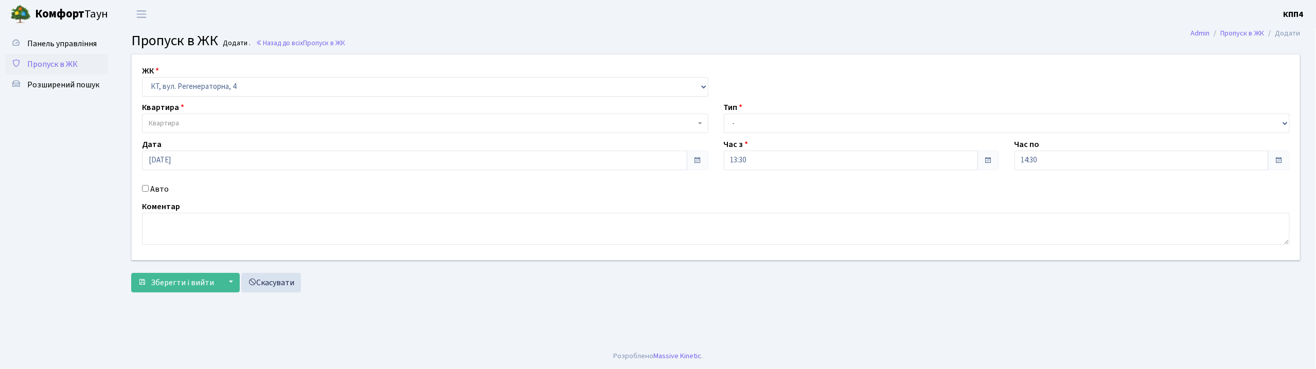
click at [163, 186] on label "Авто" at bounding box center [159, 189] width 19 height 12
click at [149, 186] on input "Авто" at bounding box center [145, 188] width 7 height 7
checkbox input "true"
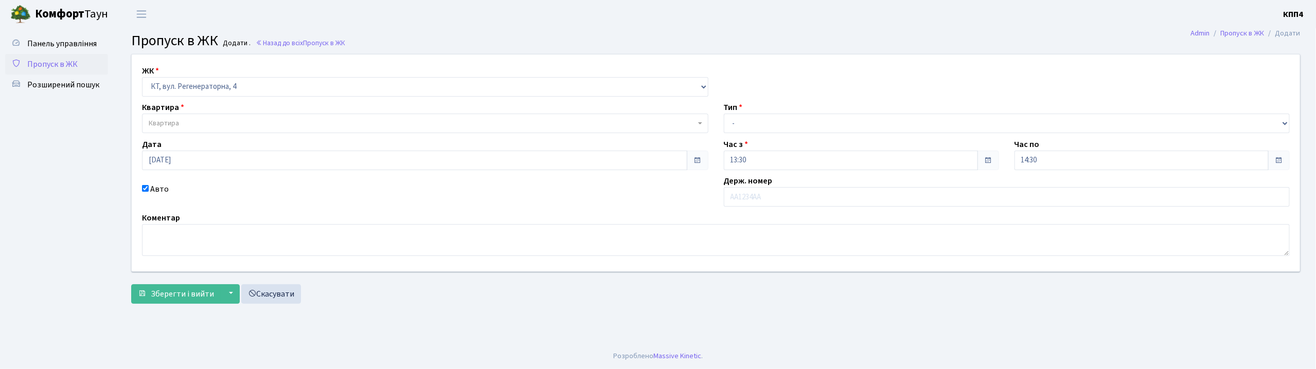
click at [179, 120] on span "Квартира" at bounding box center [164, 123] width 30 height 10
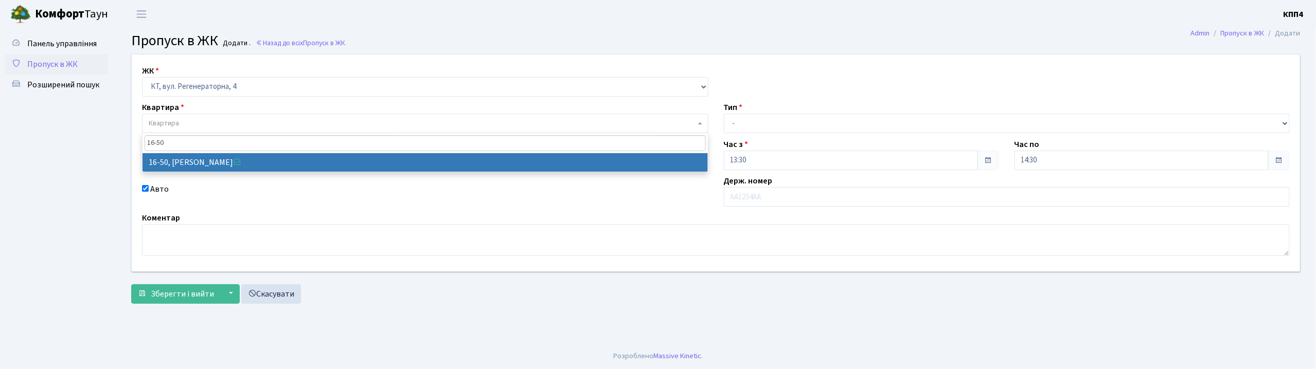
type input "16-50"
select select "8611"
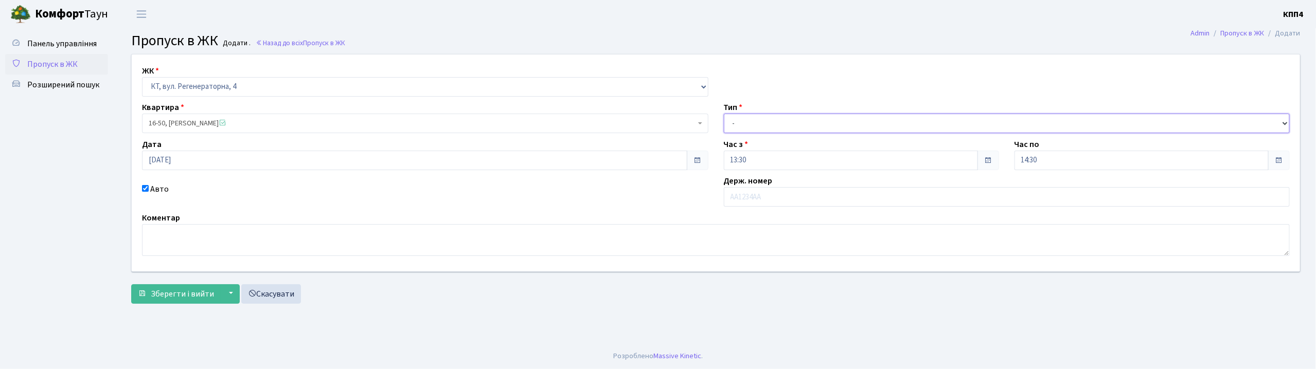
drag, startPoint x: 765, startPoint y: 120, endPoint x: 765, endPoint y: 128, distance: 8.2
click at [765, 120] on select "- Доставка Таксі Гості Сервіс" at bounding box center [1007, 124] width 566 height 20
select select "3"
click at [724, 114] on select "- Доставка Таксі Гості Сервіс" at bounding box center [1007, 124] width 566 height 20
click at [171, 287] on button "Зберегти і вийти" at bounding box center [176, 294] width 90 height 20
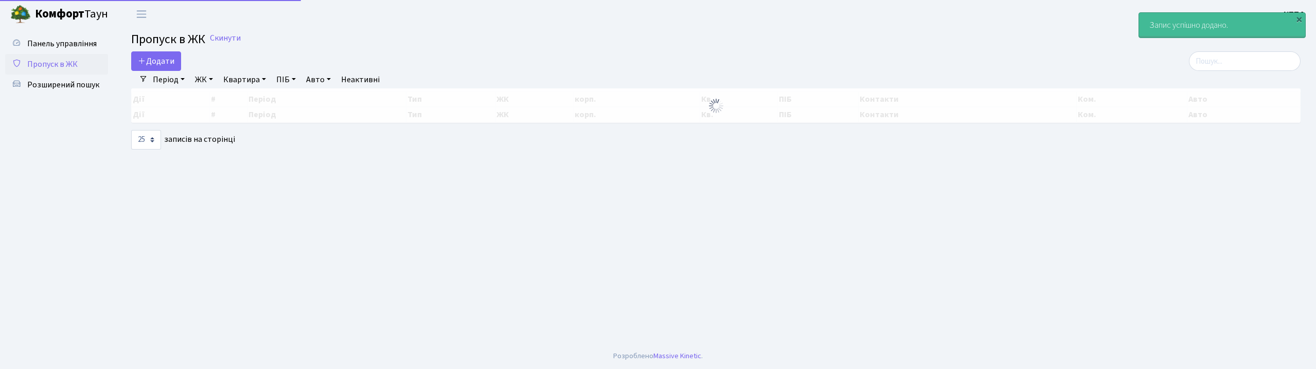
select select "25"
click at [155, 59] on span "Додати" at bounding box center [156, 61] width 37 height 11
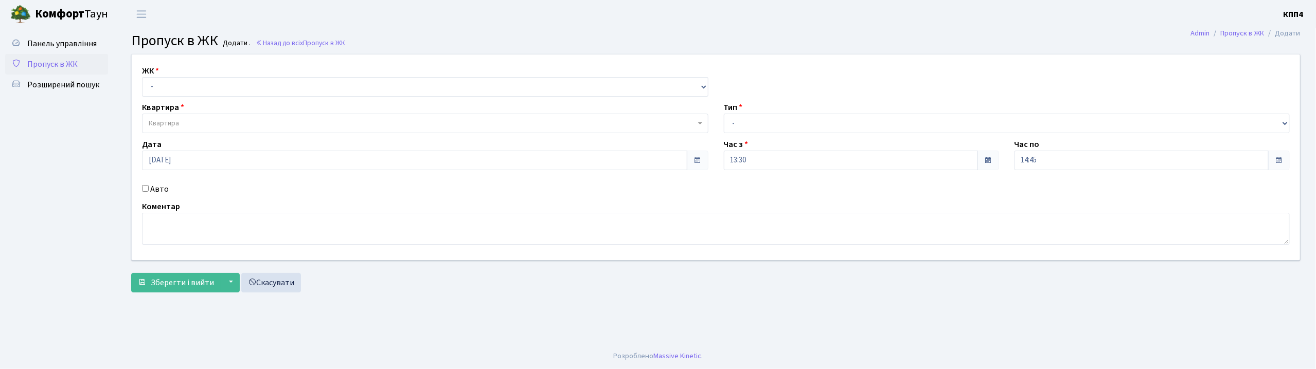
click at [176, 98] on div "ЖК - КТ, вул. Регенераторна, 4 КТ2, просп. Соборності, 17 КТ3, вул. Березнева, …" at bounding box center [716, 158] width 1184 height 206
click at [181, 79] on select "- КТ, вул. Регенераторна, 4 КТ2, просп. Соборності, 17 КТ3, вул. Березнева, 16 …" at bounding box center [425, 87] width 566 height 20
select select "271"
click at [142, 77] on select "- КТ, вул. Регенераторна, 4 КТ2, просп. Соборності, 17 КТ3, вул. Березнева, 16 …" at bounding box center [425, 87] width 566 height 20
select select
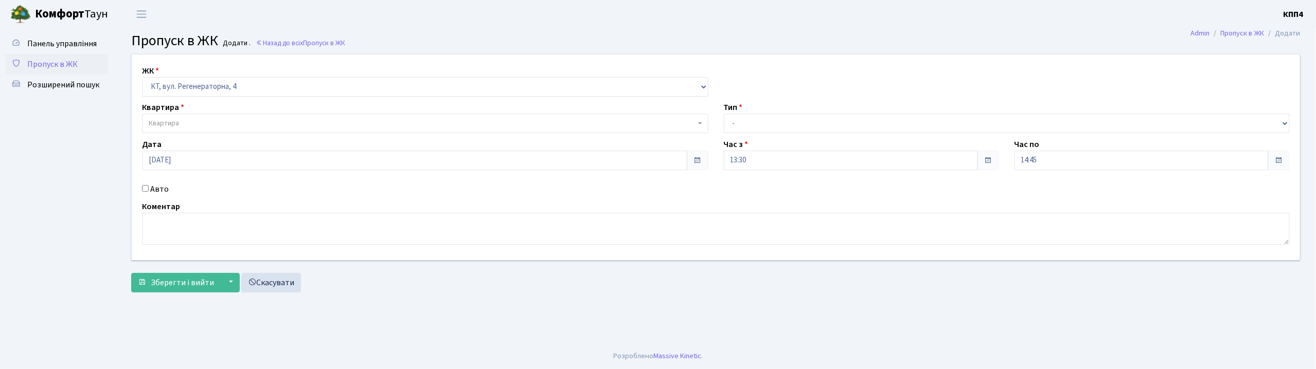
click at [156, 194] on label "Авто" at bounding box center [159, 189] width 19 height 12
click at [149, 192] on input "Авто" at bounding box center [145, 188] width 7 height 7
checkbox input "true"
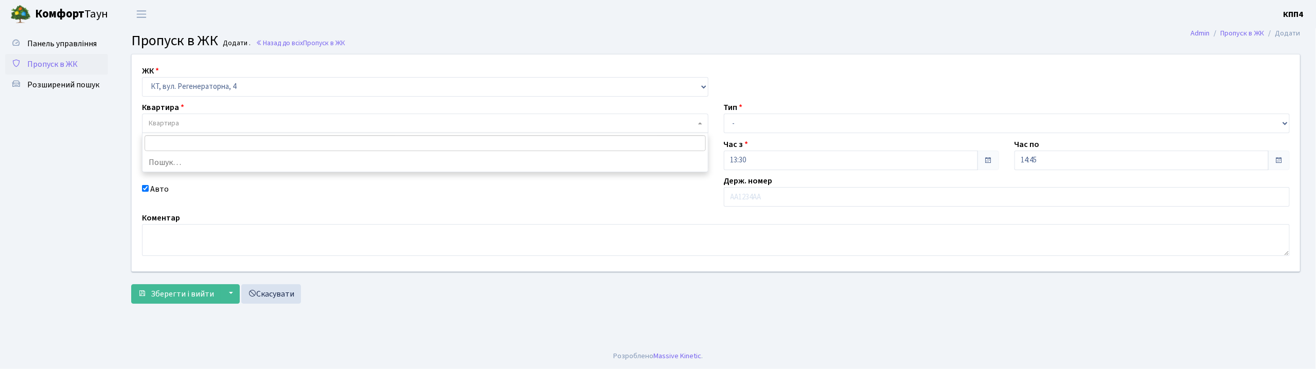
click at [178, 121] on span "Квартира" at bounding box center [164, 123] width 30 height 10
select select "271"
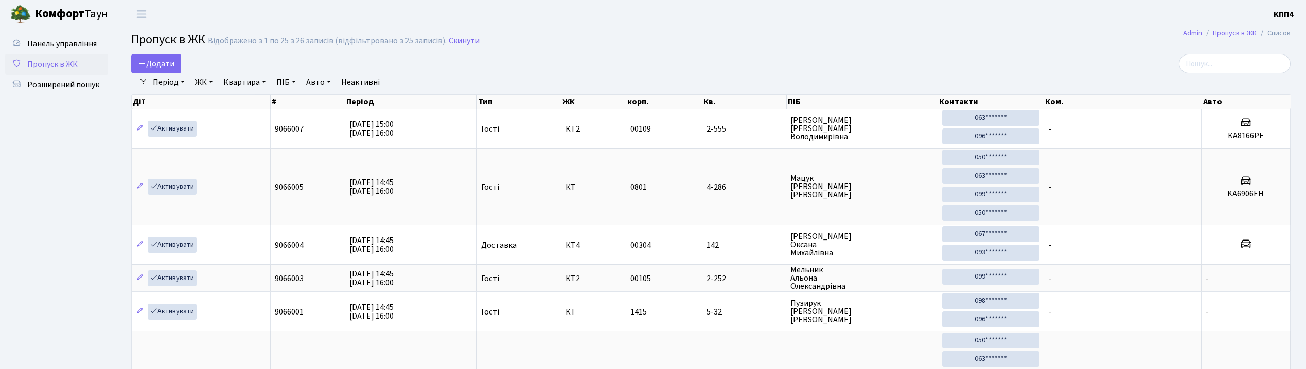
select select "25"
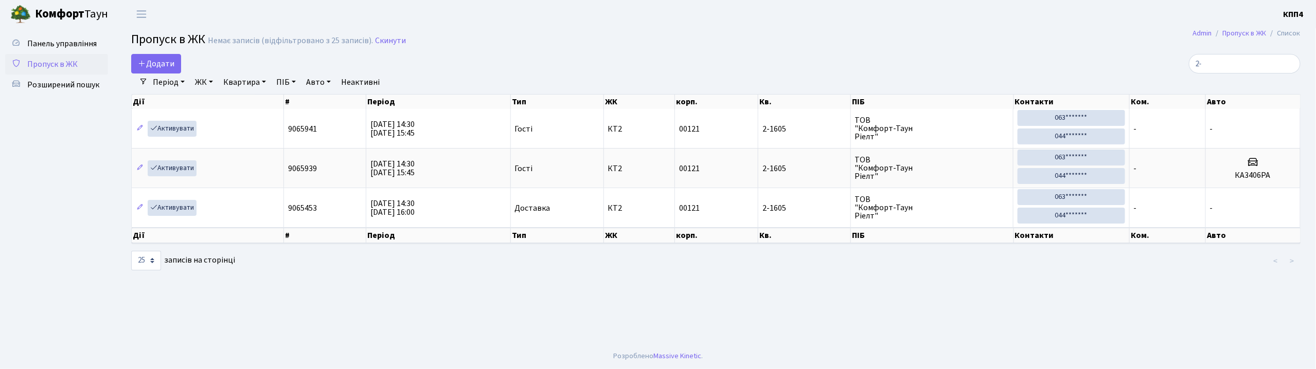
type input "2"
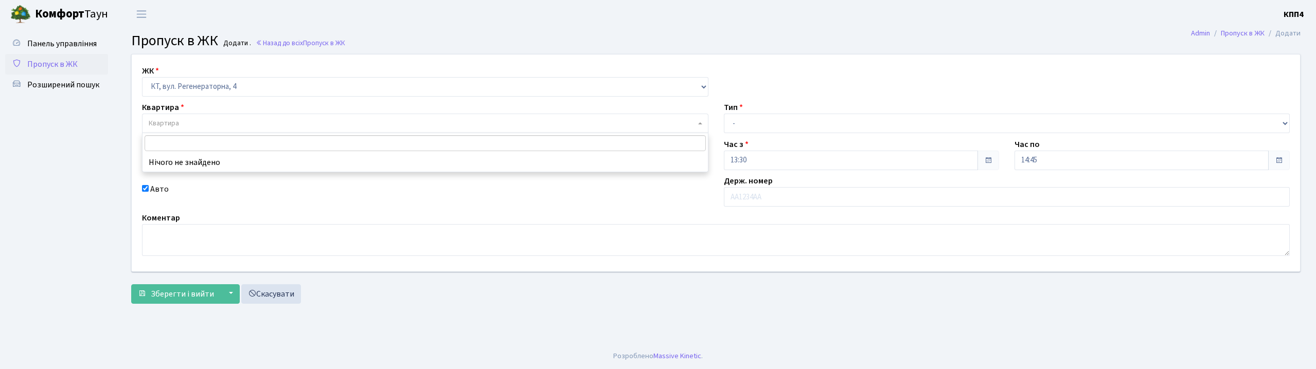
select select "271"
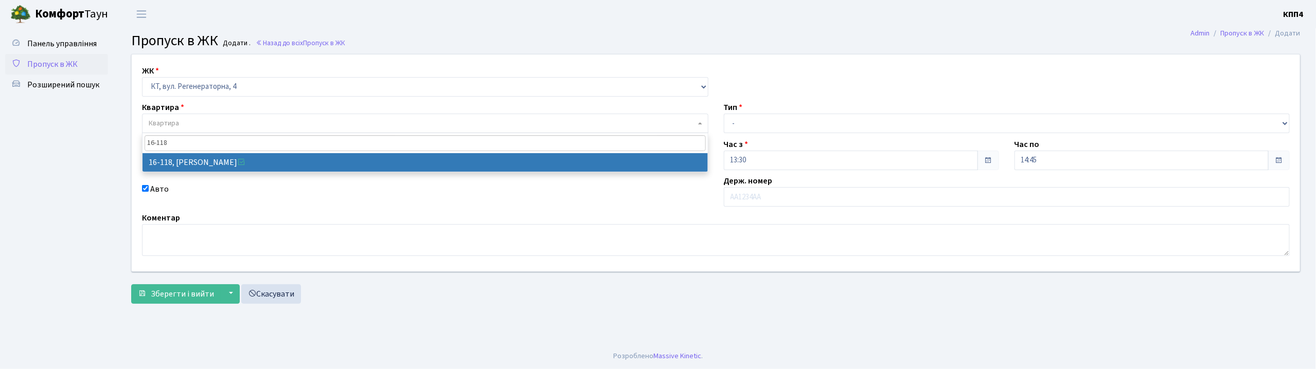
type input "16-118"
select select "8679"
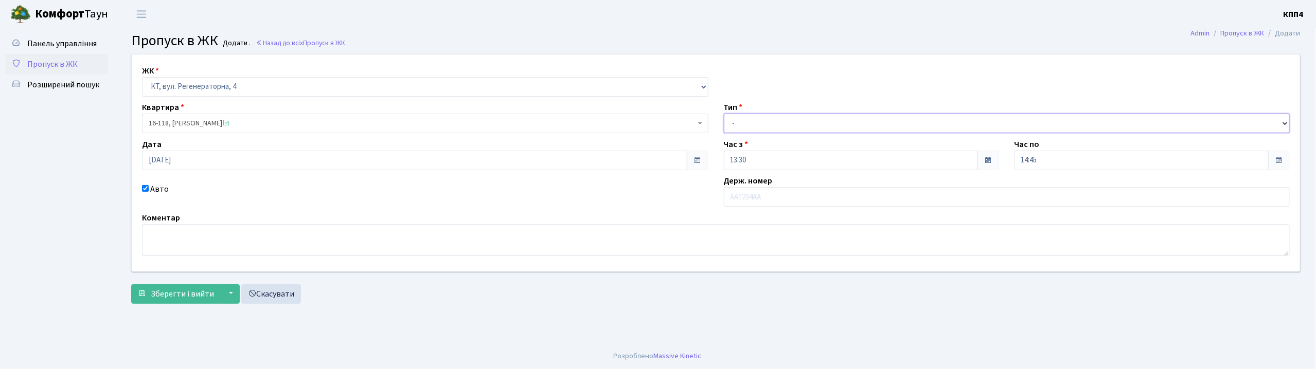
click at [741, 128] on select "- Доставка Таксі Гості Сервіс" at bounding box center [1007, 124] width 566 height 20
select select "3"
click at [724, 114] on select "- Доставка Таксі Гості Сервіс" at bounding box center [1007, 124] width 566 height 20
click at [175, 297] on span "Зберегти і вийти" at bounding box center [182, 294] width 63 height 11
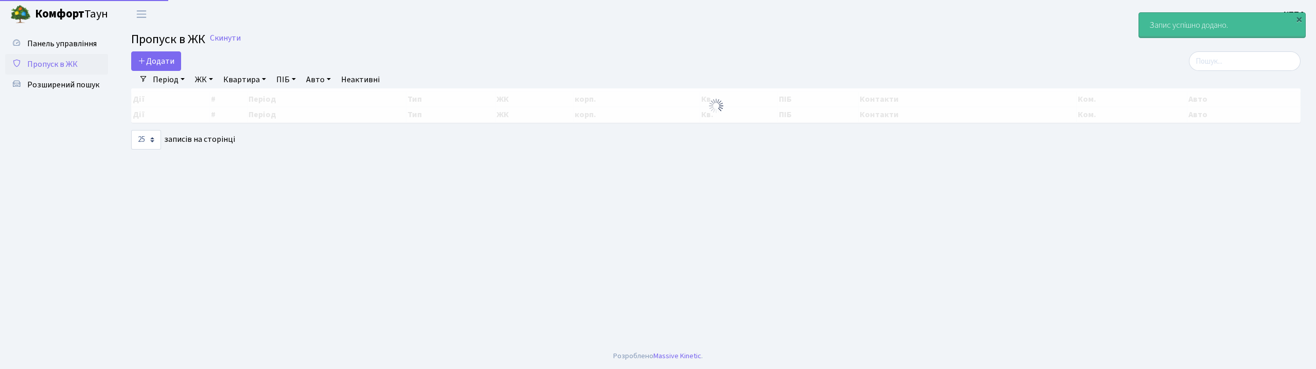
select select "25"
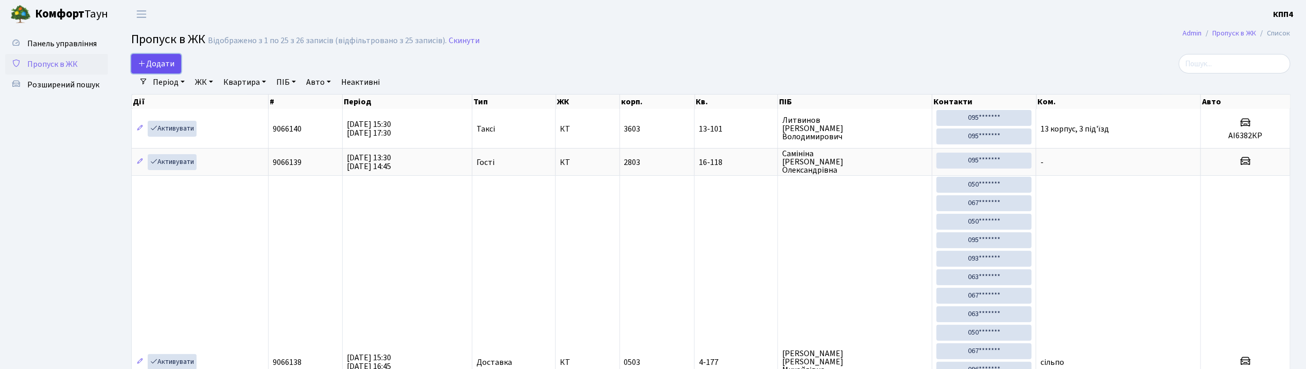
click at [166, 66] on span "Додати" at bounding box center [156, 63] width 37 height 11
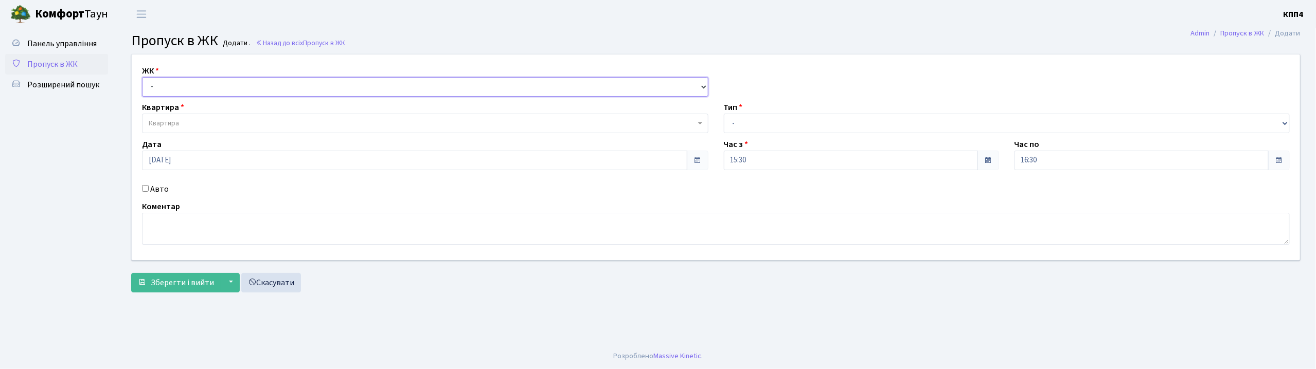
click at [188, 95] on select "- КТ, вул. Регенераторна, 4 КТ2, просп. [STREET_ADDRESS] [STREET_ADDRESS] [PERS…" at bounding box center [425, 87] width 566 height 20
select select "271"
click at [142, 77] on select "- КТ, вул. Регенераторна, 4 КТ2, просп. [STREET_ADDRESS] [STREET_ADDRESS] [PERS…" at bounding box center [425, 87] width 566 height 20
select select
click at [162, 191] on label "Авто" at bounding box center [159, 189] width 19 height 12
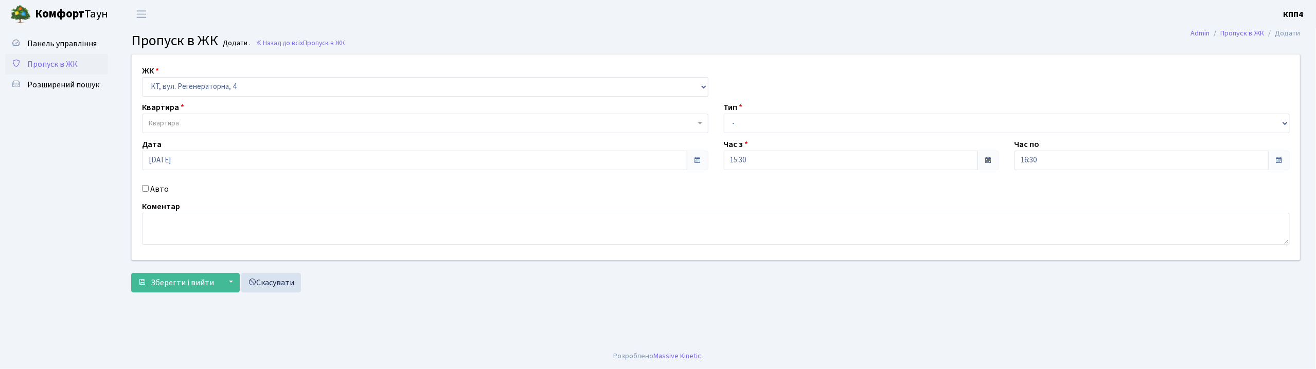
click at [149, 191] on input "Авто" at bounding box center [145, 188] width 7 height 7
checkbox input "true"
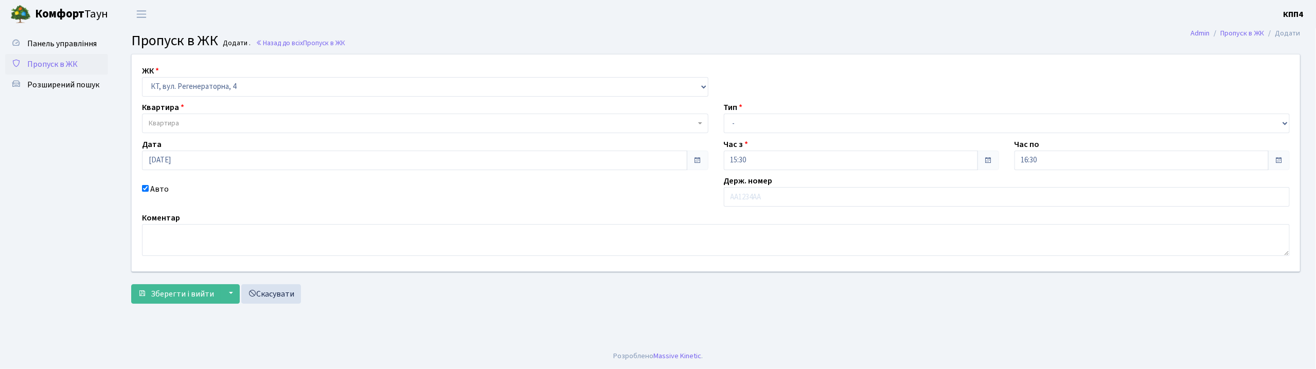
click at [190, 126] on span "Квартира" at bounding box center [425, 124] width 566 height 20
